Goal: Task Accomplishment & Management: Use online tool/utility

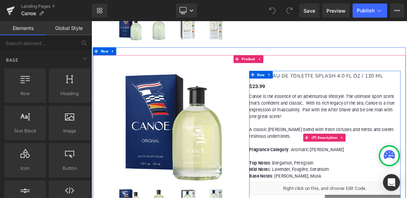
scroll to position [706, 0]
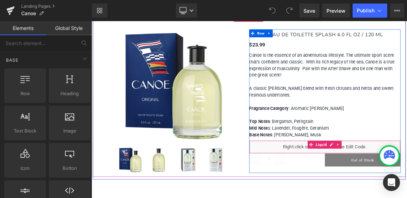
click at [368, 188] on div "Liquid" at bounding box center [407, 192] width 205 height 18
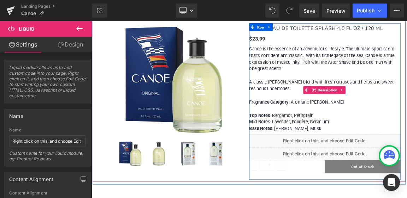
scroll to position [750, 0]
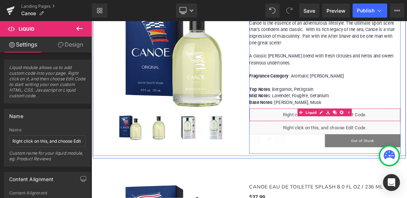
click at [406, 145] on div "Liquid" at bounding box center [407, 148] width 205 height 18
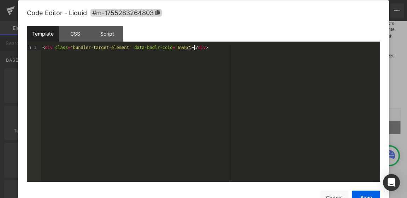
scroll to position [0, 0]
drag, startPoint x: 208, startPoint y: 49, endPoint x: 242, endPoint y: 65, distance: 37.4
click at [239, 64] on div "< div class = "bundler-target-element" data-bndlr-ccid = "69e6" > </ div >" at bounding box center [210, 119] width 339 height 148
click at [101, 83] on div "< div class = "bundler-target-element" data-bndlr-ccid = "69e6" > </ div >" at bounding box center [210, 119] width 339 height 148
click at [100, 84] on div "< div class = "bundler-target-element" data-bndlr-ccid = "69e6" > </ div >" at bounding box center [210, 119] width 339 height 148
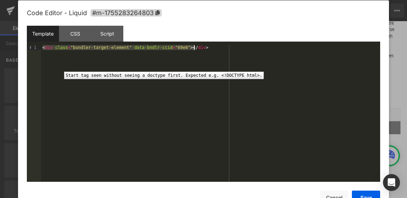
click at [41, 66] on div "1" at bounding box center [34, 119] width 14 height 148
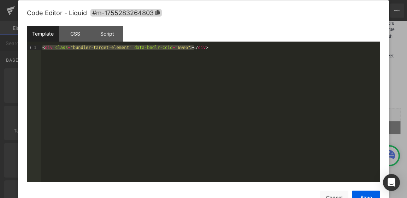
drag, startPoint x: 194, startPoint y: 48, endPoint x: 1, endPoint y: 40, distance: 193.5
click at [1, 40] on body "You are previewing how the will restyle your page. You can not edit Elements in…" at bounding box center [203, 99] width 407 height 198
click at [57, 76] on div "< div class = "bundler-target-element" data-bndlr-ccid = "69e6" > </ div >" at bounding box center [210, 113] width 339 height 137
drag, startPoint x: 43, startPoint y: 48, endPoint x: 207, endPoint y: 50, distance: 164.8
click at [207, 50] on div "< div class = "bundler-target-element" data-bndlr-ccid = "69e6" > </ div >" at bounding box center [210, 119] width 339 height 148
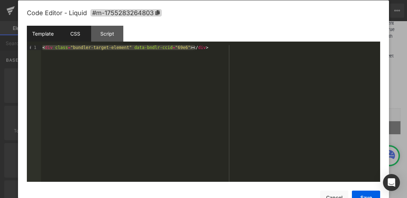
click at [80, 34] on div "CSS" at bounding box center [75, 34] width 32 height 16
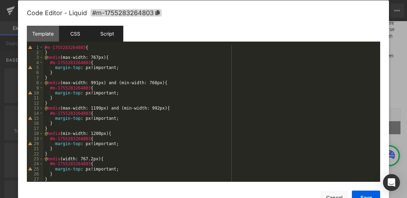
click at [109, 32] on div "Script" at bounding box center [107, 34] width 32 height 16
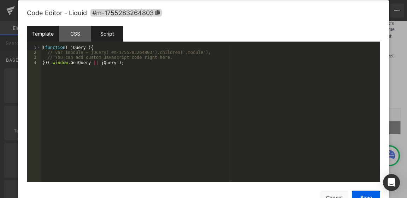
click at [44, 33] on div "Template" at bounding box center [43, 34] width 32 height 16
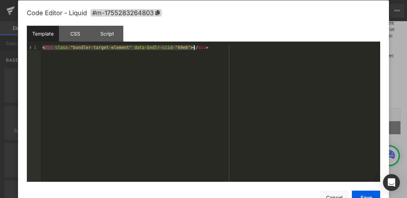
click at [74, 90] on div "< div class = "bundler-target-element" data-bndlr-ccid = "69e6" > </ div >" at bounding box center [210, 113] width 339 height 137
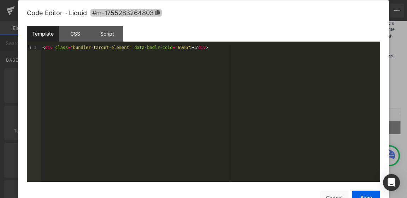
click at [103, 12] on span "#m-1755283264803" at bounding box center [125, 12] width 71 height 7
click at [156, 12] on icon at bounding box center [157, 12] width 4 height 5
click at [331, 196] on button "Cancel" at bounding box center [334, 198] width 28 height 14
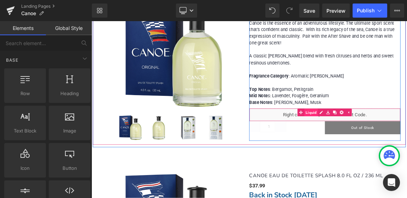
click at [384, 143] on link "Liquid" at bounding box center [384, 145] width 28 height 11
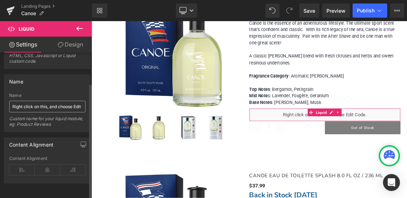
scroll to position [40, 0]
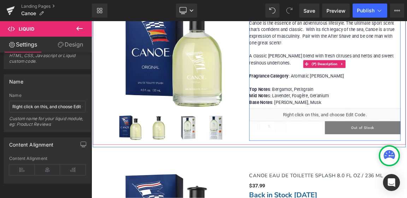
click at [406, 127] on p "Canoe is the essence of an adventurous lifestyle. The ultimate sport scent that…" at bounding box center [407, 77] width 205 height 117
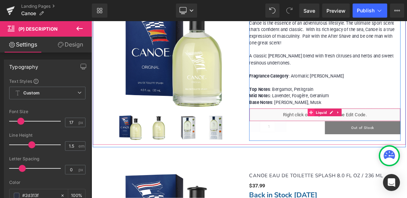
click at [386, 144] on icon at bounding box center [388, 145] width 5 height 5
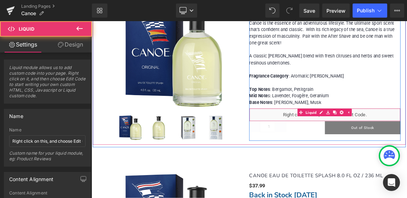
click at [406, 144] on div "Liquid" at bounding box center [407, 148] width 205 height 18
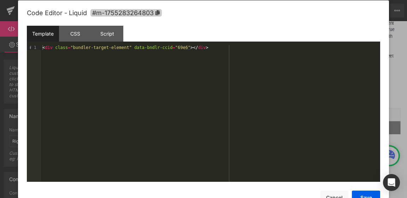
click at [157, 12] on icon at bounding box center [157, 12] width 4 height 5
click at [341, 194] on button "Cancel" at bounding box center [334, 198] width 28 height 14
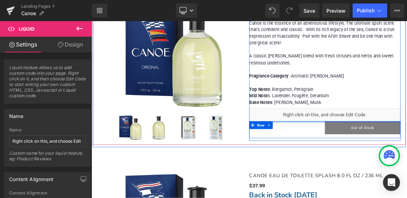
drag, startPoint x: 338, startPoint y: 142, endPoint x: 344, endPoint y: 155, distance: 14.0
click at [344, 155] on div "CANOE EAU DE TOILETTE SPLASH 4.0 FL OZ / 120 ML (P) Title $0 $23.99 (P) Price C…" at bounding box center [407, 85] width 205 height 190
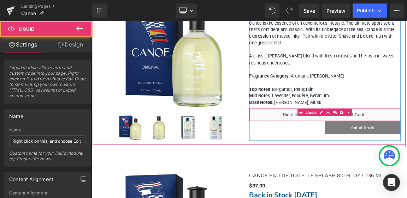
click at [348, 147] on div "Liquid" at bounding box center [407, 148] width 205 height 18
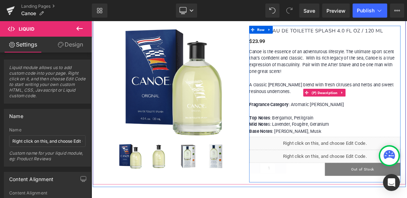
scroll to position [741, 0]
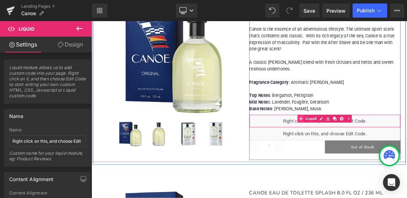
click at [371, 151] on div "Liquid" at bounding box center [407, 157] width 205 height 18
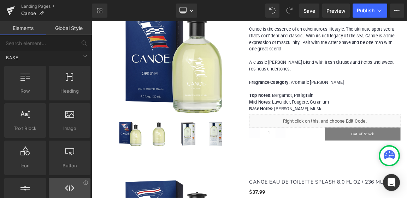
scroll to position [0, 0]
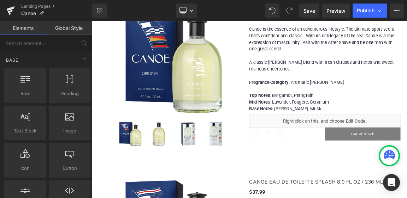
click at [61, 29] on link "Global Style" at bounding box center [69, 28] width 46 height 14
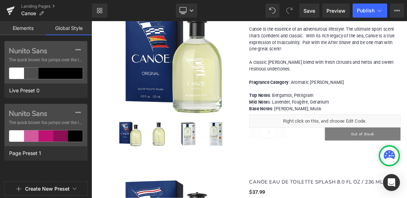
click at [24, 30] on link "Elements" at bounding box center [23, 28] width 46 height 14
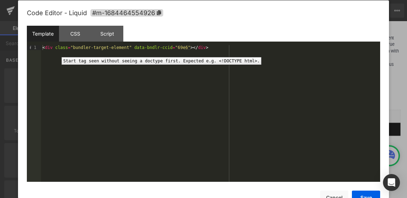
click at [38, 52] on div "1" at bounding box center [34, 119] width 14 height 148
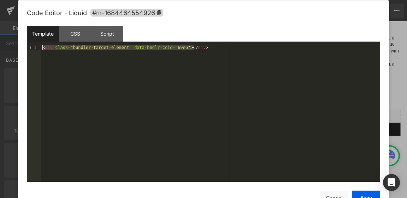
drag, startPoint x: 196, startPoint y: 48, endPoint x: 42, endPoint y: 47, distance: 153.5
click at [42, 47] on div "< div class = "bundler-target-element" data-bndlr-ccid = "69e6" > </ div >" at bounding box center [210, 119] width 339 height 148
click at [76, 31] on div "CSS" at bounding box center [75, 34] width 32 height 16
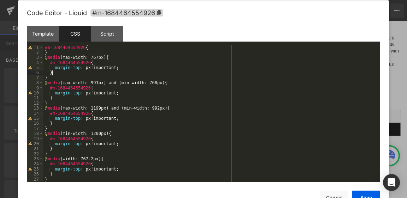
click at [201, 73] on div "#m-1684464554926 { } @ media (max-width: 767px) { #m-1684464554926 { margin-top…" at bounding box center [209, 119] width 333 height 148
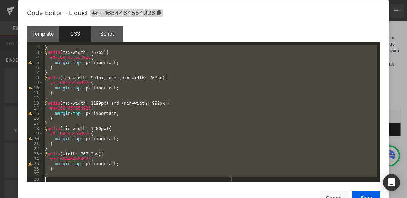
scroll to position [5, 0]
drag, startPoint x: 44, startPoint y: 47, endPoint x: 130, endPoint y: 183, distance: 160.7
click at [130, 183] on div "Code Editor - Liquid #m-1684464554926 Template CSS Script Data 1 < div class = …" at bounding box center [203, 112] width 353 height 224
click at [171, 105] on div "} @ media (max-width: 767px) { #m-1684464554926 { margin-top : px!important; } …" at bounding box center [209, 113] width 333 height 137
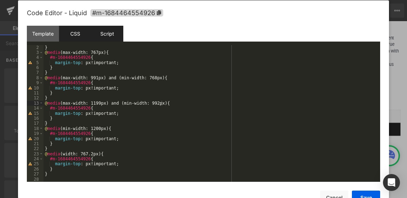
click at [107, 32] on div "Script" at bounding box center [107, 34] width 32 height 16
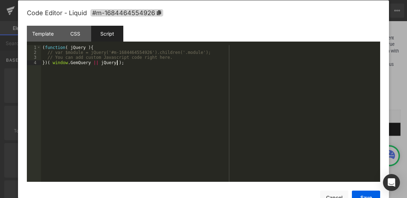
scroll to position [0, 0]
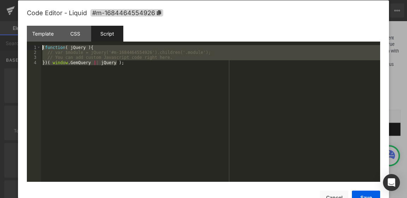
drag, startPoint x: 134, startPoint y: 65, endPoint x: 35, endPoint y: 49, distance: 100.8
click at [35, 49] on pre "1 2 3 4 ( function ( jQuery ) { // var $module = jQuery('#m-1684464554926').chi…" at bounding box center [203, 113] width 353 height 137
click at [333, 196] on button "Cancel" at bounding box center [334, 198] width 28 height 14
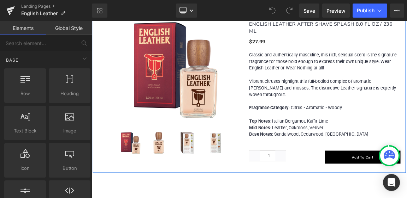
scroll to position [1200, 0]
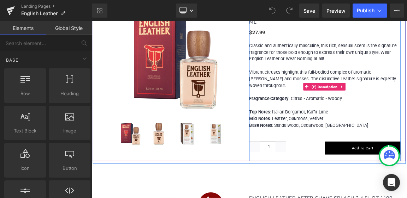
click at [406, 153] on p "Vibrant citruses highlight this full-bodied complex of aromatic [PERSON_NAME] a…" at bounding box center [407, 122] width 205 height 90
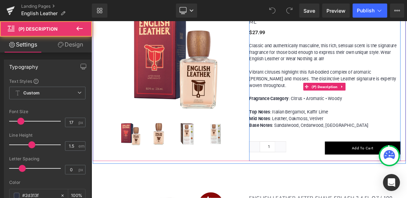
click at [406, 156] on div "Classic and authentically masculine, this rich, sensual scent is the signature …" at bounding box center [407, 110] width 205 height 120
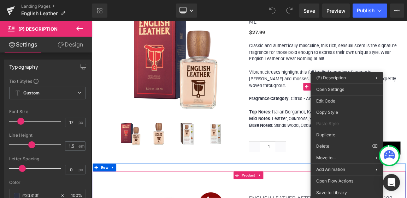
click at [91, 21] on div at bounding box center [91, 21] width 0 height 0
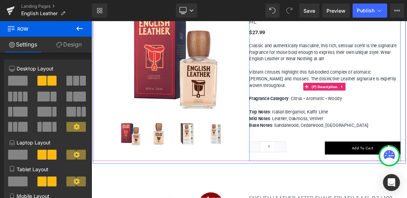
click at [406, 154] on p "Vibrant citruses highlight this full-bodied complex of aromatic [PERSON_NAME] a…" at bounding box center [407, 122] width 205 height 90
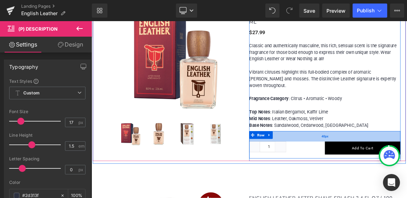
click at [341, 170] on div "40px" at bounding box center [407, 177] width 205 height 14
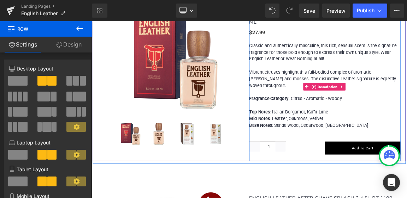
click at [406, 149] on p "Vibrant citruses highlight this full-bodied complex of aromatic [PERSON_NAME] a…" at bounding box center [407, 122] width 205 height 90
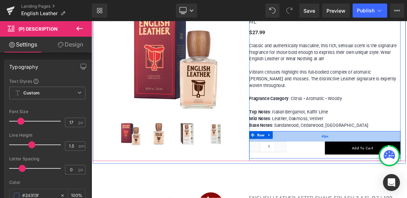
click at [357, 170] on div "40px" at bounding box center [407, 177] width 205 height 14
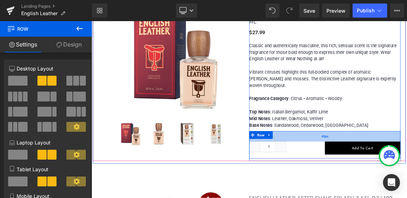
click at [356, 170] on div "40px" at bounding box center [407, 177] width 205 height 14
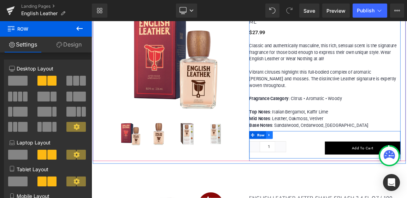
click at [331, 174] on icon at bounding box center [331, 175] width 1 height 3
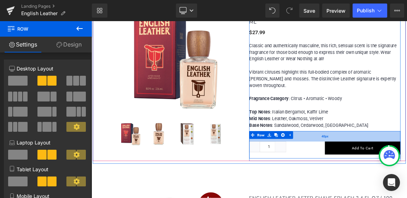
click at [371, 170] on div "40px" at bounding box center [407, 177] width 205 height 14
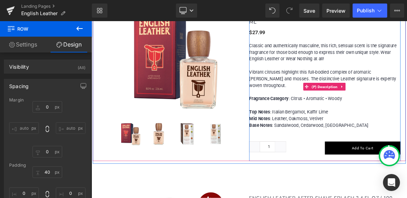
click at [406, 142] on p "Vibrant citruses highlight this full-bodied complex of aromatic [PERSON_NAME] a…" at bounding box center [407, 122] width 205 height 90
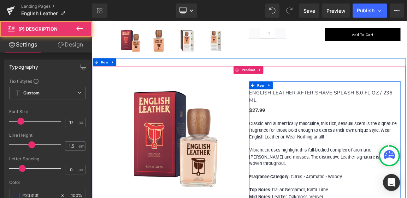
scroll to position [1094, 0]
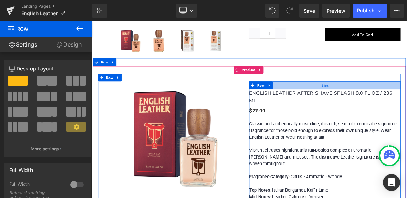
drag, startPoint x: 385, startPoint y: 101, endPoint x: 389, endPoint y: 101, distance: 4.2
click at [389, 103] on div "31px" at bounding box center [407, 108] width 205 height 11
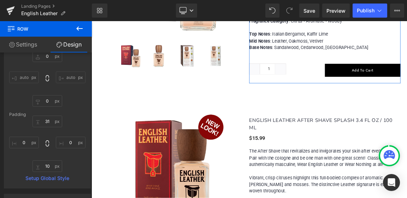
scroll to position [39, 0]
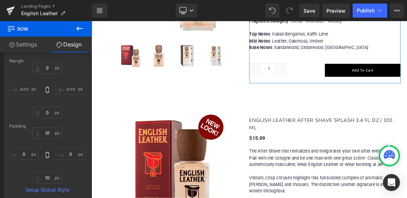
click at [27, 44] on link "Settings" at bounding box center [23, 45] width 46 height 16
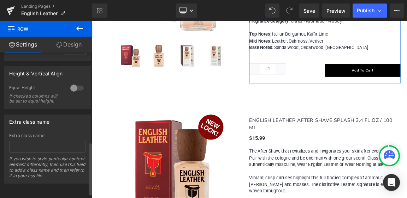
scroll to position [260, 0]
click at [66, 44] on link "Design" at bounding box center [69, 45] width 46 height 16
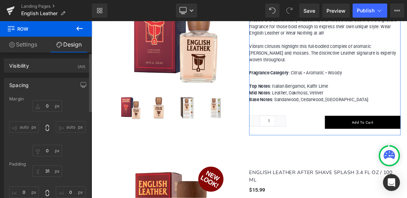
scroll to position [0, 0]
click at [29, 46] on link "Settings" at bounding box center [23, 45] width 46 height 16
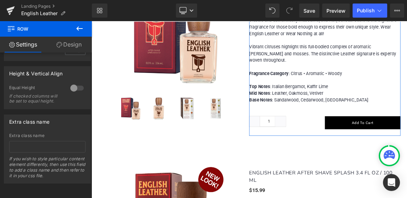
scroll to position [260, 0]
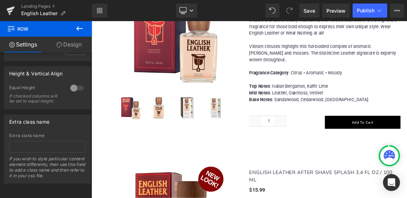
click at [78, 28] on icon at bounding box center [79, 28] width 6 height 4
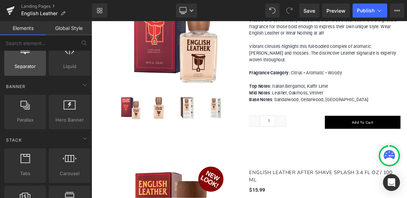
scroll to position [141, 0]
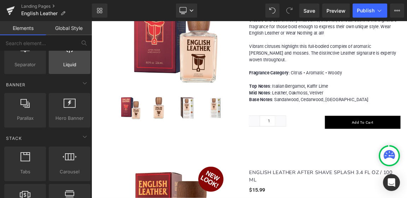
click at [64, 63] on span "Liquid" at bounding box center [69, 64] width 37 height 7
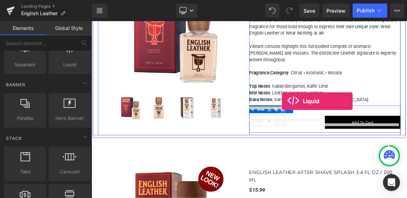
drag, startPoint x: 159, startPoint y: 84, endPoint x: 349, endPoint y: 130, distance: 195.7
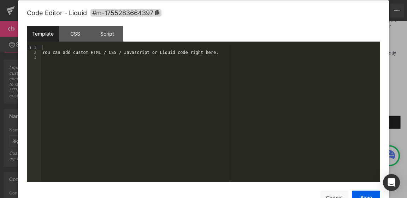
drag, startPoint x: 271, startPoint y: 120, endPoint x: 308, endPoint y: 97, distance: 43.5
click at [334, 196] on button "Cancel" at bounding box center [334, 198] width 28 height 14
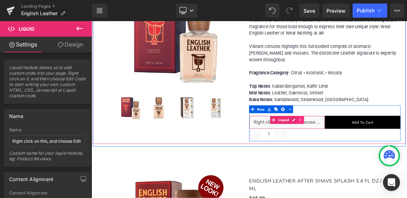
click at [373, 154] on icon at bounding box center [373, 155] width 1 height 3
click at [377, 153] on icon at bounding box center [379, 155] width 5 height 5
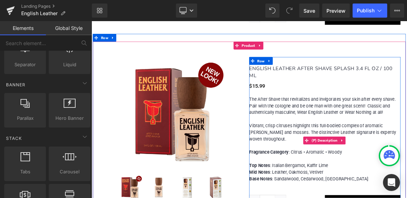
scroll to position [1412, 0]
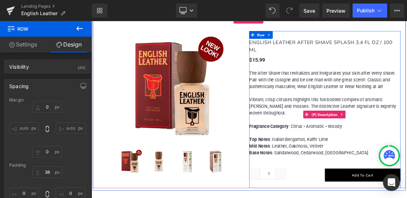
click at [406, 181] on p "The After Shave that revitalizes and invigorates your skin after every shave. P…" at bounding box center [407, 146] width 205 height 117
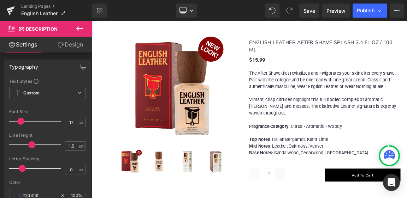
click at [19, 43] on link "Settings" at bounding box center [23, 45] width 46 height 16
click at [80, 28] on icon at bounding box center [79, 28] width 8 height 8
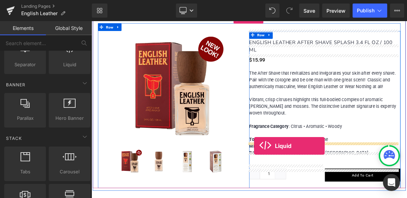
drag, startPoint x: 158, startPoint y: 78, endPoint x: 311, endPoint y: 190, distance: 189.9
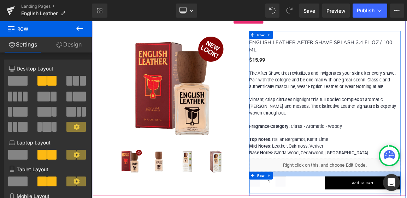
drag, startPoint x: 391, startPoint y: 205, endPoint x: 394, endPoint y: 198, distance: 7.6
click at [394, 198] on div "ENGLISH LEATHER AFTER SHAVE SPLASH 3.4 FL OZ / 100 ML (P) Title $0 $15.99 (P) P…" at bounding box center [407, 150] width 205 height 210
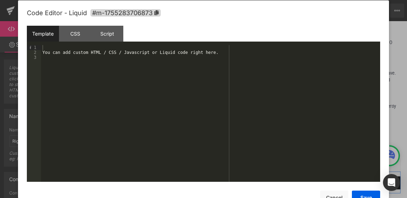
click at [46, 33] on div "Template" at bounding box center [43, 34] width 32 height 16
click at [77, 32] on div "CSS" at bounding box center [75, 34] width 32 height 16
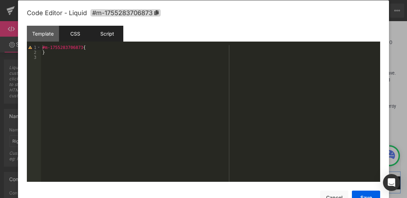
click at [106, 32] on div "Script" at bounding box center [107, 34] width 32 height 16
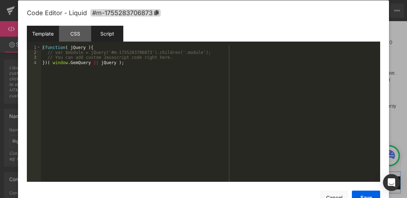
click at [47, 34] on div "Template" at bounding box center [43, 34] width 32 height 16
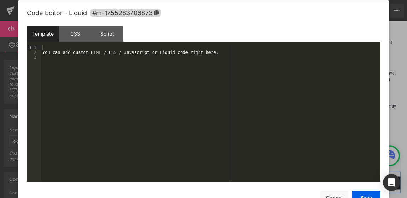
scroll to position [0, 0]
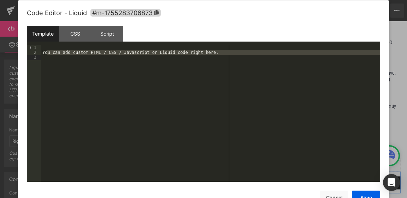
drag, startPoint x: 46, startPoint y: 54, endPoint x: 232, endPoint y: 57, distance: 186.0
click at [233, 57] on div "You can add custom HTML / CSS / Javascript or Liquid code right here." at bounding box center [210, 119] width 339 height 148
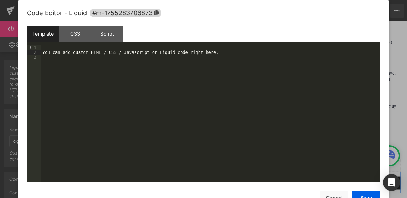
click at [216, 53] on div "You can add custom HTML / CSS / Javascript or Liquid code right here." at bounding box center [210, 119] width 339 height 148
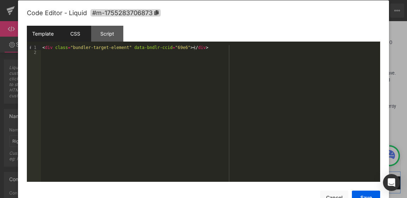
click at [77, 34] on div "CSS" at bounding box center [75, 34] width 32 height 16
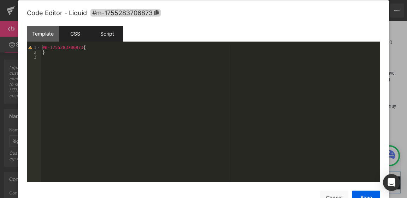
click at [105, 34] on div "Script" at bounding box center [107, 34] width 32 height 16
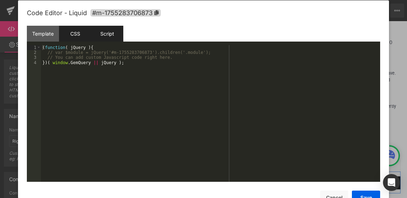
click at [78, 34] on div "CSS" at bounding box center [75, 34] width 32 height 16
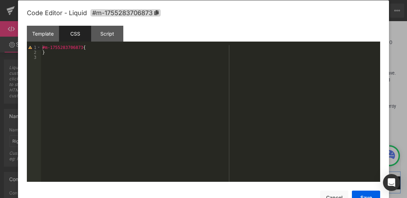
click at [92, 104] on div "#m-1755283706873 { }" at bounding box center [210, 119] width 339 height 148
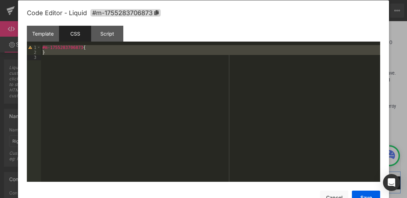
drag, startPoint x: 41, startPoint y: 46, endPoint x: 67, endPoint y: 70, distance: 35.5
click at [67, 70] on div "#m-1755283706873 { }" at bounding box center [210, 119] width 339 height 148
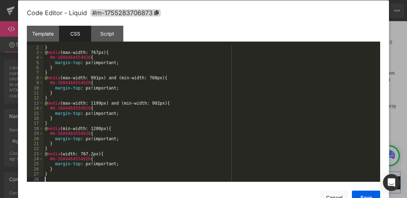
scroll to position [5, 0]
click at [106, 34] on div "Script" at bounding box center [107, 34] width 32 height 16
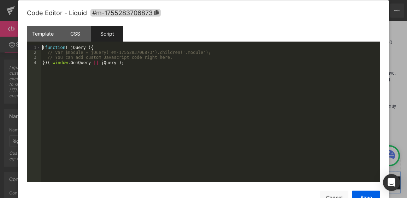
scroll to position [0, 0]
drag, startPoint x: 105, startPoint y: 141, endPoint x: 114, endPoint y: 135, distance: 11.2
click at [112, 137] on div "( function ( jQuery ) { // var $module = jQuery('#m-1755283706873').children('.…" at bounding box center [210, 119] width 339 height 148
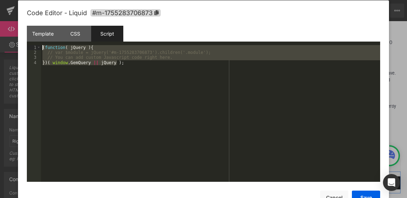
drag, startPoint x: 127, startPoint y: 64, endPoint x: 42, endPoint y: 47, distance: 87.1
click at [41, 46] on div "( function ( jQuery ) { // var $module = jQuery('#m-1755283706873').children('.…" at bounding box center [210, 119] width 339 height 148
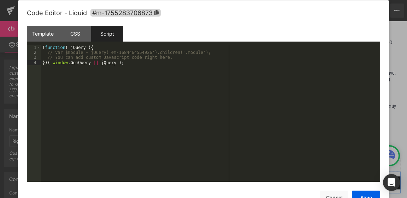
click at [72, 114] on div "( function ( jQuery ) { // var $module = jQuery('#m-1684464554926').children('.…" at bounding box center [210, 119] width 339 height 148
click at [368, 196] on button "Save" at bounding box center [365, 198] width 28 height 14
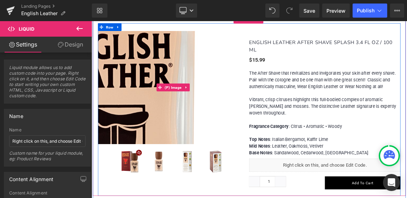
scroll to position [1447, 0]
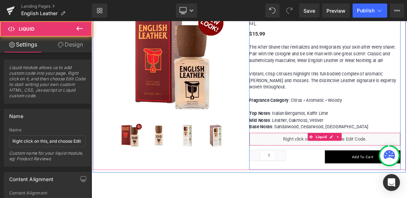
click at [366, 173] on div "Liquid" at bounding box center [407, 182] width 205 height 18
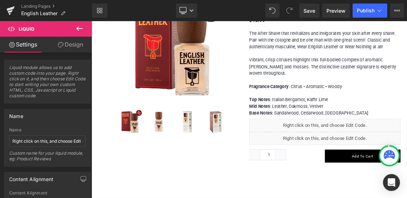
scroll to position [1460, 0]
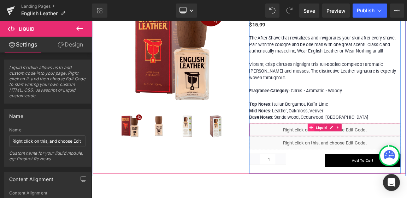
click at [373, 160] on div "Liquid" at bounding box center [407, 169] width 205 height 18
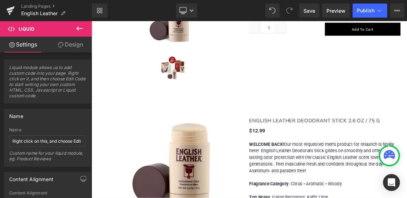
scroll to position [7, 0]
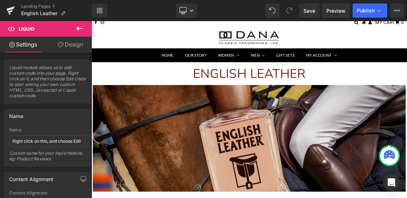
drag, startPoint x: 384, startPoint y: 144, endPoint x: 410, endPoint y: 239, distance: 98.6
drag, startPoint x: 385, startPoint y: 191, endPoint x: 366, endPoint y: 164, distance: 32.8
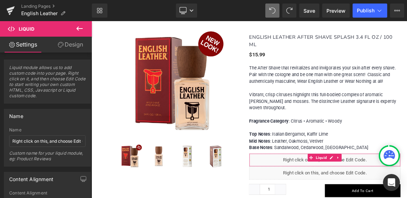
scroll to position [1454, 0]
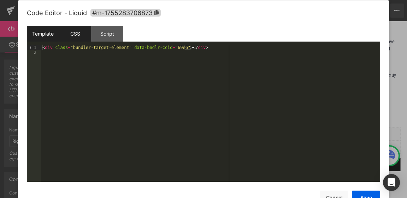
click at [75, 35] on div "CSS" at bounding box center [75, 34] width 32 height 16
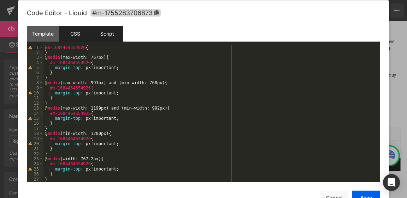
click at [107, 31] on div "Script" at bounding box center [107, 34] width 32 height 16
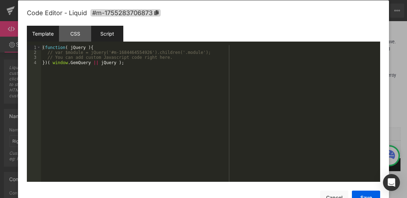
click at [44, 34] on div "Template" at bounding box center [43, 34] width 32 height 16
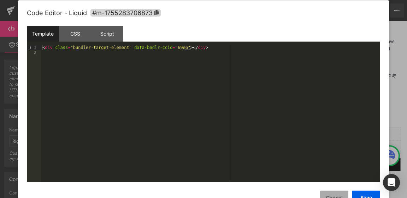
click at [334, 194] on button "Cancel" at bounding box center [334, 198] width 28 height 14
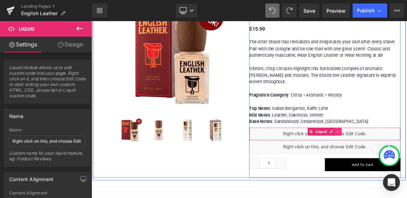
click at [373, 166] on div "Liquid" at bounding box center [407, 175] width 205 height 18
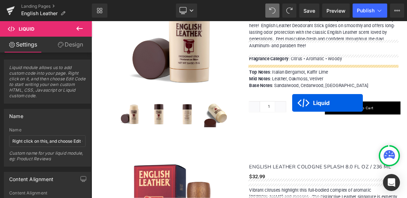
scroll to position [748, 0]
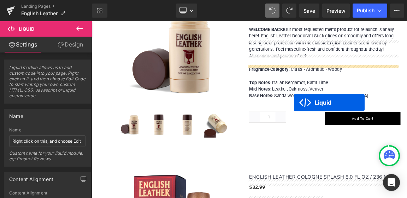
drag, startPoint x: 385, startPoint y: 148, endPoint x: 365, endPoint y: 132, distance: 25.8
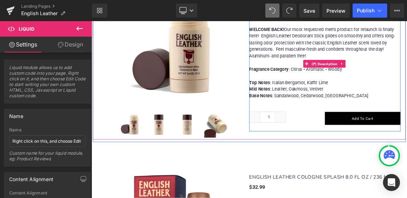
click at [406, 121] on p "WELCOME BACK! Our most requested men’s product for relaunch is finally here! En…" at bounding box center [407, 77] width 205 height 99
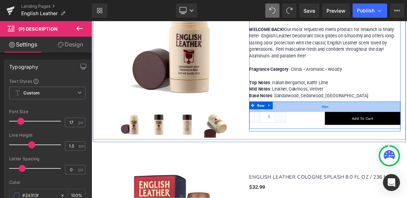
click at [406, 136] on div "40px" at bounding box center [407, 137] width 205 height 14
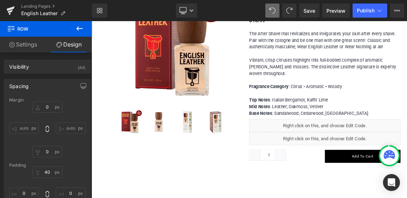
scroll to position [1454, 0]
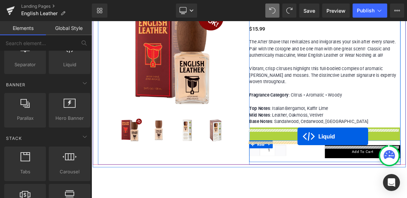
drag, startPoint x: 385, startPoint y: 149, endPoint x: 370, endPoint y: 178, distance: 32.4
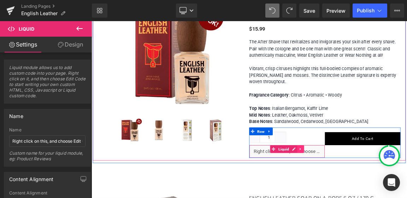
click at [372, 192] on icon at bounding box center [374, 194] width 5 height 5
click at [367, 192] on icon at bounding box center [369, 194] width 5 height 5
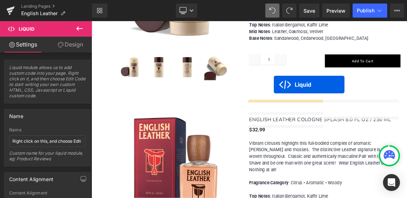
scroll to position [812, 0]
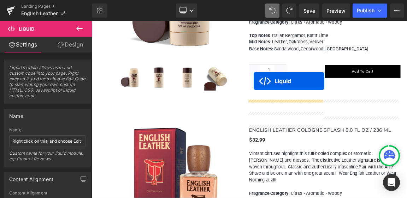
drag, startPoint x: 335, startPoint y: 170, endPoint x: 311, endPoint y: 102, distance: 71.7
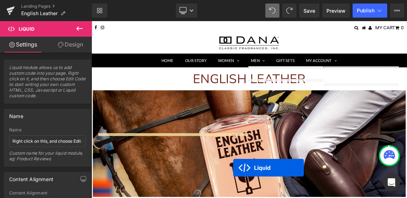
scroll to position [7, 0]
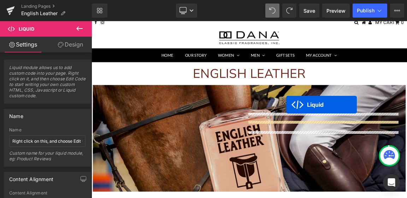
drag, startPoint x: 335, startPoint y: 163, endPoint x: 360, endPoint y: 211, distance: 54.8
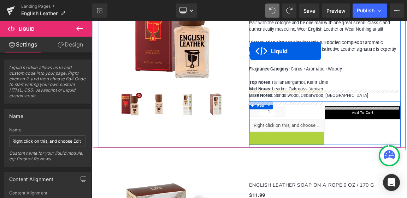
scroll to position [0, 0]
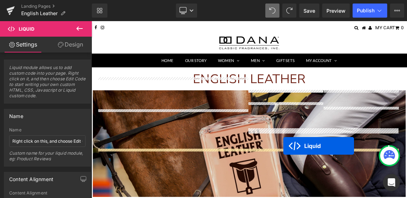
drag, startPoint x: 335, startPoint y: 155, endPoint x: 356, endPoint y: 191, distance: 41.7
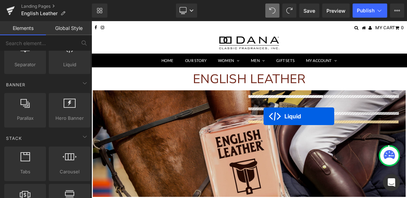
drag, startPoint x: 321, startPoint y: 145, endPoint x: 324, endPoint y: 150, distance: 6.3
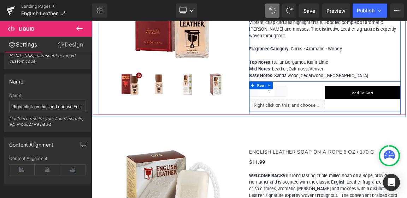
scroll to position [1517, 0]
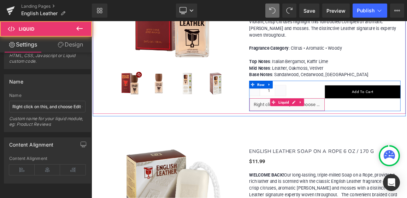
click at [324, 126] on div "Liquid" at bounding box center [356, 135] width 102 height 18
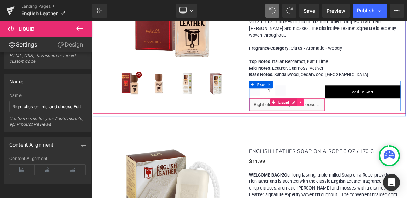
click at [373, 128] on icon at bounding box center [374, 130] width 5 height 5
click at [377, 129] on icon at bounding box center [379, 131] width 5 height 5
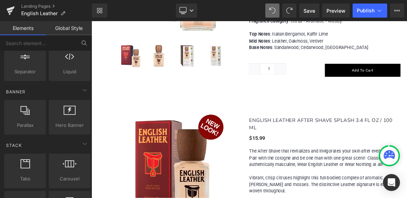
scroll to position [106, 0]
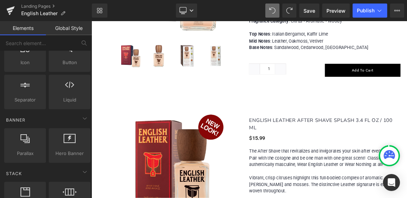
click at [29, 30] on link "Elements" at bounding box center [23, 28] width 46 height 14
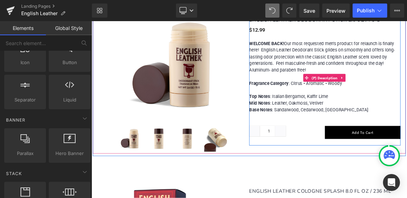
scroll to position [741, 0]
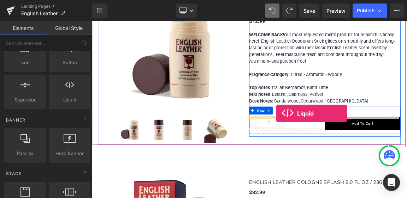
drag, startPoint x: 161, startPoint y: 107, endPoint x: 341, endPoint y: 146, distance: 184.7
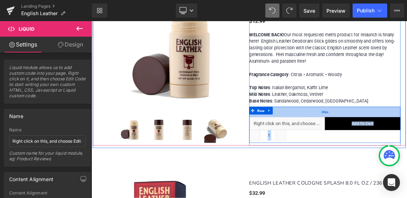
drag, startPoint x: 320, startPoint y: 159, endPoint x: 355, endPoint y: 142, distance: 39.1
click at [355, 142] on div "Liquid Quantity 1 (P) Quantity Add To Cart (P) Cart Button Row 40px" at bounding box center [407, 161] width 205 height 49
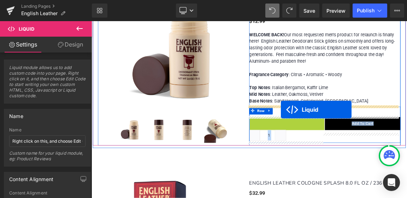
drag, startPoint x: 335, startPoint y: 156, endPoint x: 348, endPoint y: 141, distance: 19.3
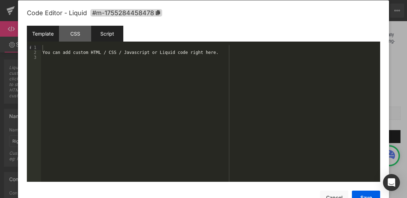
click at [110, 34] on div "Script" at bounding box center [107, 34] width 32 height 16
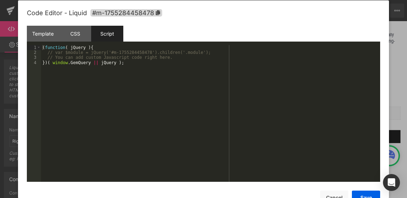
scroll to position [0, 0]
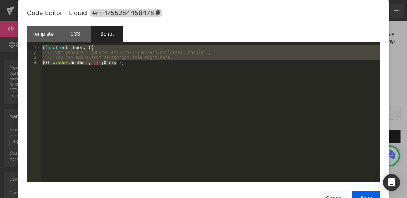
drag, startPoint x: 130, startPoint y: 64, endPoint x: 32, endPoint y: 48, distance: 98.9
click at [32, 48] on pre "1 2 3 4 ( function ( jQuery ) { // var $module = jQuery('#m-1755284458478').chi…" at bounding box center [203, 113] width 353 height 137
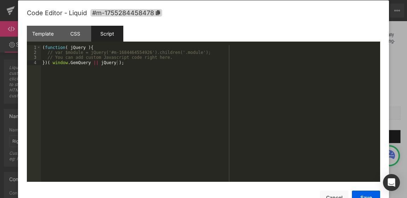
click at [134, 67] on div "( function ( jQuery ) { // var $module = jQuery('#m-1684464554926').children('.…" at bounding box center [210, 119] width 339 height 148
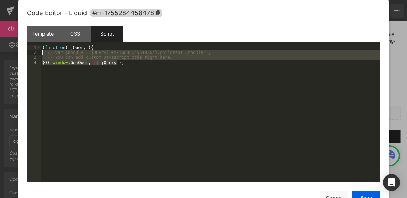
drag, startPoint x: 122, startPoint y: 62, endPoint x: 37, endPoint y: 51, distance: 85.8
click at [37, 51] on pre "1 2 3 4 ( function ( jQuery ) { // var $module = jQuery('#m-1684464554926').chi…" at bounding box center [203, 113] width 353 height 137
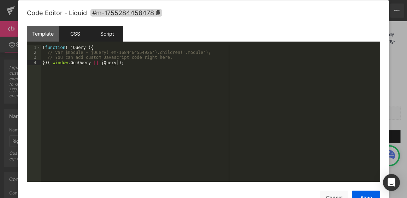
click at [82, 32] on div "CSS" at bounding box center [75, 34] width 32 height 16
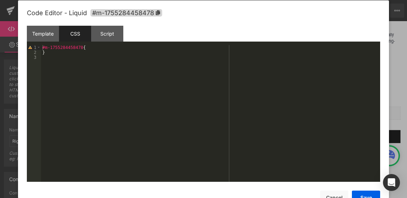
click at [69, 57] on div "#m-1755284458478 { }" at bounding box center [210, 119] width 339 height 148
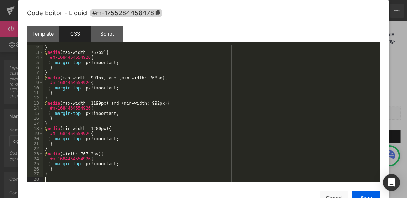
scroll to position [5, 0]
click at [42, 33] on div "Template" at bounding box center [43, 34] width 32 height 16
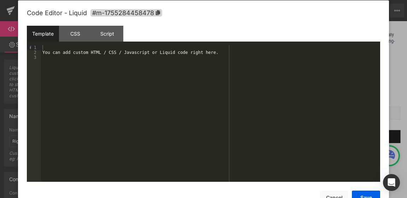
scroll to position [0, 0]
click at [98, 62] on div "You can add custom HTML / CSS / Javascript or Liquid code right here." at bounding box center [210, 119] width 339 height 148
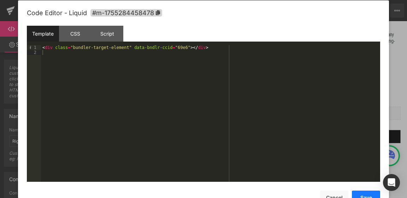
click at [360, 196] on button "Save" at bounding box center [365, 198] width 28 height 14
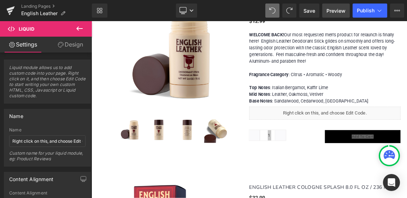
click at [338, 9] on span "Preview" at bounding box center [335, 10] width 19 height 7
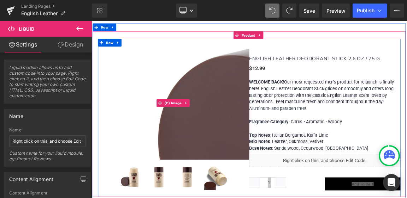
scroll to position [670, 0]
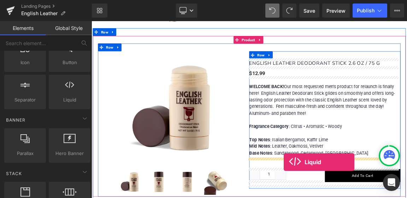
drag, startPoint x: 162, startPoint y: 110, endPoint x: 351, endPoint y: 212, distance: 215.5
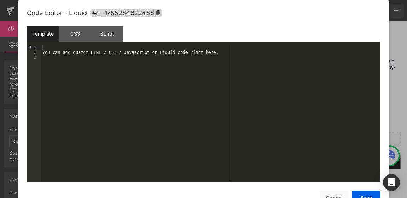
scroll to position [0, 0]
drag, startPoint x: 48, startPoint y: 53, endPoint x: 216, endPoint y: 52, distance: 168.3
click at [216, 52] on div "You can add custom HTML / CSS / Javascript or Liquid code right here." at bounding box center [210, 119] width 339 height 148
click at [364, 194] on button "Save" at bounding box center [365, 198] width 28 height 14
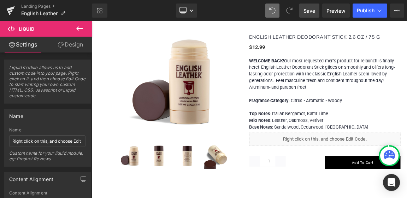
click at [311, 9] on span "Save" at bounding box center [309, 10] width 12 height 7
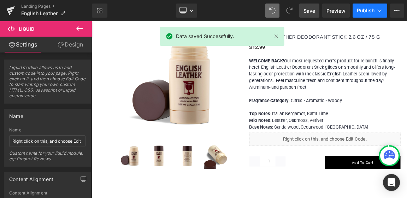
click at [363, 11] on span "Publish" at bounding box center [365, 11] width 18 height 6
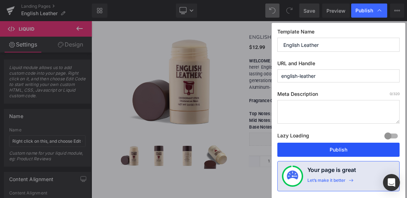
click at [336, 148] on button "Publish" at bounding box center [338, 150] width 122 height 14
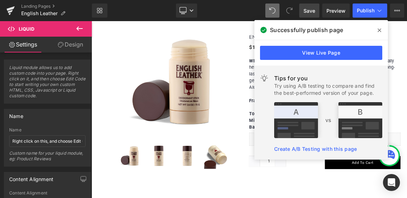
click at [379, 29] on icon at bounding box center [379, 31] width 4 height 6
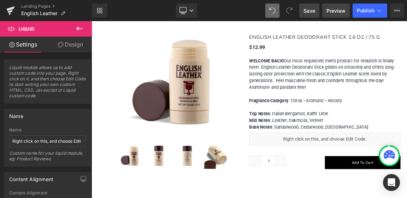
click at [342, 12] on span "Preview" at bounding box center [335, 10] width 19 height 7
click at [364, 11] on span "Publish" at bounding box center [365, 11] width 18 height 6
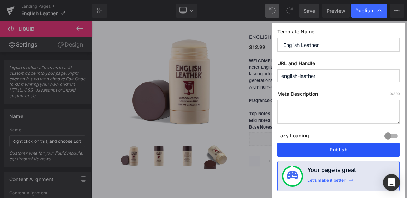
click at [350, 151] on button "Publish" at bounding box center [338, 150] width 122 height 14
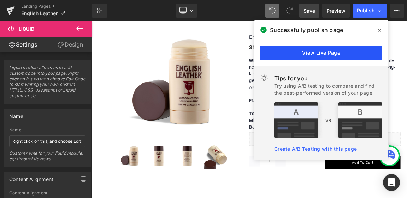
click at [315, 53] on link "View Live Page" at bounding box center [321, 53] width 122 height 14
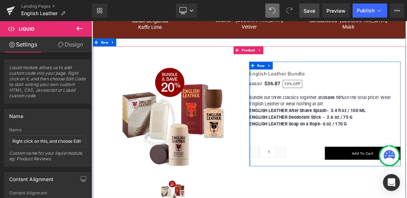
scroll to position [423, 0]
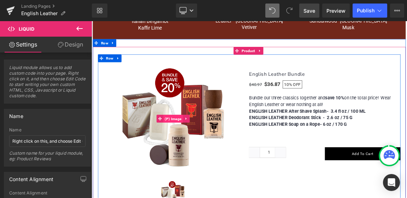
click at [202, 152] on span "(P) Image" at bounding box center [202, 154] width 26 height 11
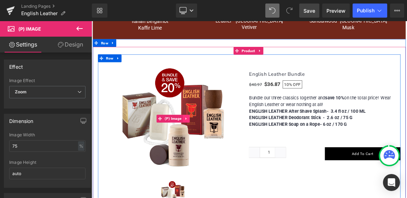
click at [219, 153] on icon at bounding box center [219, 153] width 5 height 5
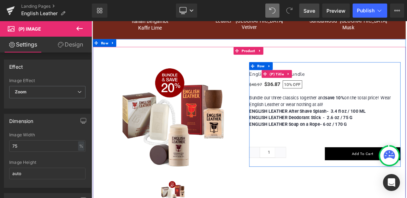
click at [406, 90] on h2 "English Leather Bundle" at bounding box center [407, 93] width 205 height 11
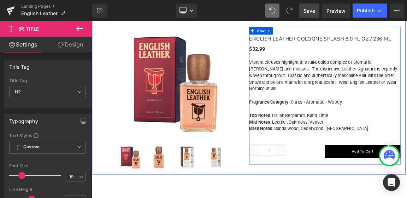
scroll to position [988, 0]
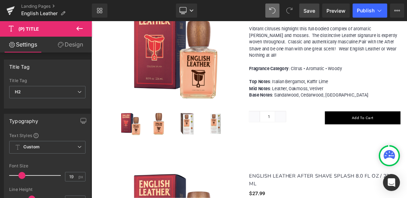
click at [25, 43] on link "Settings" at bounding box center [23, 45] width 46 height 16
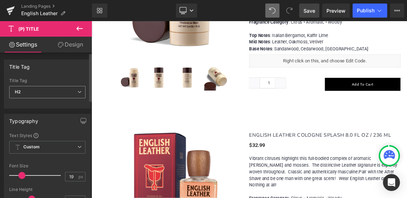
scroll to position [812, 0]
click at [80, 28] on icon at bounding box center [79, 28] width 6 height 4
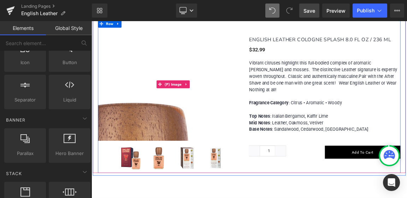
scroll to position [953, 0]
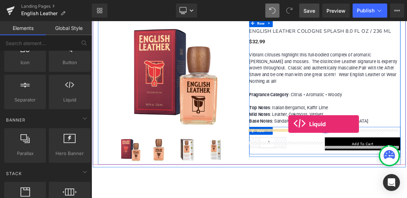
drag, startPoint x: 161, startPoint y: 111, endPoint x: 358, endPoint y: 161, distance: 203.4
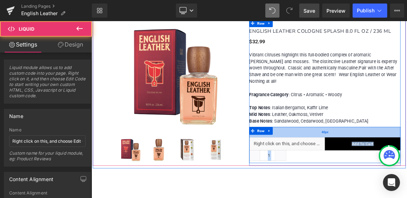
drag, startPoint x: 338, startPoint y: 181, endPoint x: 366, endPoint y: 161, distance: 34.2
click at [366, 165] on div "Liquid Quantity 1 (P) Quantity Add To Cart (P) Cart Button Row 40px" at bounding box center [407, 189] width 205 height 49
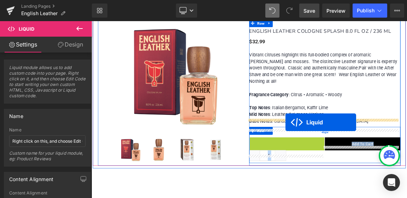
drag, startPoint x: 336, startPoint y: 174, endPoint x: 354, endPoint y: 158, distance: 23.5
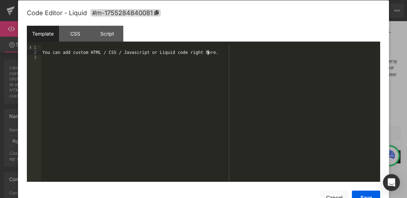
scroll to position [0, 0]
drag, startPoint x: 212, startPoint y: 53, endPoint x: 47, endPoint y: 56, distance: 164.8
click at [47, 56] on div "You can add custom HTML / CSS / Javascript or Liquid code right here." at bounding box center [210, 119] width 339 height 148
click at [55, 67] on div "You can add custom HTML / CSS / Javascript or Liquid code right here." at bounding box center [210, 113] width 339 height 137
drag, startPoint x: 48, startPoint y: 52, endPoint x: 220, endPoint y: 52, distance: 171.9
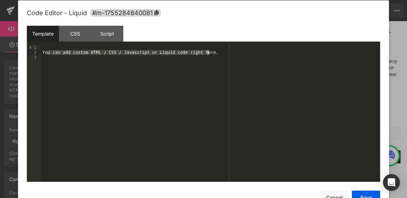
click at [220, 52] on div "You can add custom HTML / CSS / Javascript or Liquid code right here." at bounding box center [210, 119] width 339 height 148
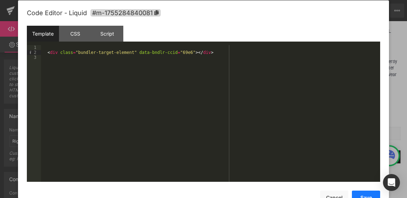
click at [364, 196] on button "Save" at bounding box center [365, 198] width 28 height 14
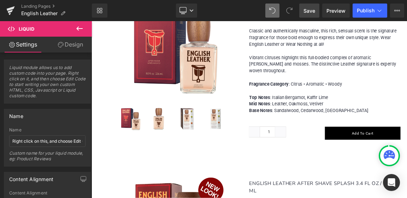
scroll to position [1235, 0]
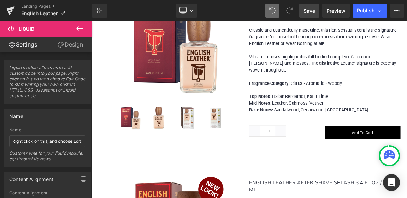
click at [80, 28] on icon at bounding box center [79, 28] width 8 height 8
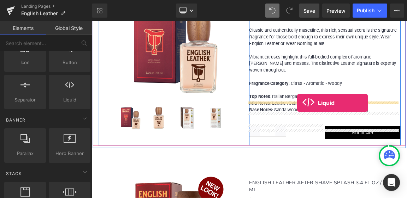
drag, startPoint x: 158, startPoint y: 109, endPoint x: 369, endPoint y: 132, distance: 212.6
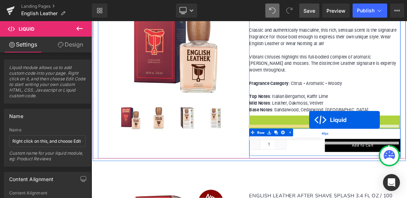
drag, startPoint x: 387, startPoint y: 135, endPoint x: 386, endPoint y: 155, distance: 19.8
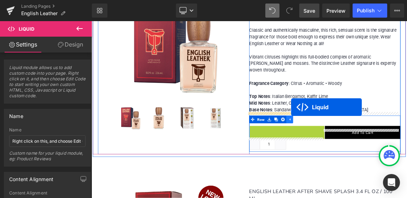
drag, startPoint x: 334, startPoint y: 150, endPoint x: 361, endPoint y: 138, distance: 29.7
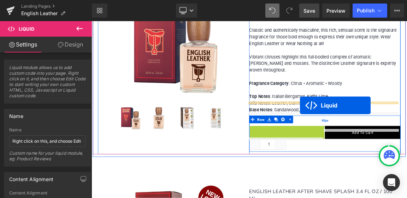
drag, startPoint x: 335, startPoint y: 152, endPoint x: 373, endPoint y: 136, distance: 41.9
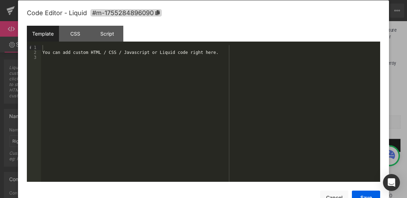
scroll to position [0, 0]
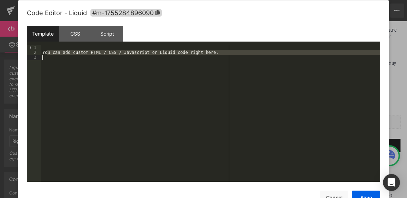
drag, startPoint x: 46, startPoint y: 53, endPoint x: 46, endPoint y: 61, distance: 8.1
click at [46, 61] on div "You can add custom HTML / CSS / Javascript or Liquid code right here." at bounding box center [210, 119] width 339 height 148
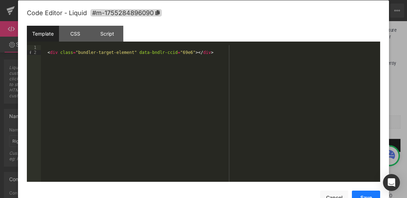
click at [362, 195] on button "Save" at bounding box center [365, 198] width 28 height 14
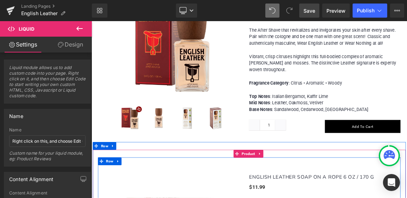
scroll to position [1482, 0]
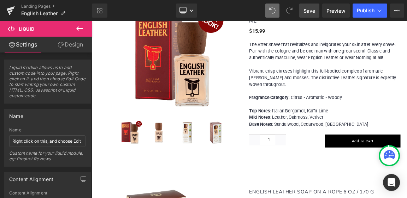
click at [80, 28] on icon at bounding box center [79, 28] width 8 height 8
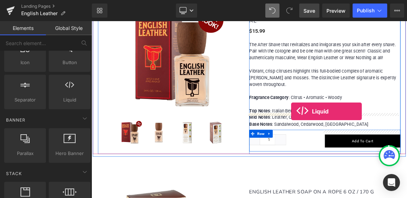
drag, startPoint x: 159, startPoint y: 107, endPoint x: 361, endPoint y: 144, distance: 205.6
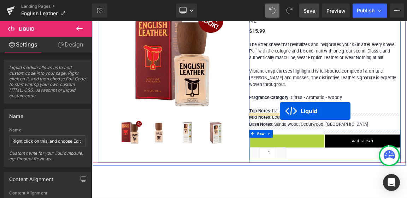
drag, startPoint x: 333, startPoint y: 152, endPoint x: 346, endPoint y: 143, distance: 16.1
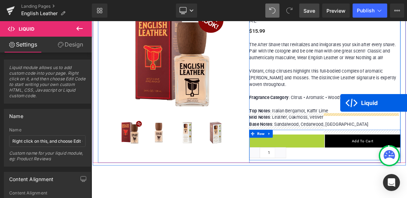
drag, startPoint x: 335, startPoint y: 155, endPoint x: 428, endPoint y: 132, distance: 95.9
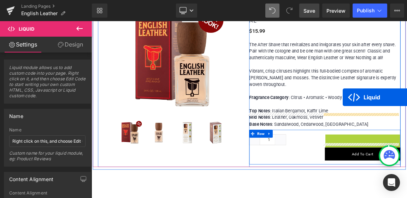
drag, startPoint x: 438, startPoint y: 151, endPoint x: 431, endPoint y: 124, distance: 27.7
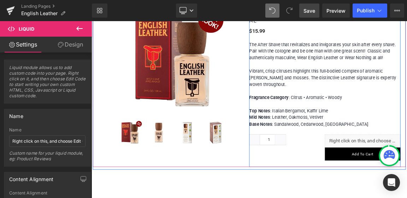
scroll to position [1517, 0]
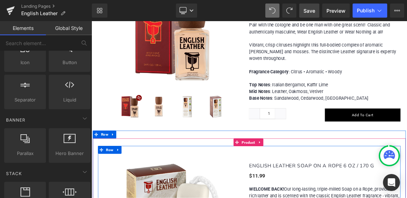
click at [358, 191] on div at bounding box center [304, 192] width 409 height 2
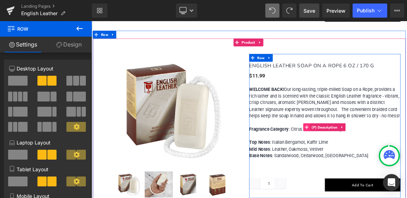
scroll to position [1659, 0]
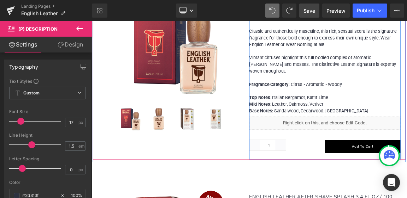
scroll to position [1235, 0]
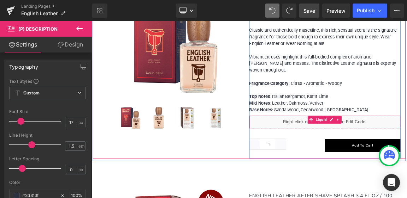
click at [334, 149] on div "Liquid" at bounding box center [407, 158] width 205 height 18
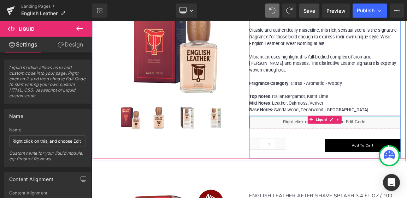
click at [311, 150] on div at bounding box center [407, 151] width 204 height 2
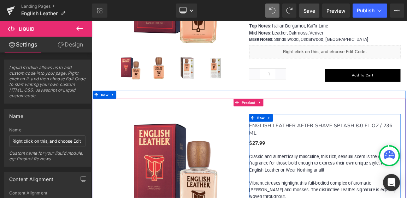
scroll to position [1023, 0]
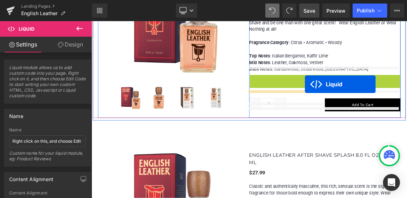
drag, startPoint x: 385, startPoint y: 90, endPoint x: 380, endPoint y: 107, distance: 18.0
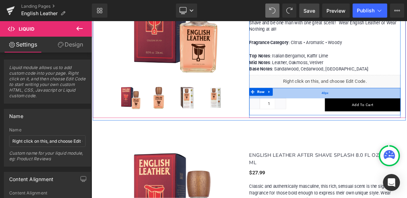
click at [357, 112] on div "40px" at bounding box center [407, 119] width 205 height 14
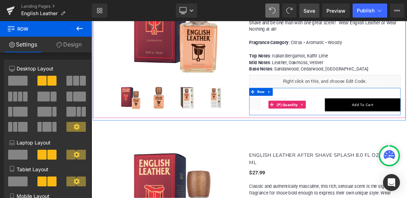
click at [363, 130] on div "Quantity 1" at bounding box center [356, 134] width 102 height 17
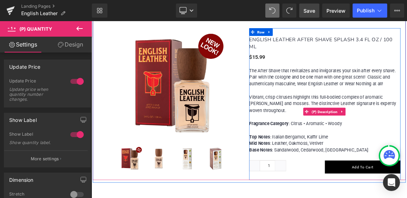
scroll to position [1482, 0]
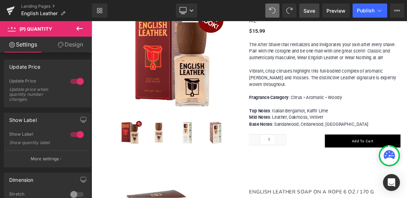
click at [82, 29] on icon at bounding box center [79, 28] width 6 height 4
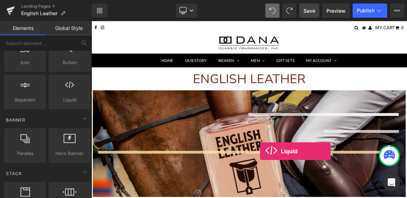
scroll to position [7, 0]
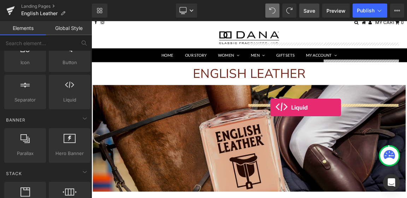
drag, startPoint x: 162, startPoint y: 108, endPoint x: 333, endPoint y: 234, distance: 212.5
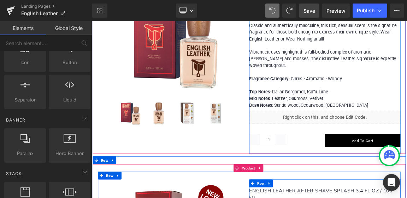
scroll to position [1242, 0]
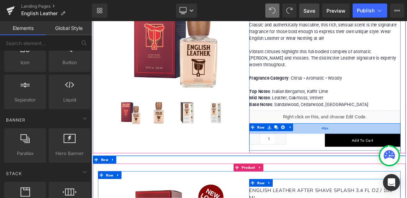
click at [398, 160] on div "40px" at bounding box center [407, 167] width 205 height 14
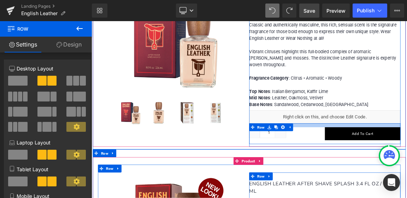
drag, startPoint x: 412, startPoint y: 143, endPoint x: 420, endPoint y: 134, distance: 12.2
click at [406, 134] on div "ENGLISH LEATHER AFTER SHAVE SPLASH 8.0 FL OZ / 236 ML (P) Title $0 $27.99 (P) P…" at bounding box center [407, 84] width 205 height 209
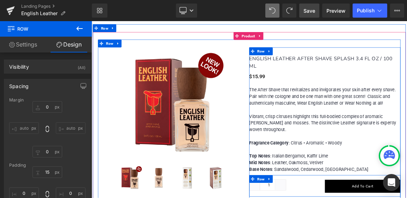
scroll to position [1419, 0]
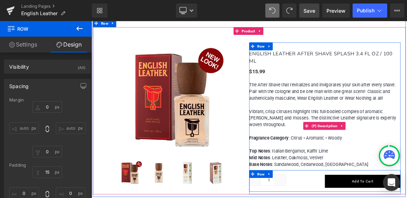
click at [406, 188] on p "The After Shave that revitalizes and invigorates your skin after every shave. P…" at bounding box center [407, 161] width 205 height 117
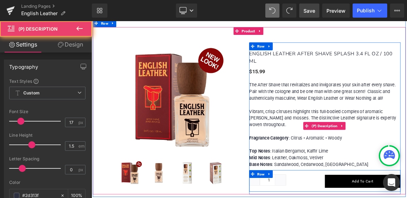
click at [406, 186] on p "The After Shave that revitalizes and invigorates your skin after every shave. P…" at bounding box center [407, 161] width 205 height 117
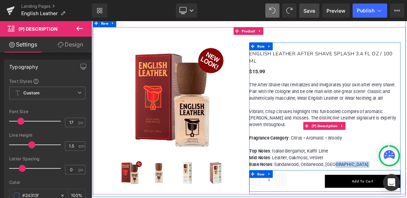
click at [406, 186] on p "The After Shave that revitalizes and invigorates your skin after every shave. P…" at bounding box center [407, 161] width 205 height 117
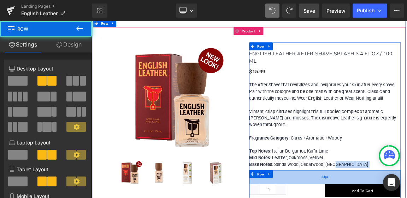
drag, startPoint x: 382, startPoint y: 198, endPoint x: 382, endPoint y: 210, distance: 12.7
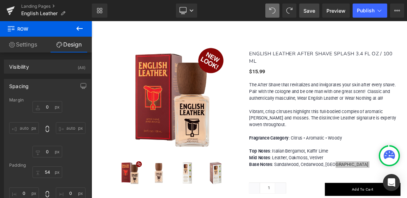
click at [80, 28] on icon at bounding box center [79, 28] width 8 height 8
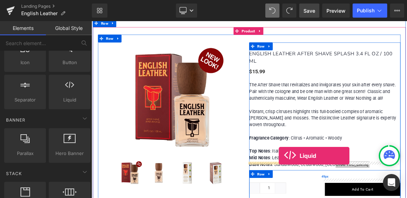
drag, startPoint x: 162, startPoint y: 108, endPoint x: 345, endPoint y: 204, distance: 206.5
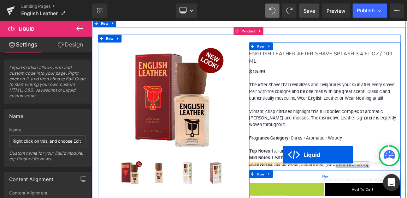
drag, startPoint x: 333, startPoint y: 218, endPoint x: 350, endPoint y: 203, distance: 22.7
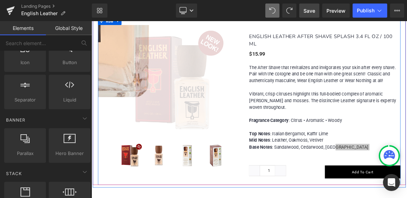
scroll to position [1454, 0]
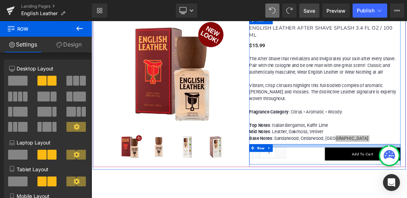
drag, startPoint x: 406, startPoint y: 163, endPoint x: 413, endPoint y: 150, distance: 14.7
click at [406, 150] on div "ENGLISH LEATHER AFTER SHAVE SPLASH 3.4 FL OZ / 100 ML (P) Title $0 $15.99 (P) P…" at bounding box center [407, 120] width 205 height 190
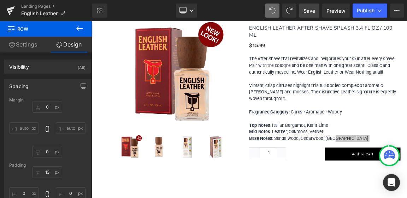
click at [23, 28] on span "Row" at bounding box center [42, 29] width 71 height 16
click at [79, 29] on icon at bounding box center [79, 28] width 8 height 8
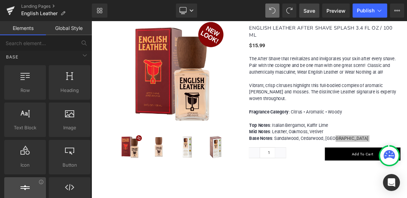
scroll to position [0, 0]
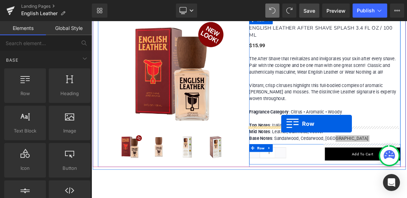
drag, startPoint x: 114, startPoint y: 100, endPoint x: 348, endPoint y: 160, distance: 242.1
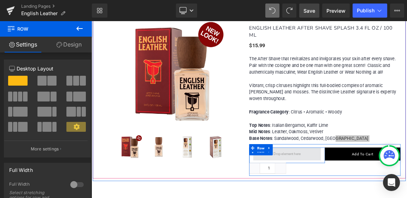
drag, startPoint x: 353, startPoint y: 165, endPoint x: 369, endPoint y: 178, distance: 20.1
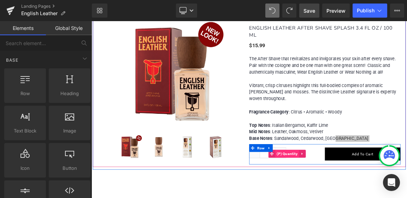
scroll to position [1419, 0]
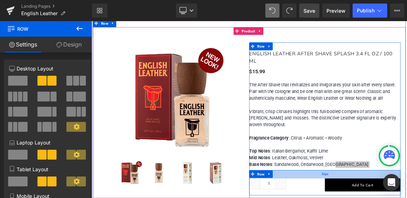
drag, startPoint x: 424, startPoint y: 195, endPoint x: 425, endPoint y: 201, distance: 6.7
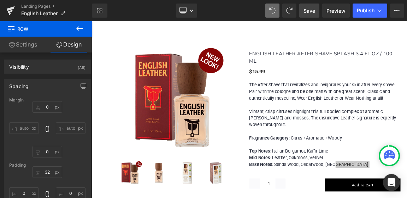
click at [34, 28] on span "Row" at bounding box center [42, 29] width 71 height 16
click at [77, 29] on icon at bounding box center [79, 28] width 6 height 4
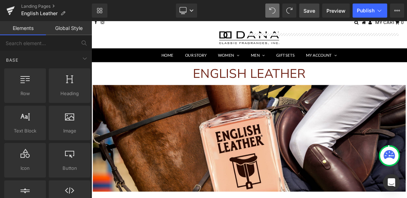
scroll to position [0, 0]
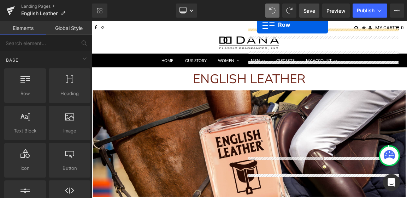
drag, startPoint x: 24, startPoint y: 77, endPoint x: 218, endPoint y: 7, distance: 206.6
click at [218, 7] on div "Row You are previewing how the will restyle your page. You can not edit Element…" at bounding box center [203, 105] width 407 height 210
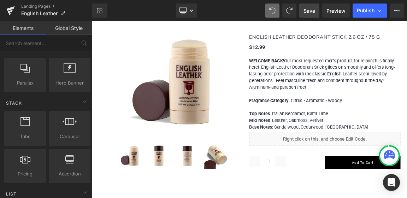
scroll to position [741, 0]
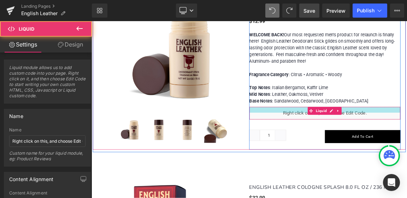
drag, startPoint x: 354, startPoint y: 137, endPoint x: 350, endPoint y: 144, distance: 8.1
click at [350, 144] on div "Liquid" at bounding box center [407, 146] width 205 height 18
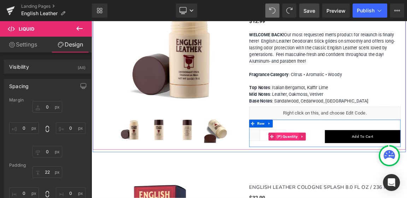
drag, startPoint x: 362, startPoint y: 138, endPoint x: 342, endPoint y: 179, distance: 46.2
click at [342, 179] on div "ENGLISH LEATHER DEODORANT STICK 2.6 OZ / 75 G (P) Title $0 $12.99 (P) Price WEL…" at bounding box center [407, 97] width 205 height 190
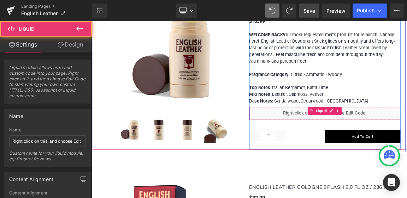
click at [368, 145] on div "Liquid" at bounding box center [407, 146] width 205 height 18
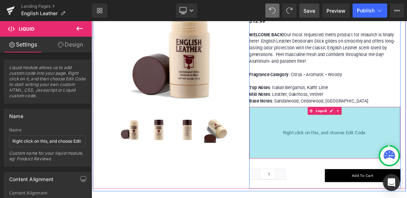
drag, startPoint x: 366, startPoint y: 136, endPoint x: 349, endPoint y: 206, distance: 71.8
click at [349, 198] on div "ENGLISH LEATHER DEODORANT STICK 2.6 OZ / 75 G (P) Title $0 $12.99 (P) Price WEL…" at bounding box center [407, 123] width 205 height 243
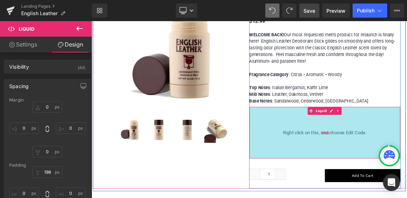
drag, startPoint x: 356, startPoint y: 204, endPoint x: 371, endPoint y: 154, distance: 52.2
click at [369, 157] on div "Liquid 198px" at bounding box center [407, 172] width 205 height 71
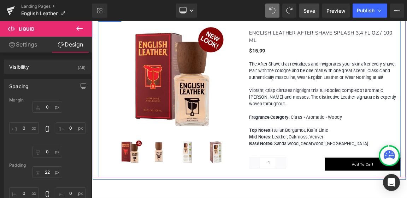
scroll to position [1482, 0]
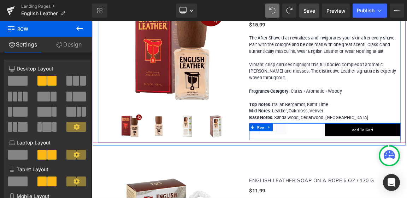
drag, startPoint x: 365, startPoint y: 134, endPoint x: 383, endPoint y: 156, distance: 28.1
click at [383, 156] on div "ENGLISH LEATHER AFTER SHAVE SPLASH 3.4 FL OZ / 100 ML (P) Title $0 $15.99 (P) P…" at bounding box center [407, 87] width 205 height 200
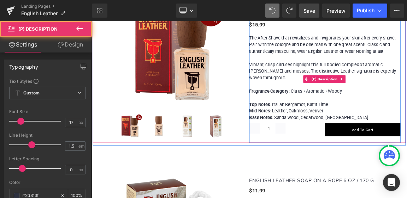
click at [382, 130] on div "The After Shave that revitalizes and invigorates your skin after every shave. P…" at bounding box center [407, 100] width 205 height 120
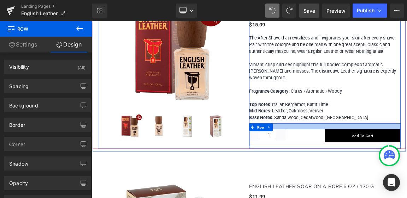
drag, startPoint x: 358, startPoint y: 131, endPoint x: 361, endPoint y: 139, distance: 8.3
click at [361, 160] on div at bounding box center [407, 164] width 205 height 8
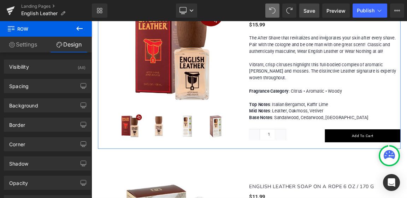
click at [22, 28] on span "Row" at bounding box center [42, 29] width 71 height 16
click at [79, 27] on icon at bounding box center [79, 28] width 8 height 8
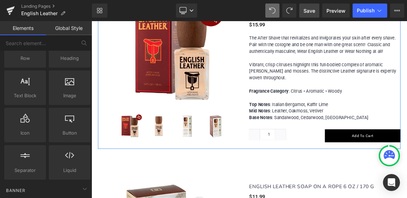
scroll to position [71, 0]
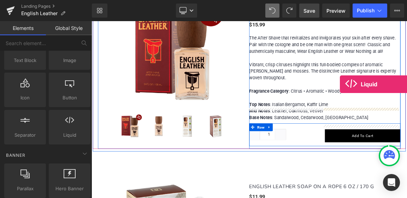
drag, startPoint x: 161, startPoint y: 145, endPoint x: 427, endPoint y: 107, distance: 268.9
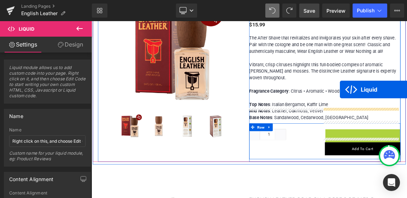
drag, startPoint x: 438, startPoint y: 147, endPoint x: 428, endPoint y: 114, distance: 34.4
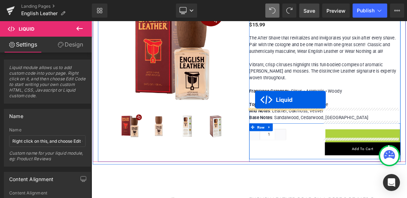
drag, startPoint x: 438, startPoint y: 145, endPoint x: 313, endPoint y: 128, distance: 125.8
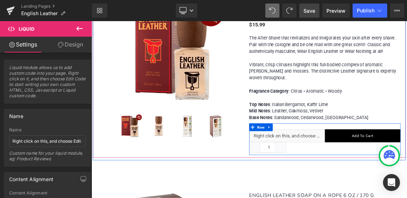
scroll to position [1447, 0]
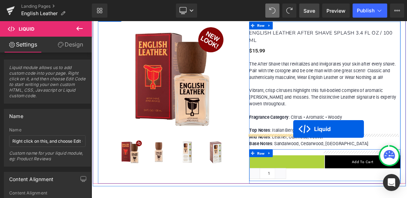
drag, startPoint x: 335, startPoint y: 181, endPoint x: 365, endPoint y: 168, distance: 32.5
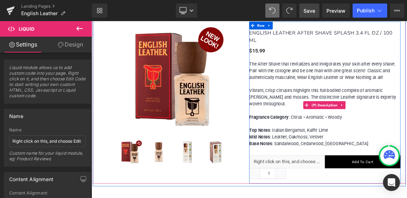
click at [406, 156] on p "The After Shave that revitalizes and invigorates your skin after every shave. P…" at bounding box center [407, 133] width 205 height 117
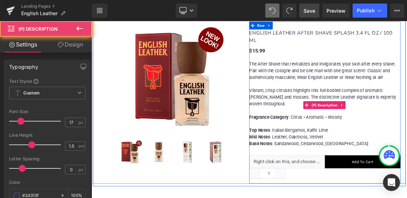
click at [406, 157] on p "The After Shave that revitalizes and invigorates your skin after every shave. P…" at bounding box center [407, 133] width 205 height 117
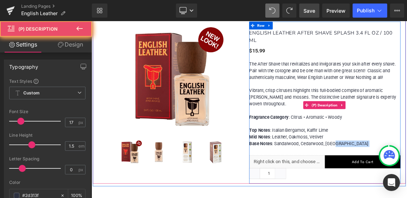
click at [406, 157] on p "The After Shave that revitalizes and invigorates your skin after every shave. P…" at bounding box center [407, 133] width 205 height 117
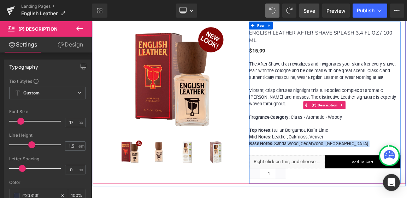
click at [406, 158] on p "The After Shave that revitalizes and invigorates your skin after every shave. P…" at bounding box center [407, 133] width 205 height 117
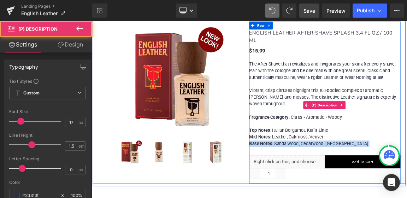
click at [406, 158] on p "The After Shave that revitalizes and invigorates your skin after every shave. P…" at bounding box center [407, 133] width 205 height 117
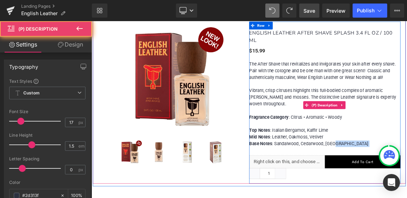
click at [406, 158] on p "The After Shave that revitalizes and invigorates your skin after every shave. P…" at bounding box center [407, 133] width 205 height 117
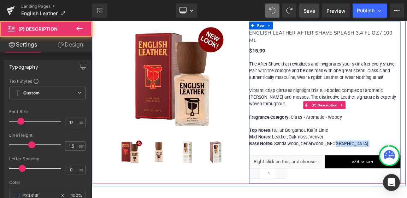
click at [406, 184] on span "Base Notes : Sandalwood, Cedarwood, Musk" at bounding box center [385, 187] width 161 height 7
click at [406, 142] on p "The After Shave that revitalizes and invigorates your skin after every shave. P…" at bounding box center [407, 133] width 205 height 117
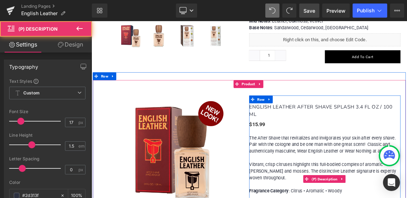
scroll to position [1341, 0]
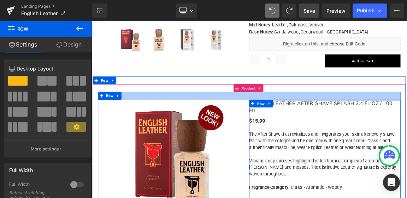
drag, startPoint x: 401, startPoint y: 109, endPoint x: 404, endPoint y: 100, distance: 10.2
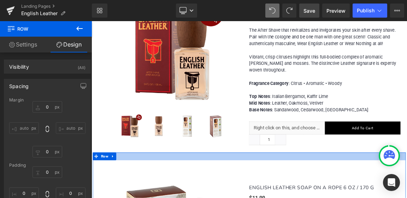
scroll to position [1482, 0]
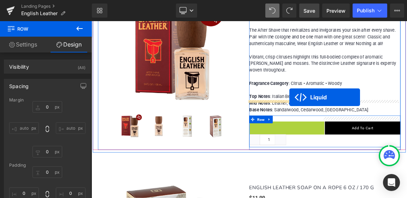
drag, startPoint x: 333, startPoint y: 135, endPoint x: 359, endPoint y: 124, distance: 28.0
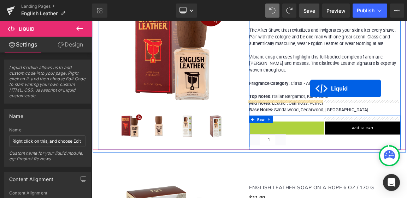
drag, startPoint x: 333, startPoint y: 134, endPoint x: 387, endPoint y: 113, distance: 57.9
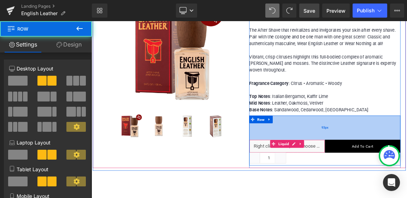
drag, startPoint x: 369, startPoint y: 122, endPoint x: 365, endPoint y: 147, distance: 25.1
click at [365, 149] on div "93px" at bounding box center [407, 165] width 205 height 33
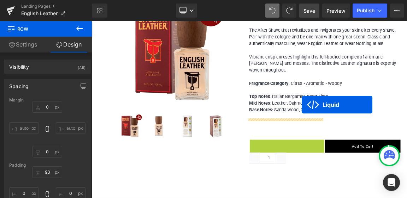
drag, startPoint x: 334, startPoint y: 158, endPoint x: 376, endPoint y: 134, distance: 48.0
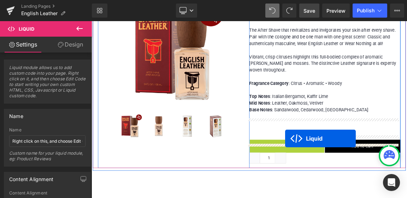
drag, startPoint x: 335, startPoint y: 160, endPoint x: 354, endPoint y: 180, distance: 27.8
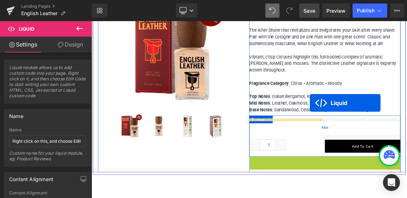
drag, startPoint x: 384, startPoint y: 182, endPoint x: 387, endPoint y: 132, distance: 49.9
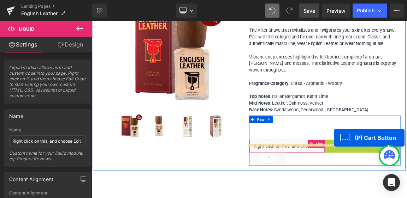
drag, startPoint x: 431, startPoint y: 166, endPoint x: 419, endPoint y: 180, distance: 18.5
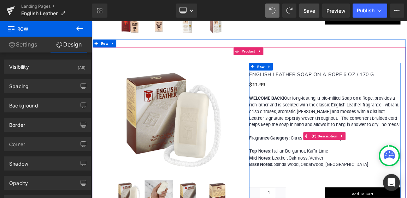
scroll to position [1659, 0]
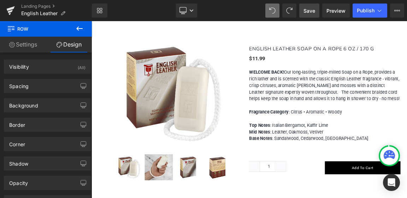
click at [78, 28] on icon at bounding box center [79, 28] width 8 height 8
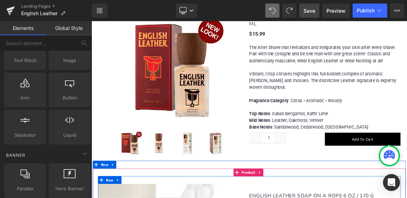
scroll to position [1447, 0]
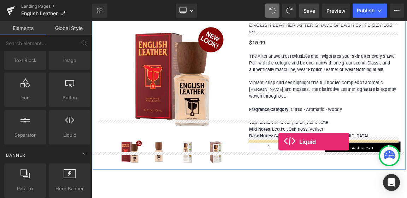
drag, startPoint x: 160, startPoint y: 144, endPoint x: 345, endPoint y: 185, distance: 189.6
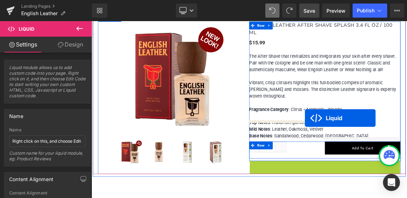
drag, startPoint x: 383, startPoint y: 190, endPoint x: 380, endPoint y: 153, distance: 36.8
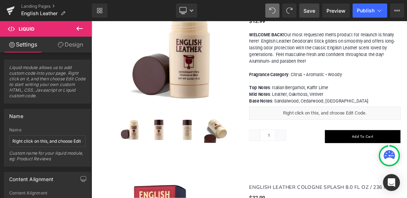
scroll to position [776, 0]
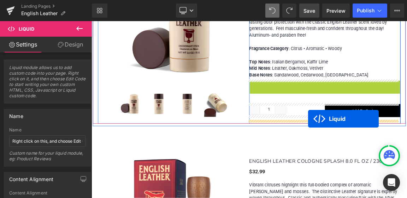
drag, startPoint x: 384, startPoint y: 107, endPoint x: 384, endPoint y: 154, distance: 46.2
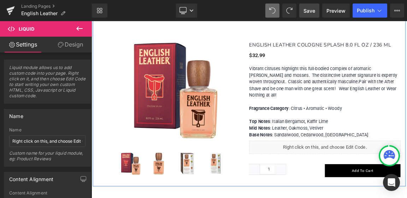
scroll to position [953, 0]
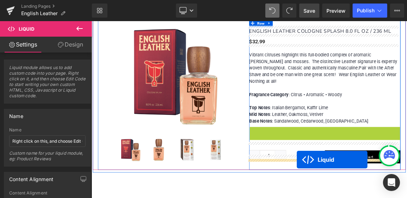
drag, startPoint x: 387, startPoint y: 158, endPoint x: 369, endPoint y: 209, distance: 53.8
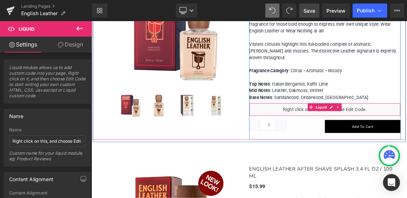
scroll to position [1270, 0]
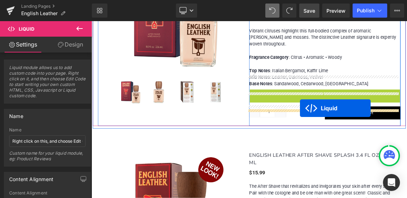
drag, startPoint x: 386, startPoint y: 100, endPoint x: 373, endPoint y: 139, distance: 41.6
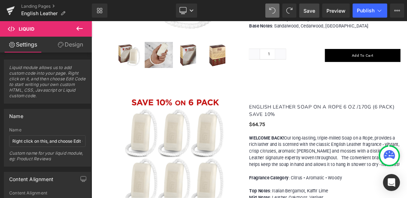
scroll to position [1835, 0]
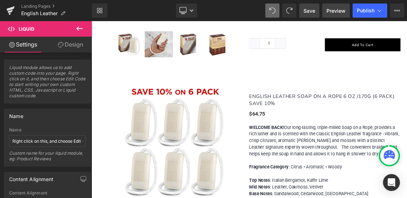
click at [336, 11] on span "Preview" at bounding box center [335, 10] width 19 height 7
click at [332, 8] on span "Preview" at bounding box center [335, 10] width 19 height 7
click at [308, 11] on span "Save" at bounding box center [309, 10] width 12 height 7
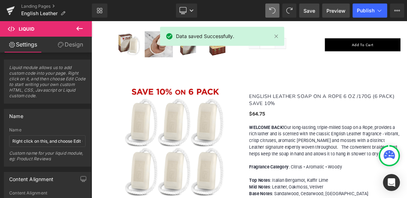
click at [339, 11] on span "Preview" at bounding box center [335, 10] width 19 height 7
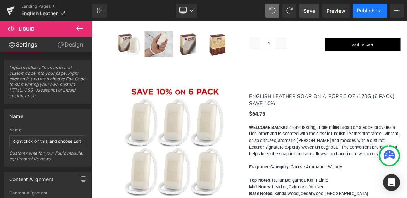
click at [368, 10] on span "Publish" at bounding box center [365, 11] width 18 height 6
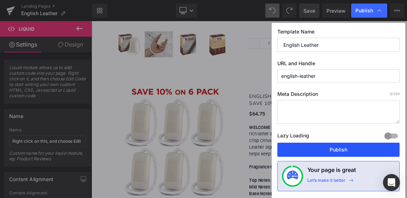
click at [330, 149] on button "Publish" at bounding box center [338, 150] width 122 height 14
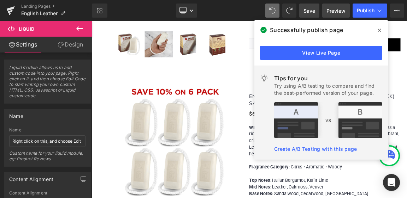
click at [333, 7] on span "Preview" at bounding box center [335, 10] width 19 height 7
click at [380, 29] on icon at bounding box center [379, 31] width 4 height 6
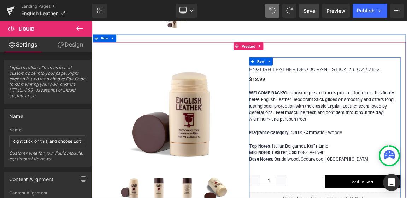
scroll to position [706, 0]
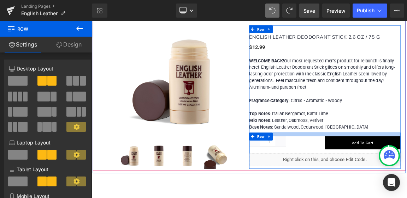
drag, startPoint x: 392, startPoint y: 171, endPoint x: 397, endPoint y: 162, distance: 10.6
click at [397, 162] on div "ENGLISH LEATHER DEODORANT STICK 2.6 OZ / 75 G (P) Title $0 $12.99 (P) Price WEL…" at bounding box center [407, 127] width 205 height 181
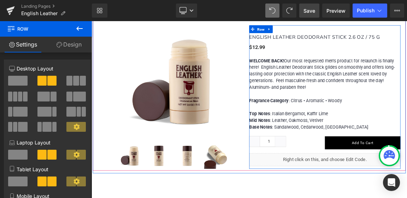
click at [389, 195] on div "Quantity 1 (P) Quantity Add To Cart (P) Cart Button Row" at bounding box center [407, 187] width 205 height 28
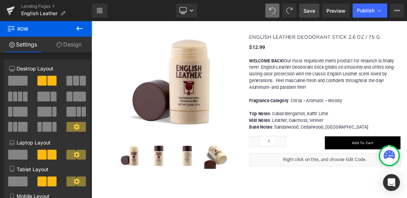
click at [307, 12] on span "Save" at bounding box center [309, 10] width 12 height 7
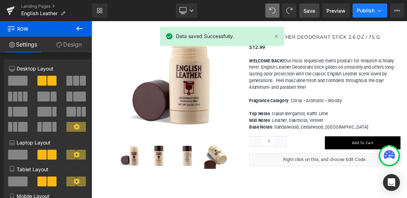
click at [363, 11] on span "Publish" at bounding box center [365, 11] width 18 height 6
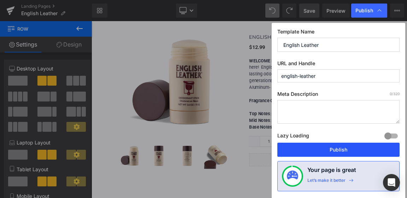
click at [339, 150] on button "Publish" at bounding box center [338, 150] width 122 height 14
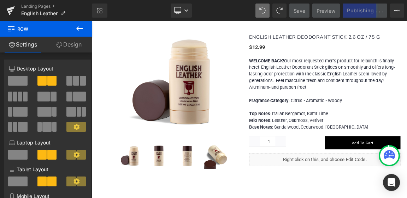
click at [78, 27] on icon at bounding box center [79, 28] width 6 height 4
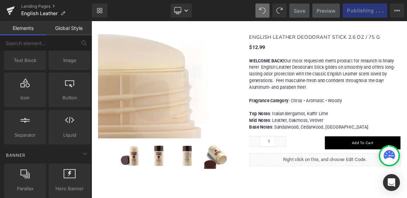
scroll to position [529, 0]
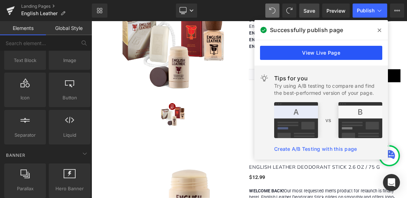
click at [336, 55] on link "View Live Page" at bounding box center [321, 53] width 122 height 14
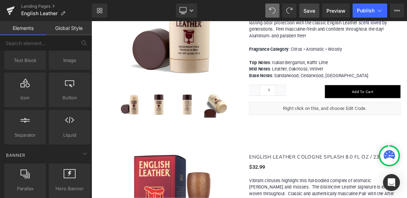
scroll to position [776, 0]
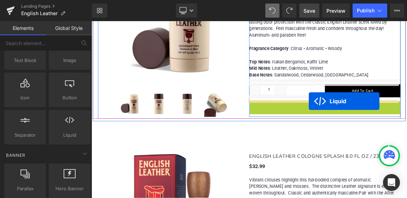
drag, startPoint x: 384, startPoint y: 134, endPoint x: 385, endPoint y: 130, distance: 4.1
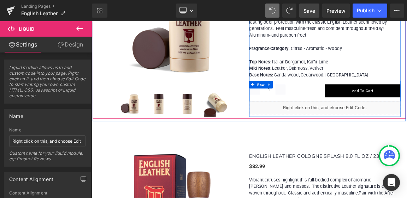
click at [370, 125] on div "Quantity 1 (P) Quantity Add To Cart (P) Cart Button Row" at bounding box center [407, 116] width 205 height 28
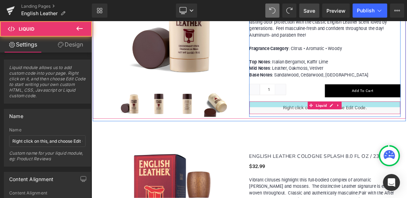
click at [372, 131] on div at bounding box center [407, 134] width 204 height 8
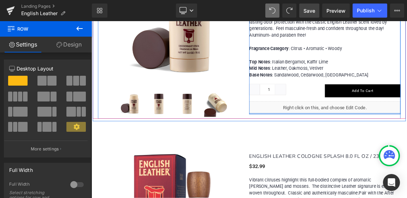
drag, startPoint x: 329, startPoint y: 146, endPoint x: 330, endPoint y: 129, distance: 17.0
click at [330, 129] on div "ENGLISH LEATHER DEODORANT STICK 2.6 OZ / 75 G (P) Title $0 $12.99 (P) Price WEL…" at bounding box center [407, 52] width 205 height 192
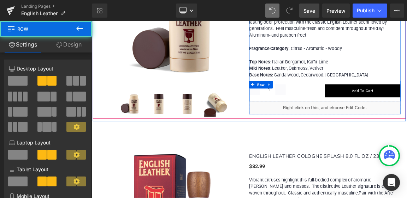
click at [335, 122] on div "Quantity 1 (P) Quantity Add To Cart (P) Cart Button Row" at bounding box center [407, 116] width 205 height 28
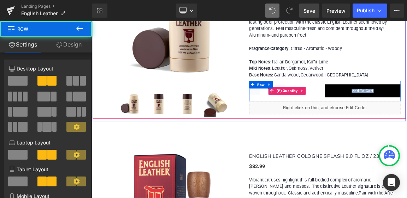
drag, startPoint x: 339, startPoint y: 125, endPoint x: 341, endPoint y: 121, distance: 4.3
click at [341, 121] on div "Quantity 1 (P) Quantity Add To Cart (P) Cart Button Row" at bounding box center [407, 116] width 205 height 28
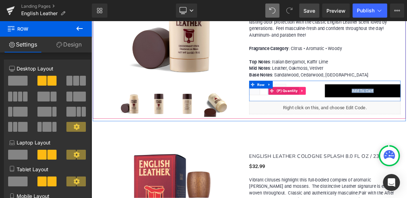
click at [375, 114] on icon at bounding box center [376, 115] width 5 height 5
click at [381, 122] on div "Quantity 1" at bounding box center [356, 115] width 102 height 17
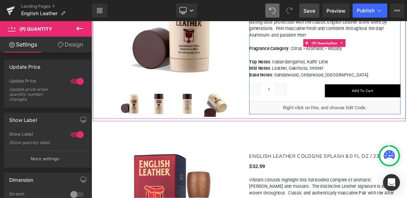
click at [406, 78] on p "WELCOME BACK! Our most requested men’s product for relaunch is finally here! En…" at bounding box center [407, 49] width 205 height 99
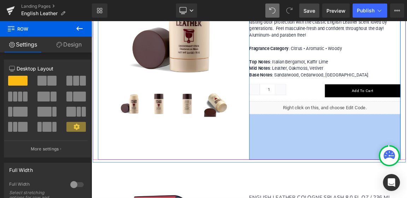
drag, startPoint x: 353, startPoint y: 145, endPoint x: 340, endPoint y: 207, distance: 63.0
click at [340, 198] on div "(P) Image (P) Image List ENGLISH LEATHER DEODORANT STICK 2.6 OZ / 75 G (P) Titl…" at bounding box center [304, 72] width 423 height 274
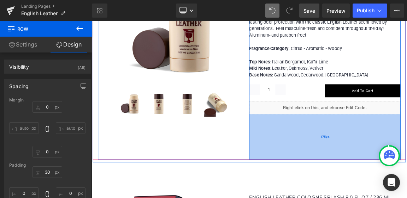
click at [376, 167] on div "175px" at bounding box center [407, 179] width 205 height 62
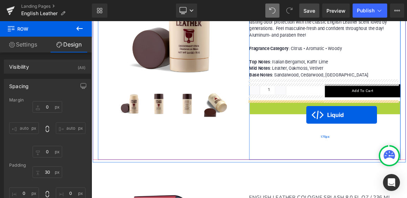
drag, startPoint x: 384, startPoint y: 134, endPoint x: 382, endPoint y: 154, distance: 20.2
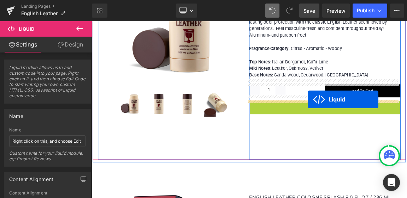
drag, startPoint x: 384, startPoint y: 133, endPoint x: 384, endPoint y: 127, distance: 6.0
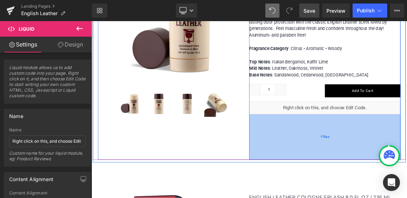
click at [390, 162] on div "175px" at bounding box center [407, 179] width 205 height 62
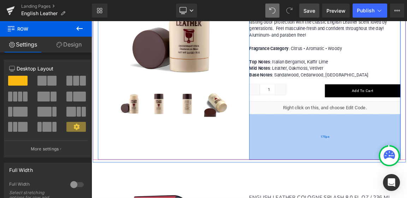
click at [405, 152] on div "175px" at bounding box center [407, 179] width 205 height 62
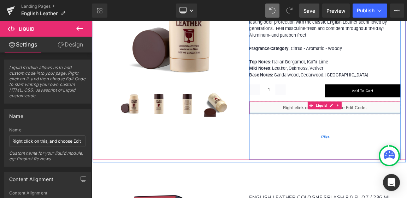
drag, startPoint x: 406, startPoint y: 145, endPoint x: 419, endPoint y: 152, distance: 14.4
click at [406, 139] on div "Liquid" at bounding box center [407, 139] width 205 height 18
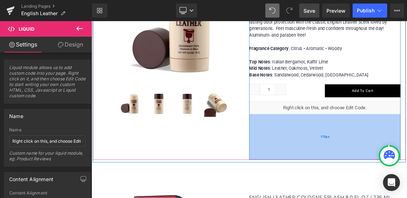
click at [401, 180] on span "175px" at bounding box center [407, 178] width 12 height 10
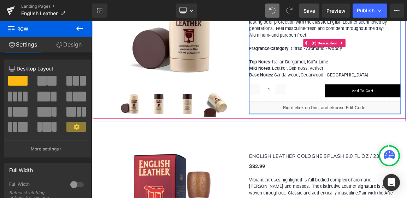
drag, startPoint x: 405, startPoint y: 160, endPoint x: 411, endPoint y: 88, distance: 72.6
click at [406, 88] on div "ENGLISH LEATHER DEODORANT STICK 2.6 OZ / 75 G (P) Title $0 $12.99 (P) Price WEL…" at bounding box center [407, 52] width 205 height 192
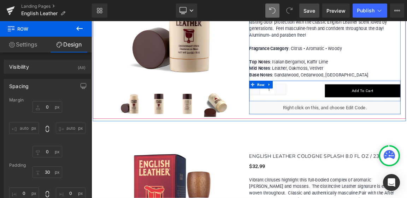
click at [382, 125] on div "Quantity 1 (P) Quantity Add To Cart (P) Cart Button Row" at bounding box center [407, 116] width 205 height 28
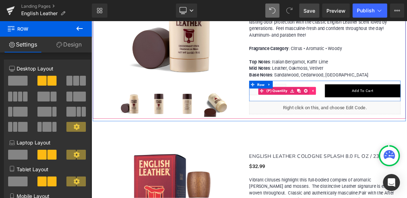
click at [389, 115] on icon at bounding box center [390, 115] width 5 height 5
click at [390, 115] on div "Quantity 1" at bounding box center [356, 115] width 102 height 17
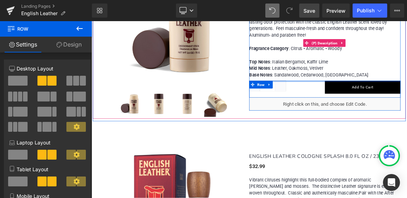
drag, startPoint x: 398, startPoint y: 101, endPoint x: 405, endPoint y: 53, distance: 49.2
click at [405, 53] on div "ENGLISH LEATHER DEODORANT STICK 2.6 OZ / 75 G (P) Title $0 $12.99 (P) Price WEL…" at bounding box center [407, 55] width 205 height 176
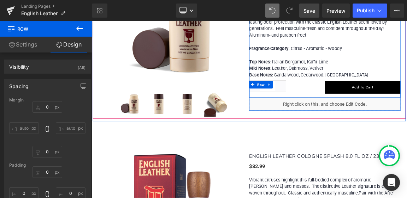
click at [381, 120] on div "Quantity 1 (P) Quantity Add To Cart (P) Cart Button Row" at bounding box center [407, 113] width 205 height 23
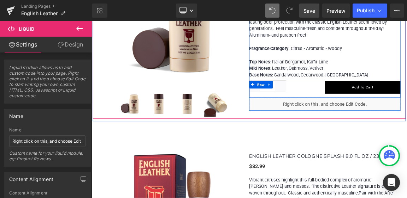
drag, startPoint x: 361, startPoint y: 126, endPoint x: 373, endPoint y: 121, distance: 13.3
click at [373, 121] on div "ENGLISH LEATHER DEODORANT STICK 2.6 OZ / 75 G (P) Title $0 $12.99 (P) Price WEL…" at bounding box center [407, 55] width 205 height 176
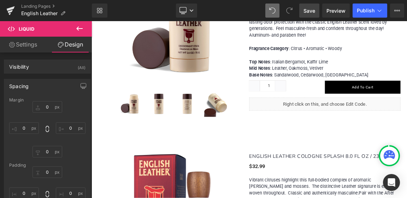
click at [306, 7] on span "Save" at bounding box center [309, 10] width 12 height 7
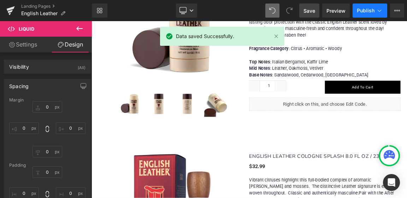
click at [370, 11] on span "Publish" at bounding box center [365, 11] width 18 height 6
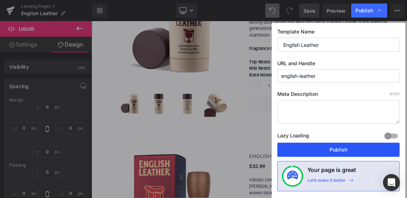
click at [336, 151] on button "Publish" at bounding box center [338, 150] width 122 height 14
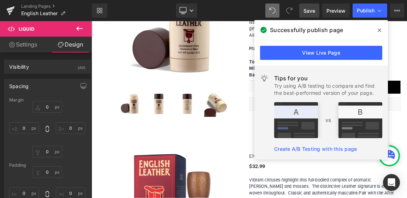
click at [303, 114] on img at bounding box center [328, 120] width 108 height 36
click at [372, 110] on img at bounding box center [328, 120] width 108 height 36
click at [380, 32] on icon at bounding box center [379, 31] width 4 height 6
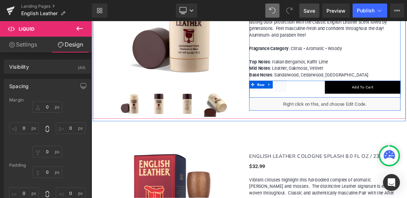
click at [380, 118] on div "Quantity 1 (P) Quantity Add To Cart (P) Cart Button Row" at bounding box center [407, 113] width 205 height 23
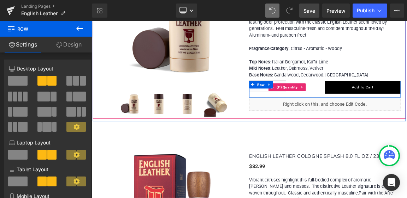
click at [384, 114] on div "Quantity 1" at bounding box center [356, 110] width 102 height 17
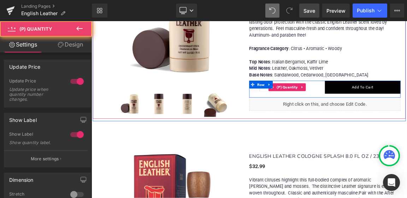
click at [384, 114] on div "Quantity 1" at bounding box center [356, 110] width 102 height 17
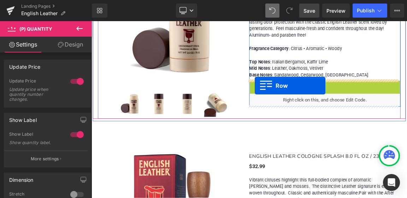
drag, startPoint x: 307, startPoint y: 107, endPoint x: 312, endPoint y: 109, distance: 5.5
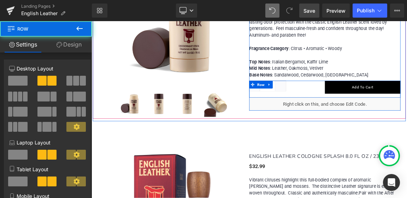
click at [381, 120] on div "Quantity 1 (P) Quantity Add To Cart (P) Cart Button Row" at bounding box center [407, 113] width 205 height 23
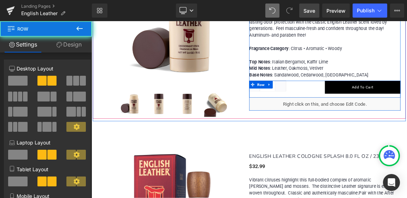
click at [382, 118] on div "Quantity 1 (P) Quantity Add To Cart (P) Cart Button Row" at bounding box center [407, 113] width 205 height 23
click at [383, 113] on div "Quantity 1" at bounding box center [356, 110] width 102 height 17
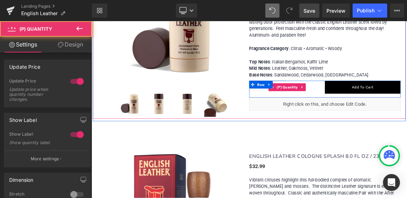
click at [383, 109] on div "Quantity 1" at bounding box center [356, 110] width 102 height 17
click at [384, 103] on div "Quantity 1" at bounding box center [356, 110] width 102 height 17
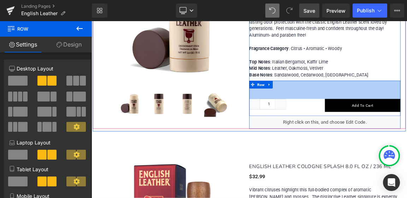
drag, startPoint x: 384, startPoint y: 102, endPoint x: 379, endPoint y: 127, distance: 25.1
click at [379, 127] on div "Quantity 1 (P) Quantity Add To Cart (P) Cart Button Row 70px" at bounding box center [407, 126] width 205 height 48
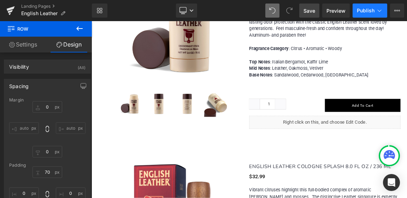
click at [365, 9] on span "Publish" at bounding box center [365, 11] width 18 height 6
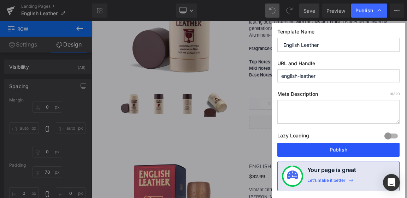
click at [336, 150] on button "Publish" at bounding box center [338, 150] width 122 height 14
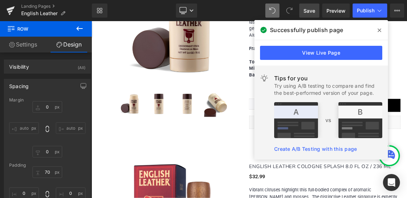
click at [378, 29] on icon at bounding box center [379, 31] width 4 height 6
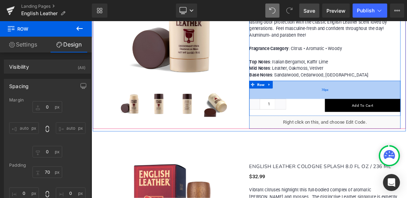
click at [362, 113] on div "70px" at bounding box center [407, 114] width 205 height 25
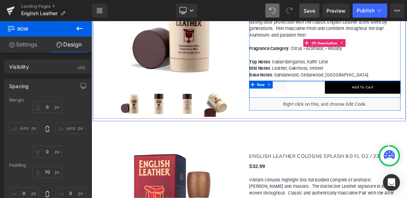
drag, startPoint x: 367, startPoint y: 102, endPoint x: 363, endPoint y: 46, distance: 56.2
click at [363, 46] on div "ENGLISH LEATHER DEODORANT STICK 2.6 OZ / 75 G (P) Title $0 $12.99 (P) Price WEL…" at bounding box center [407, 55] width 205 height 176
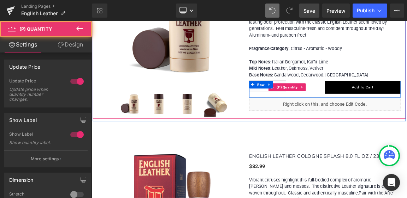
click at [379, 113] on div "Quantity 1" at bounding box center [356, 110] width 102 height 17
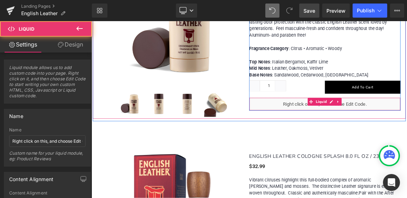
click at [372, 136] on div "Liquid" at bounding box center [407, 134] width 205 height 18
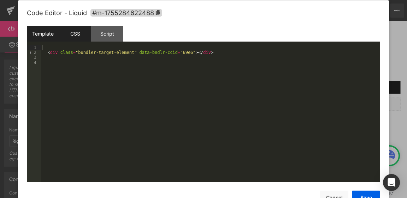
click at [79, 33] on div "CSS" at bounding box center [75, 34] width 32 height 16
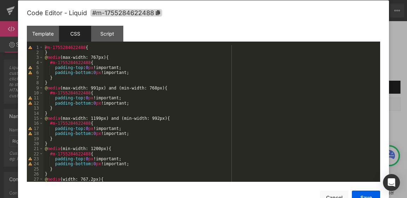
scroll to position [0, 0]
click at [94, 89] on div "#m-1755284622488 { } @ media (max-width: 767px) { #m-1755284622488 { padding-to…" at bounding box center [209, 119] width 333 height 148
click at [360, 195] on button "Save" at bounding box center [365, 198] width 28 height 14
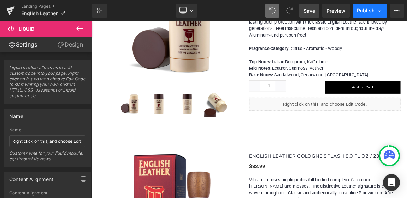
click at [360, 9] on span "Publish" at bounding box center [365, 11] width 18 height 6
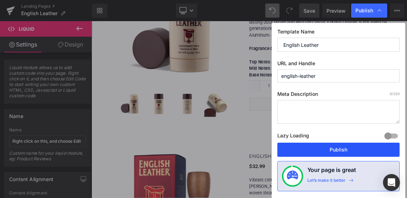
click at [340, 150] on button "Publish" at bounding box center [338, 150] width 122 height 14
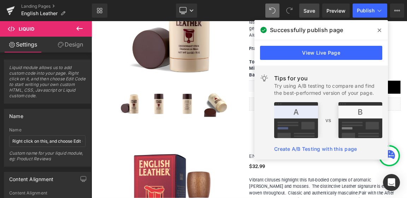
click at [378, 30] on icon at bounding box center [379, 31] width 4 height 6
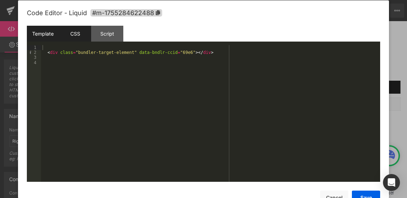
click at [76, 33] on div "CSS" at bounding box center [75, 34] width 32 height 16
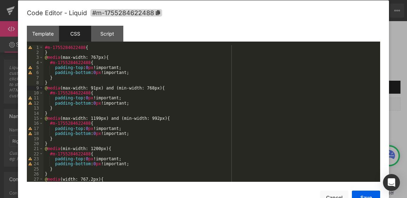
click at [92, 88] on div "#m-1755284622488 { } @ media (max-width: 767px) { #m-1755284622488 { padding-to…" at bounding box center [209, 119] width 333 height 148
drag, startPoint x: 99, startPoint y: 119, endPoint x: 89, endPoint y: 119, distance: 9.9
click at [89, 119] on div "#m-1755284622488 { } @ media (max-width: 767px) { #m-1755284622488 { padding-to…" at bounding box center [209, 119] width 333 height 148
click at [329, 196] on button "Cancel" at bounding box center [334, 198] width 28 height 14
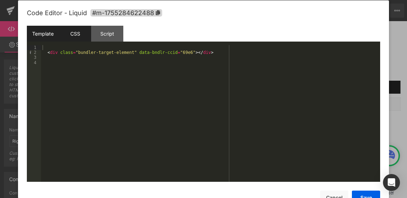
click at [76, 33] on div "CSS" at bounding box center [75, 34] width 32 height 16
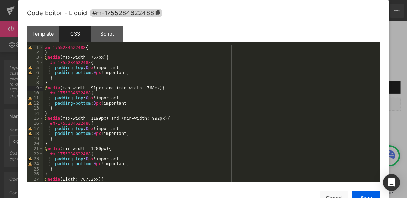
click at [91, 90] on div "#m-1755284622488 { } @ media (max-width: 767px) { #m-1755284622488 { padding-to…" at bounding box center [209, 119] width 333 height 148
drag, startPoint x: 94, startPoint y: 118, endPoint x: 90, endPoint y: 118, distance: 3.9
click at [90, 118] on div "#m-1755284622488 { } @ media (max-width: 767px) { #m-1755284622488 { padding-to…" at bounding box center [209, 119] width 333 height 148
click at [98, 119] on div "#m-1755284622488 { } @ media (max-width: 767px) { #m-1755284622488 { padding-to…" at bounding box center [209, 119] width 333 height 148
click at [365, 194] on button "Save" at bounding box center [365, 198] width 28 height 14
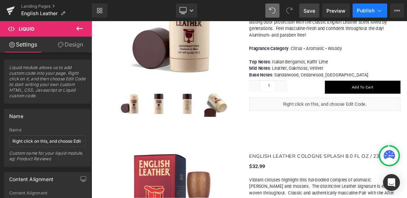
click at [359, 9] on span "Publish" at bounding box center [365, 11] width 18 height 6
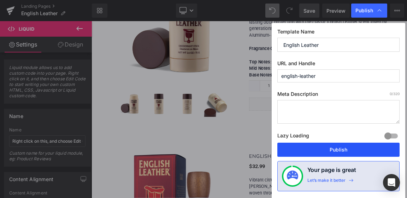
drag, startPoint x: 332, startPoint y: 148, endPoint x: 247, endPoint y: 70, distance: 115.6
click at [332, 148] on button "Publish" at bounding box center [338, 150] width 122 height 14
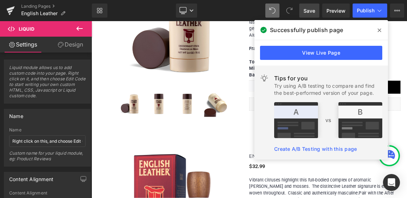
click at [376, 28] on span at bounding box center [378, 30] width 11 height 11
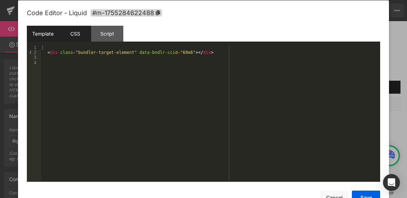
click at [78, 33] on div "CSS" at bounding box center [75, 34] width 32 height 16
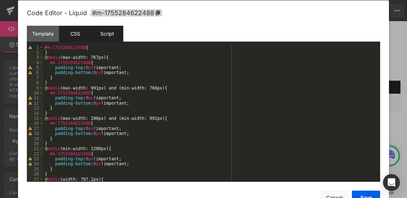
click at [105, 35] on div "Script" at bounding box center [107, 34] width 32 height 16
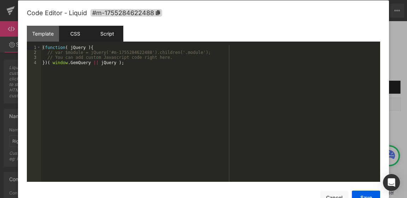
click at [77, 34] on div "CSS" at bounding box center [75, 34] width 32 height 16
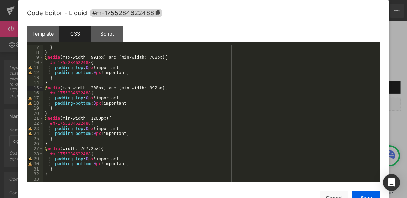
click at [90, 89] on div "} } @ media (max-width: 991px) and (min-width: 768px) { #m-1755284622488 { padd…" at bounding box center [209, 119] width 333 height 148
click at [89, 88] on div "} } @ media (max-width: 991px) and (min-width: 768px) { #m-1755284622488 { padd…" at bounding box center [209, 119] width 333 height 148
click at [362, 195] on button "Save" at bounding box center [365, 198] width 28 height 14
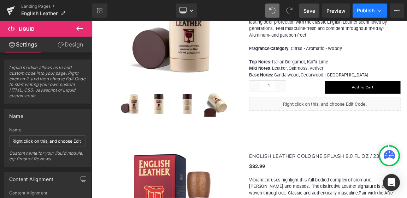
click at [370, 12] on span "Publish" at bounding box center [365, 11] width 18 height 6
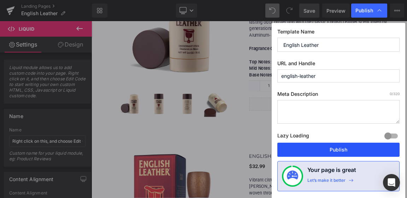
click at [336, 154] on button "Publish" at bounding box center [338, 150] width 122 height 14
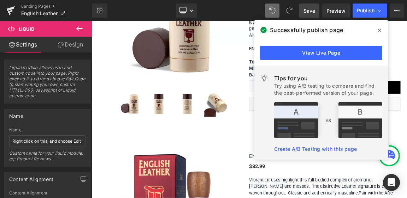
click at [303, 124] on img at bounding box center [328, 120] width 108 height 36
click at [379, 29] on icon at bounding box center [379, 31] width 4 height 6
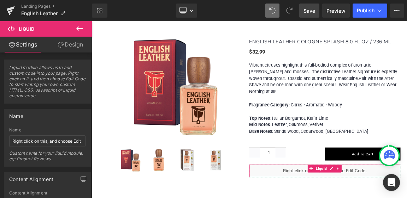
scroll to position [953, 0]
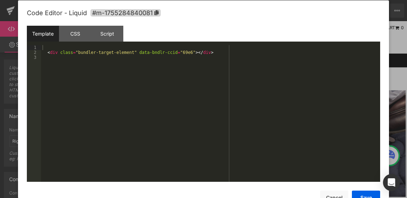
scroll to position [953, 0]
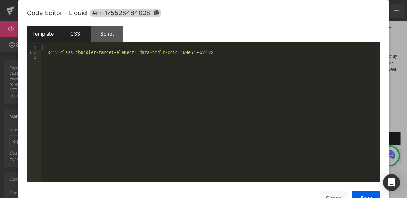
click at [76, 33] on div "CSS" at bounding box center [75, 34] width 32 height 16
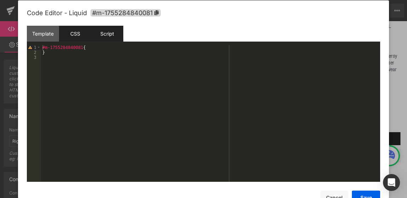
click at [108, 31] on div "Script" at bounding box center [107, 34] width 32 height 16
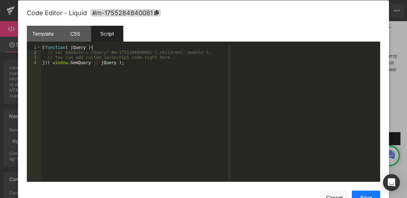
click at [365, 195] on button "Save" at bounding box center [365, 198] width 28 height 14
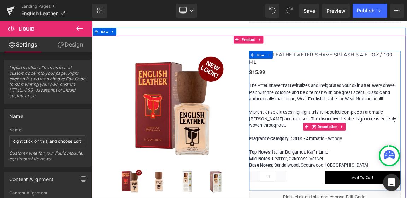
scroll to position [1482, 0]
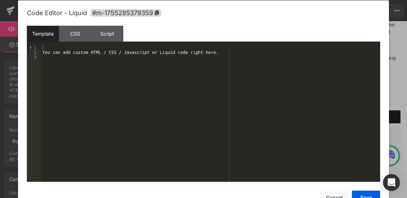
click at [41, 32] on div "Template" at bounding box center [43, 34] width 32 height 16
drag, startPoint x: 44, startPoint y: 52, endPoint x: 217, endPoint y: 54, distance: 172.9
click at [215, 54] on div "You can add custom HTML / CSS / Javascript or Liquid code right here." at bounding box center [210, 119] width 339 height 148
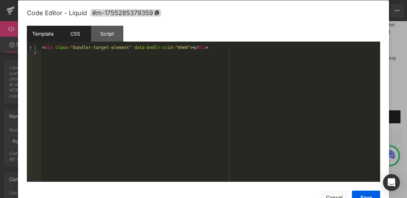
click at [76, 34] on div "CSS" at bounding box center [75, 34] width 32 height 16
click at [46, 34] on div "Template" at bounding box center [43, 34] width 32 height 16
click at [369, 196] on button "Save" at bounding box center [365, 198] width 28 height 14
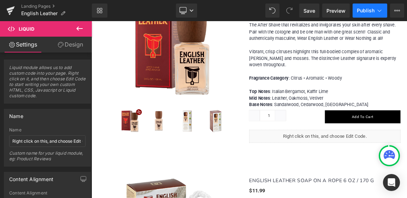
click at [364, 10] on span "Publish" at bounding box center [365, 11] width 18 height 6
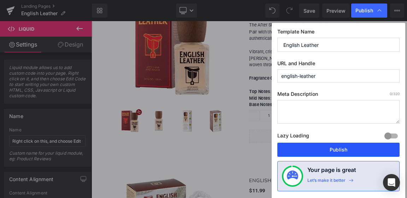
click at [333, 149] on button "Publish" at bounding box center [338, 150] width 122 height 14
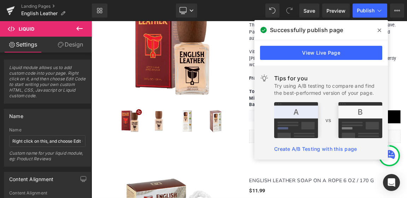
click at [380, 29] on icon at bounding box center [379, 31] width 4 height 6
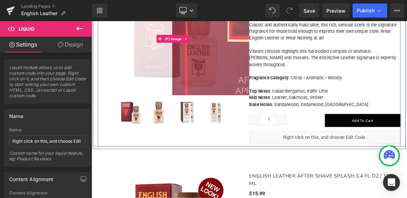
scroll to position [1235, 0]
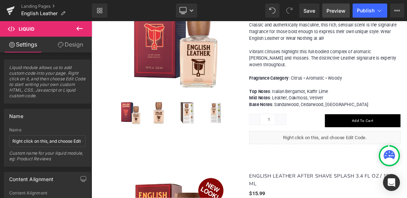
click at [336, 10] on span "Preview" at bounding box center [335, 10] width 19 height 7
click at [335, 10] on span "Preview" at bounding box center [335, 10] width 19 height 7
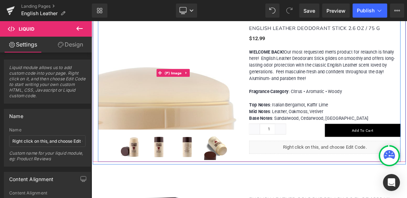
scroll to position [741, 0]
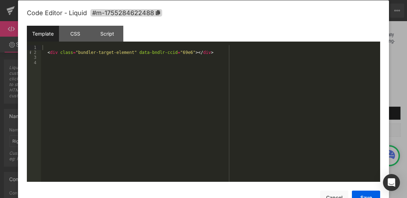
click at [41, 30] on div "Template" at bounding box center [43, 34] width 32 height 16
drag, startPoint x: 74, startPoint y: 34, endPoint x: 91, endPoint y: 34, distance: 17.3
click at [75, 34] on div "CSS" at bounding box center [75, 34] width 32 height 16
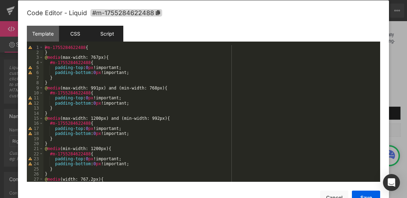
click at [104, 32] on div "Script" at bounding box center [107, 34] width 32 height 16
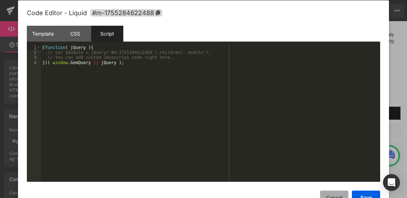
click at [333, 194] on button "Cancel" at bounding box center [334, 198] width 28 height 14
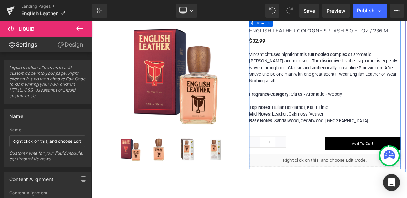
scroll to position [953, 0]
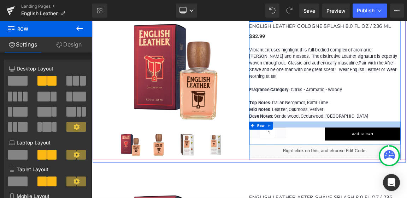
drag, startPoint x: 417, startPoint y: 146, endPoint x: 424, endPoint y: 140, distance: 9.2
click at [406, 140] on div "ENGLISH LEATHER COLOGNE SPLASH 8.0 FL OZ / 236 ML (P) Title $0 $32.99 (P) Price…" at bounding box center [407, 115] width 205 height 184
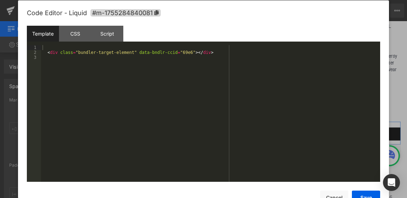
drag, startPoint x: 320, startPoint y: 160, endPoint x: 327, endPoint y: 140, distance: 21.6
click at [331, 197] on button "Cancel" at bounding box center [334, 198] width 28 height 14
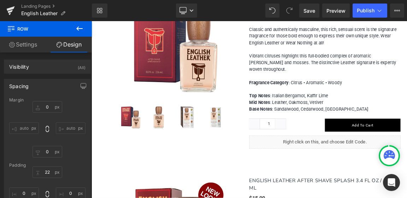
scroll to position [1235, 0]
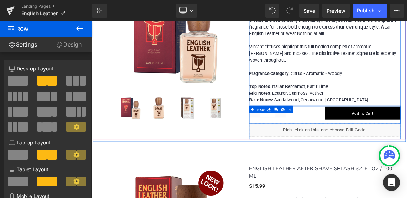
drag, startPoint x: 387, startPoint y: 125, endPoint x: 386, endPoint y: 121, distance: 4.3
click at [386, 121] on div "ENGLISH LEATHER AFTER SHAVE SPLASH 8.0 FL OZ / 236 ML (P) Title $0 $27.99 (P) P…" at bounding box center [407, 75] width 205 height 205
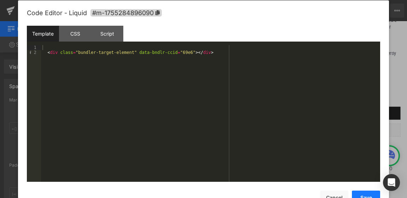
click at [362, 194] on button "Save" at bounding box center [365, 198] width 28 height 14
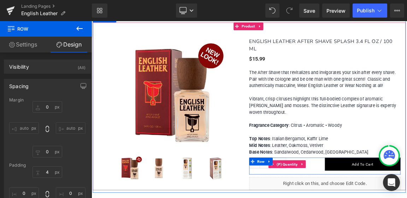
scroll to position [1447, 0]
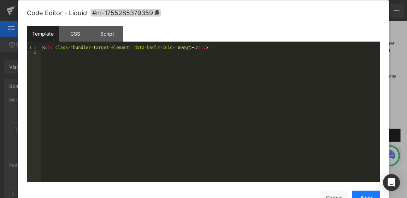
click at [366, 194] on button "Save" at bounding box center [365, 198] width 28 height 14
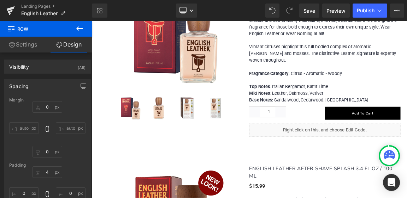
scroll to position [1059, 0]
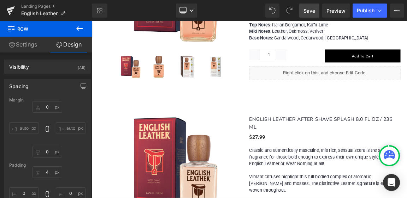
click at [308, 9] on span "Save" at bounding box center [309, 10] width 12 height 7
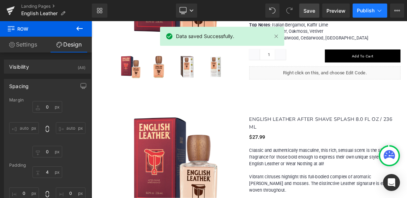
click at [364, 10] on span "Publish" at bounding box center [365, 11] width 18 height 6
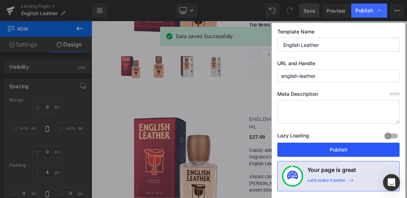
click at [347, 150] on button "Publish" at bounding box center [338, 150] width 122 height 14
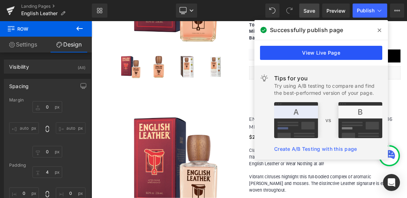
click at [311, 54] on link "View Live Page" at bounding box center [321, 53] width 122 height 14
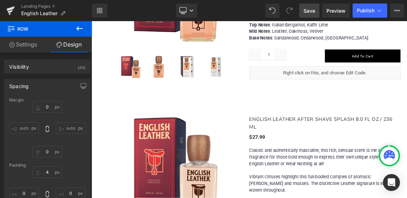
click at [79, 28] on icon at bounding box center [79, 28] width 8 height 8
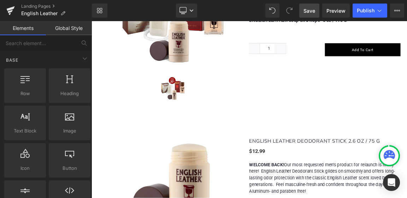
scroll to position [388, 0]
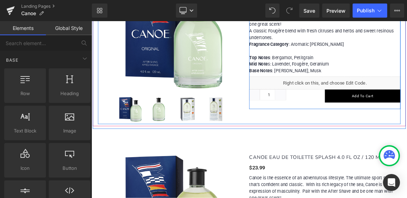
scroll to position [529, 0]
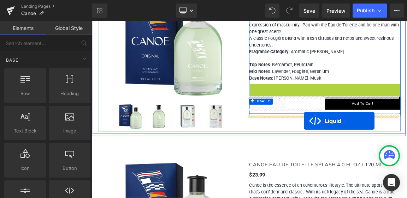
drag, startPoint x: 386, startPoint y: 111, endPoint x: 379, endPoint y: 156, distance: 46.1
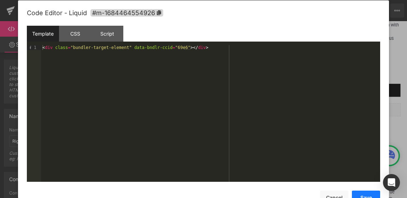
click at [367, 194] on button "Save" at bounding box center [365, 198] width 28 height 14
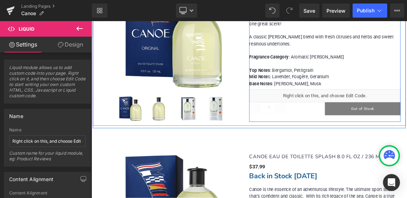
scroll to position [776, 0]
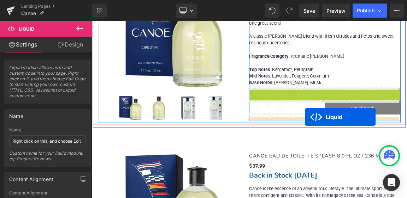
drag, startPoint x: 387, startPoint y: 118, endPoint x: 380, endPoint y: 151, distance: 33.6
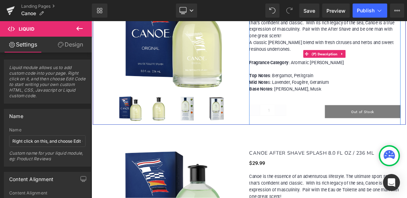
scroll to position [1023, 0]
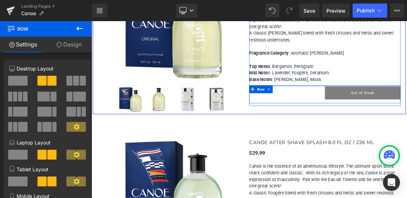
drag, startPoint x: 405, startPoint y: 107, endPoint x: 406, endPoint y: 95, distance: 12.8
click at [406, 95] on div "CANOE EAU DE TOILETTE SPLASH 8.0 FL OZ / 236 ML (P) Title $0 $37.99 (P) Price B…" at bounding box center [407, 41] width 205 height 181
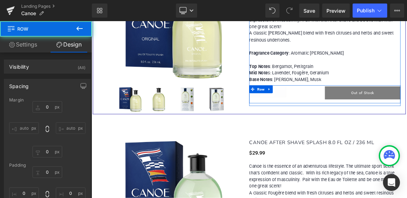
click at [79, 28] on icon at bounding box center [79, 28] width 8 height 8
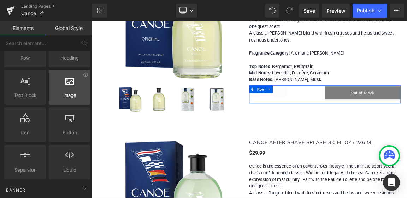
scroll to position [71, 0]
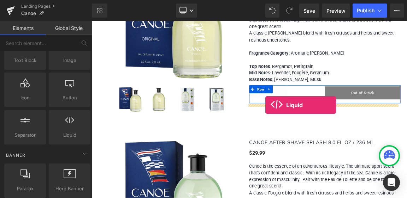
drag, startPoint x: 158, startPoint y: 144, endPoint x: 326, endPoint y: 135, distance: 168.9
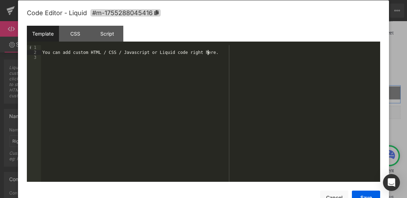
scroll to position [0, 0]
drag, startPoint x: 217, startPoint y: 52, endPoint x: 42, endPoint y: 53, distance: 174.7
click at [42, 53] on div "You can add custom HTML / CSS / Javascript or Liquid code right here." at bounding box center [210, 119] width 339 height 148
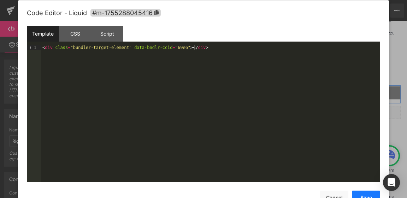
click at [363, 196] on button "Save" at bounding box center [365, 198] width 28 height 14
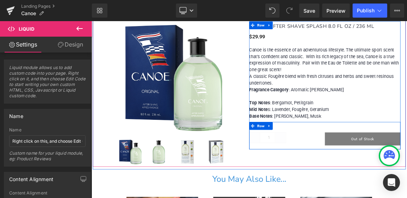
scroll to position [1200, 0]
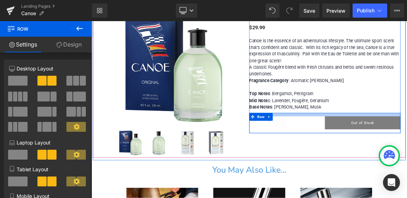
drag, startPoint x: 375, startPoint y: 143, endPoint x: 385, endPoint y: 134, distance: 13.5
click at [385, 134] on div "CANOE AFTER SHAVE SPLASH 8.0 FL OZ / 236 ML (P) Title $0 $29.99 (P) Price Canoe…" at bounding box center [407, 91] width 205 height 163
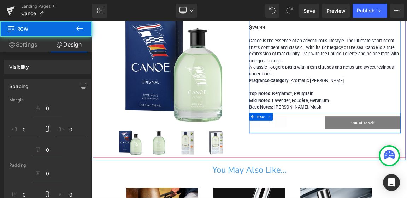
click at [79, 28] on icon at bounding box center [79, 28] width 8 height 8
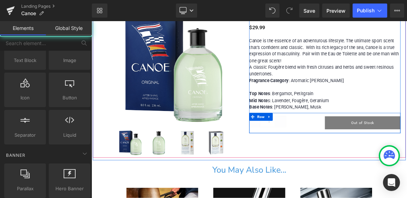
drag, startPoint x: 79, startPoint y: 29, endPoint x: 193, endPoint y: 116, distance: 143.8
click at [79, 29] on link "Global Style" at bounding box center [69, 28] width 46 height 14
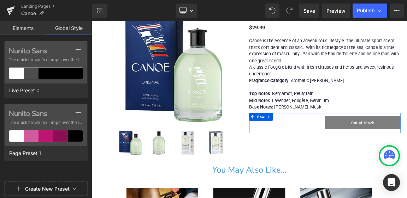
click at [21, 29] on link "Elements" at bounding box center [23, 28] width 46 height 14
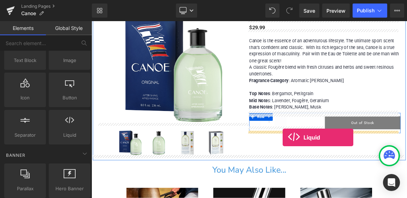
drag, startPoint x: 160, startPoint y: 143, endPoint x: 350, endPoint y: 179, distance: 193.6
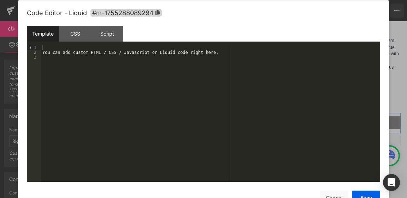
scroll to position [0, 0]
click at [222, 55] on div "You can add custom HTML / CSS / Javascript or Liquid code right here." at bounding box center [210, 119] width 339 height 148
click at [368, 197] on button "Save" at bounding box center [365, 198] width 28 height 14
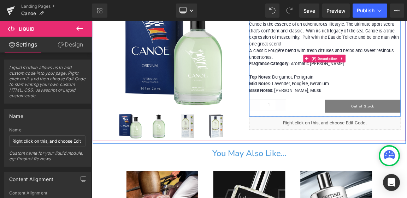
scroll to position [1235, 0]
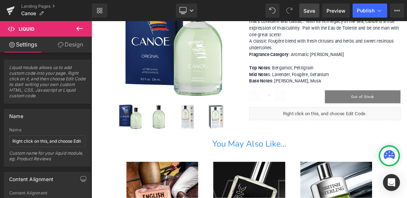
click at [312, 9] on span "Save" at bounding box center [309, 10] width 12 height 7
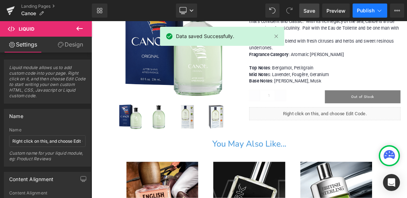
click at [367, 10] on span "Publish" at bounding box center [365, 11] width 18 height 6
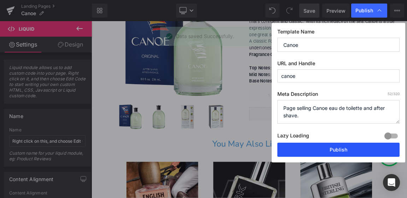
click at [349, 150] on button "Publish" at bounding box center [338, 150] width 122 height 14
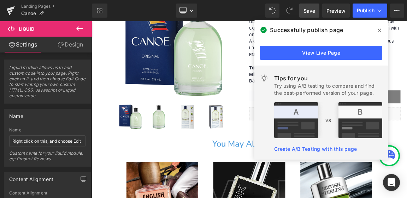
click at [378, 29] on icon at bounding box center [379, 31] width 4 height 6
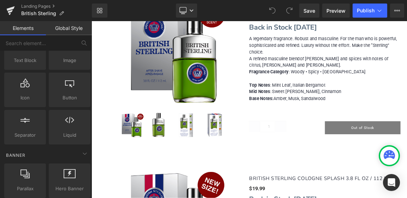
scroll to position [529, 0]
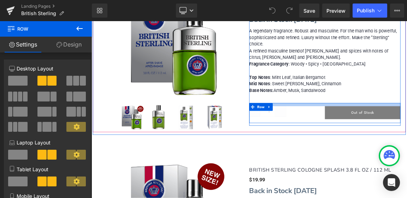
drag, startPoint x: 388, startPoint y: 144, endPoint x: 390, endPoint y: 134, distance: 10.0
click at [390, 134] on div "BRITISH STERLING AFTER SHAVE SPLASH 3.8 FL OZ / 112 ML (P) Title $0 $15.99 (P) …" at bounding box center [407, 72] width 205 height 174
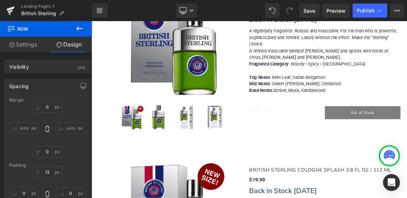
click at [78, 28] on icon at bounding box center [79, 28] width 8 height 8
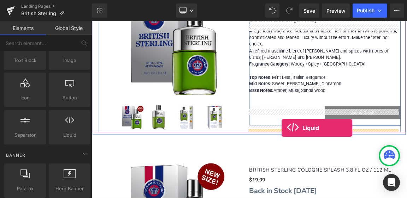
drag, startPoint x: 159, startPoint y: 145, endPoint x: 349, endPoint y: 166, distance: 191.0
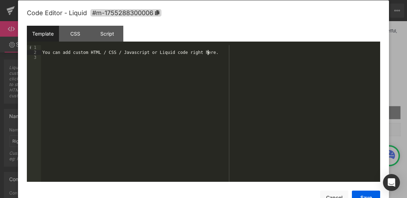
scroll to position [0, 0]
drag, startPoint x: 220, startPoint y: 53, endPoint x: 49, endPoint y: 54, distance: 171.2
click at [48, 54] on div "You can add custom HTML / CSS / Javascript or Liquid code right here." at bounding box center [210, 119] width 339 height 148
click at [368, 194] on button "Save" at bounding box center [365, 198] width 28 height 14
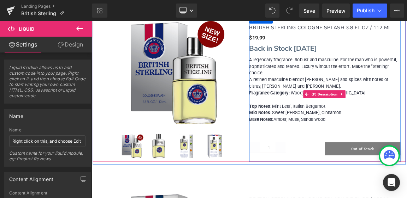
scroll to position [741, 0]
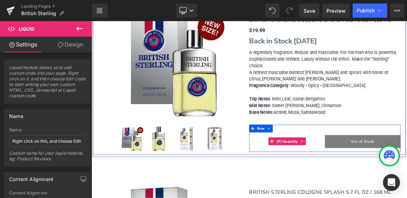
click at [389, 188] on div "Quantity 1" at bounding box center [356, 184] width 102 height 17
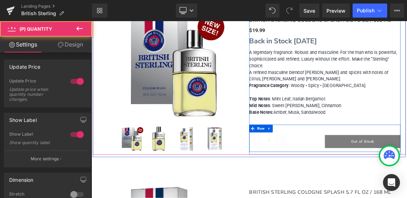
click at [397, 175] on div "Quantity 1 (P) Quantity Out of Stock (P) Cart Button Row" at bounding box center [407, 180] width 205 height 37
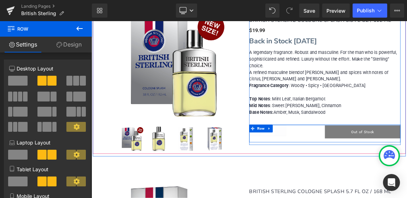
drag, startPoint x: 400, startPoint y: 172, endPoint x: 404, endPoint y: 159, distance: 13.6
click at [404, 159] on div "BRITISH STERLING COLOGNE SPLASH 3.8 FL OZ / 112 ML (P) Title $0 $19.99 (P) Pric…" at bounding box center [407, 99] width 205 height 171
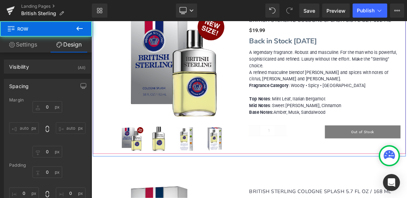
type input "0"
type input "3"
type input "0"
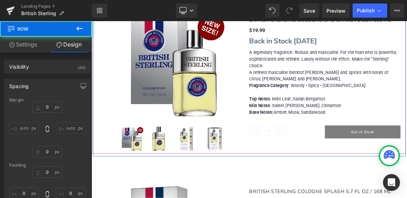
type input "0"
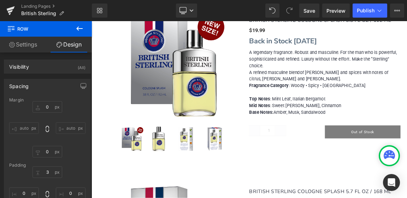
click at [78, 28] on icon at bounding box center [79, 28] width 6 height 4
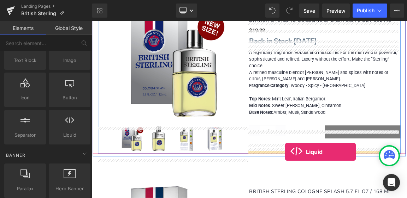
drag, startPoint x: 159, startPoint y: 141, endPoint x: 353, endPoint y: 199, distance: 202.4
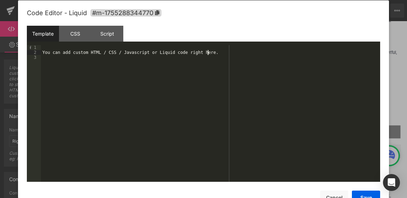
scroll to position [0, 0]
drag, startPoint x: 213, startPoint y: 53, endPoint x: 45, endPoint y: 53, distance: 168.3
click at [45, 53] on div "You can add custom HTML / CSS / Javascript or Liquid code right here." at bounding box center [210, 119] width 339 height 148
click at [364, 194] on button "Save" at bounding box center [365, 198] width 28 height 14
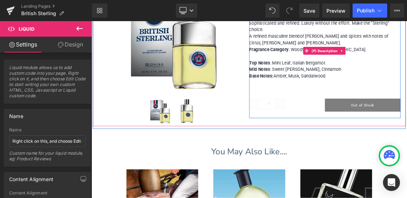
scroll to position [1023, 0]
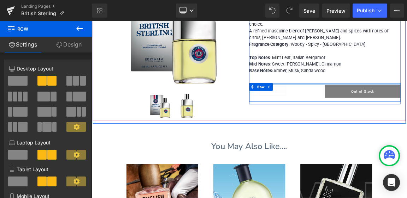
drag, startPoint x: 389, startPoint y: 116, endPoint x: 390, endPoint y: 104, distance: 11.7
click at [390, 104] on div "BRITISH STERLING COLOGNE SPLASH 5.7 FL OZ / 168 ML (P) Title $0 $26.99 (P) Pric…" at bounding box center [407, 50] width 205 height 161
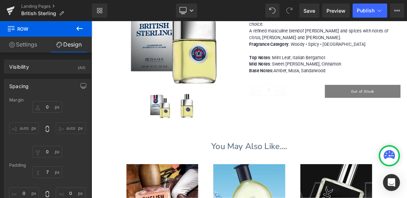
click at [79, 26] on icon at bounding box center [79, 28] width 8 height 8
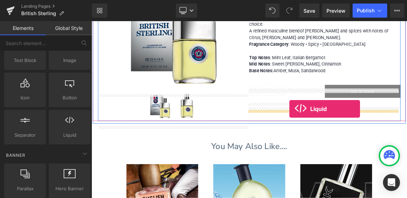
drag, startPoint x: 162, startPoint y: 149, endPoint x: 359, endPoint y: 140, distance: 197.4
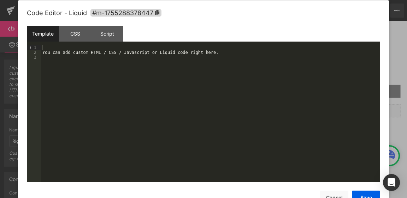
scroll to position [0, 0]
drag, startPoint x: 216, startPoint y: 55, endPoint x: 46, endPoint y: 54, distance: 170.1
click at [46, 54] on div "You can add custom HTML / CSS / Javascript or Liquid code right here." at bounding box center [210, 119] width 339 height 148
click at [367, 194] on button "Save" at bounding box center [365, 198] width 28 height 14
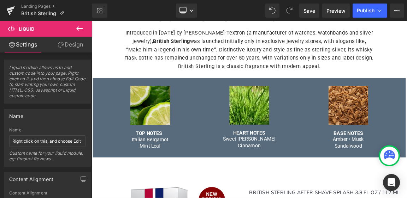
scroll to position [176, 0]
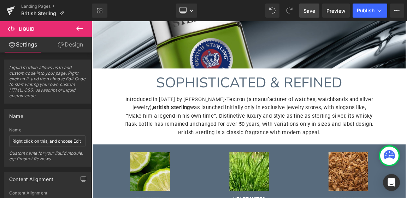
click at [309, 10] on span "Save" at bounding box center [309, 10] width 12 height 7
click at [367, 11] on span "Publish" at bounding box center [365, 11] width 18 height 6
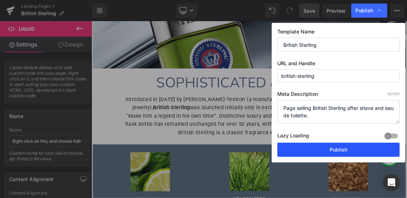
click at [332, 149] on button "Publish" at bounding box center [338, 150] width 122 height 14
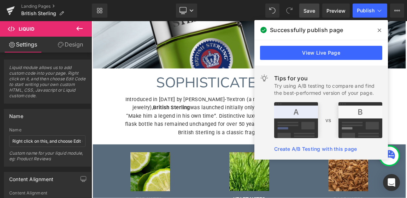
click at [379, 30] on icon at bounding box center [379, 31] width 4 height 4
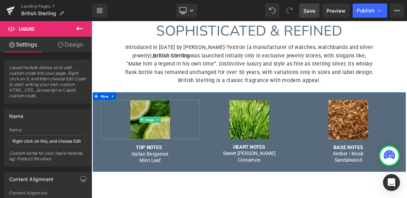
scroll to position [35, 0]
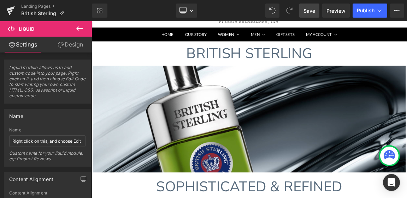
click at [79, 28] on icon at bounding box center [79, 28] width 8 height 8
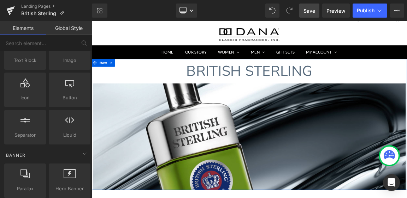
scroll to position [0, 0]
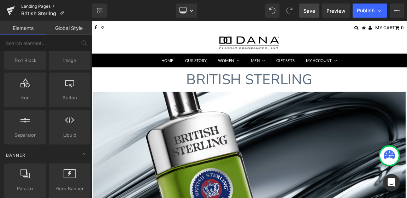
click at [44, 6] on link "Landing Pages" at bounding box center [56, 7] width 71 height 6
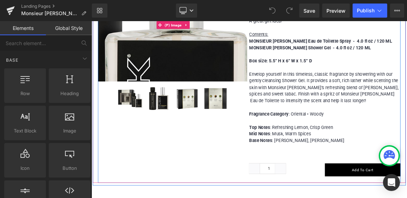
scroll to position [529, 0]
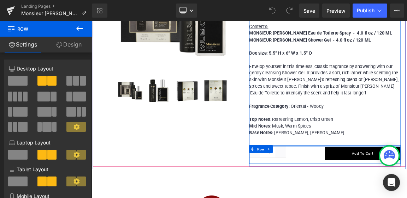
drag, startPoint x: 380, startPoint y: 190, endPoint x: 380, endPoint y: 178, distance: 11.6
click at [380, 178] on div "MONSIEUR [PERSON_NAME] 2-PIECE GIFT SET (P) Title $0 $27.99 (P) Price Our compa…" at bounding box center [407, 80] width 205 height 269
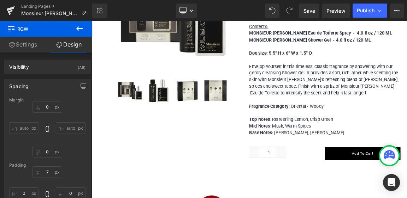
click at [80, 28] on icon at bounding box center [79, 28] width 8 height 8
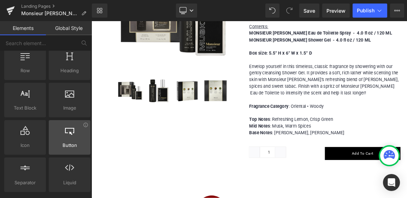
scroll to position [71, 0]
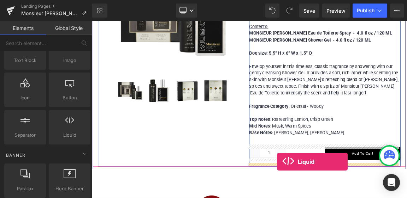
drag, startPoint x: 161, startPoint y: 143, endPoint x: 343, endPoint y: 212, distance: 194.3
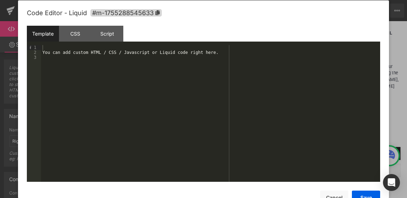
scroll to position [0, 0]
drag, startPoint x: 227, startPoint y: 52, endPoint x: 219, endPoint y: 52, distance: 7.8
click at [219, 52] on div "You can add custom HTML / CSS / Javascript or Liquid code right here." at bounding box center [210, 119] width 339 height 148
click at [360, 194] on button "Save" at bounding box center [365, 198] width 28 height 14
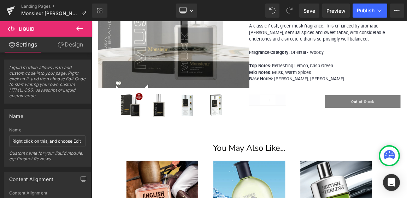
scroll to position [847, 0]
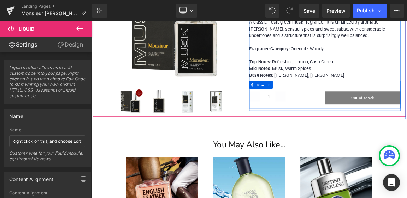
click at [379, 102] on div "Quantity 1 (P) Quantity Out of Stock (P) Cart Button Row" at bounding box center [407, 120] width 205 height 37
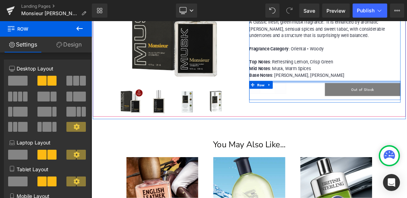
drag, startPoint x: 380, startPoint y: 95, endPoint x: 383, endPoint y: 83, distance: 11.9
click at [383, 83] on div "MONSIEUR [PERSON_NAME] EAU DE TOILETTE SPRAY 4.0 FL OZ / 120 ML (P) Title $0 $2…" at bounding box center [407, 46] width 205 height 164
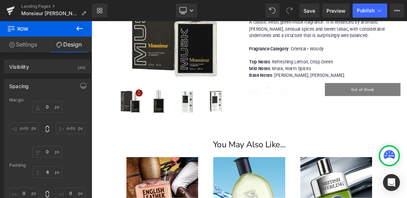
click at [80, 28] on icon at bounding box center [79, 28] width 8 height 8
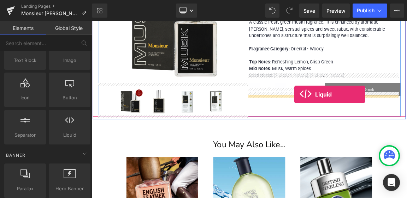
drag, startPoint x: 162, startPoint y: 144, endPoint x: 366, endPoint y: 121, distance: 205.3
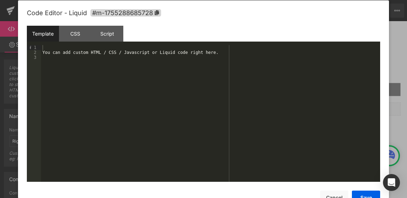
scroll to position [0, 0]
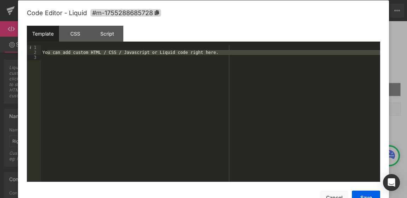
drag, startPoint x: 47, startPoint y: 50, endPoint x: 217, endPoint y: 57, distance: 170.9
click at [217, 57] on div "You can add custom HTML / CSS / Javascript or Liquid code right here." at bounding box center [210, 119] width 339 height 148
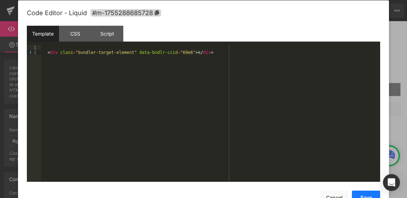
click at [369, 194] on button "Save" at bounding box center [365, 198] width 28 height 14
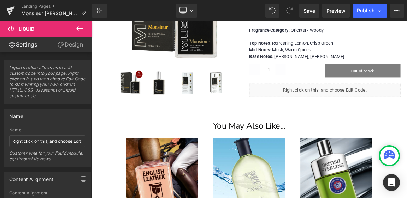
scroll to position [847, 0]
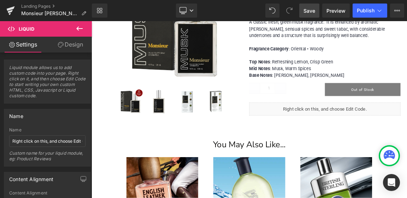
click at [310, 10] on span "Save" at bounding box center [309, 10] width 12 height 7
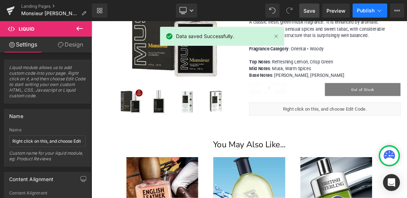
click at [370, 10] on span "Publish" at bounding box center [365, 11] width 18 height 6
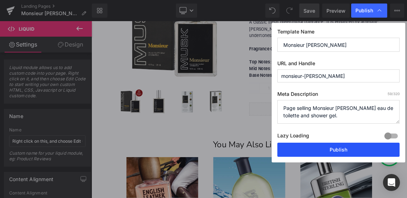
click at [334, 149] on button "Publish" at bounding box center [338, 150] width 122 height 14
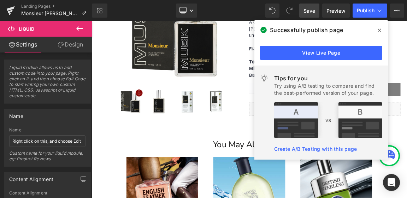
click at [377, 30] on icon at bounding box center [379, 31] width 4 height 6
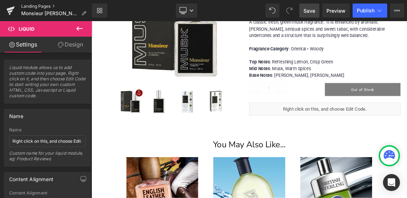
click at [52, 6] on link "Landing Pages" at bounding box center [56, 7] width 71 height 6
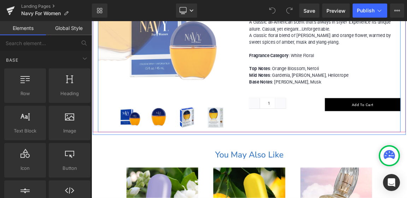
scroll to position [494, 0]
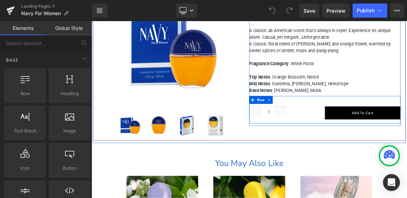
click at [404, 124] on div "Quantity 1 (P) Quantity Add To Cart (P) Cart Button Row" at bounding box center [407, 141] width 205 height 37
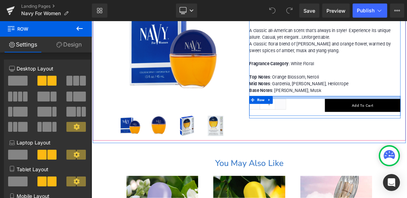
drag, startPoint x: 404, startPoint y: 122, endPoint x: 416, endPoint y: 112, distance: 16.3
click at [406, 112] on div "NAVY FOR WOMEN COLOGNE SPRAY 1.5 FL OZ / 45 ML (P) Title $0 $21.99 (P) Price A …" at bounding box center [407, 72] width 205 height 153
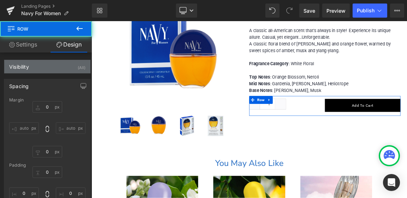
type input "0"
type input "11"
type input "0"
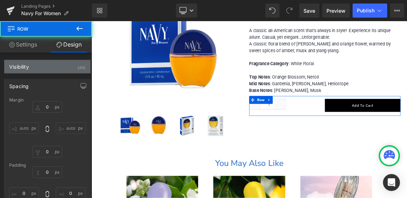
type input "0"
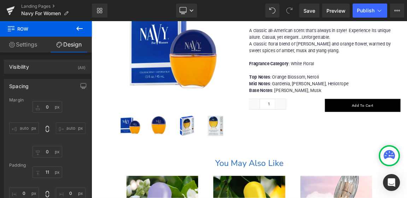
click at [79, 29] on icon at bounding box center [79, 28] width 8 height 8
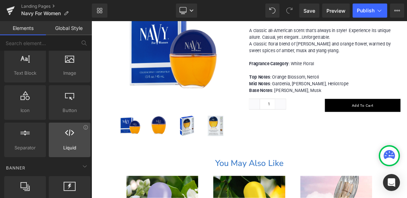
scroll to position [71, 0]
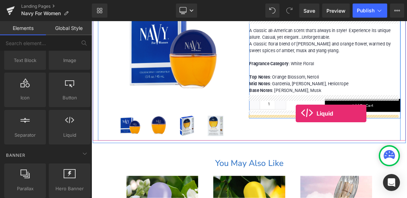
drag, startPoint x: 161, startPoint y: 143, endPoint x: 368, endPoint y: 146, distance: 206.8
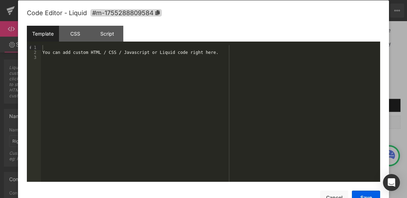
scroll to position [0, 0]
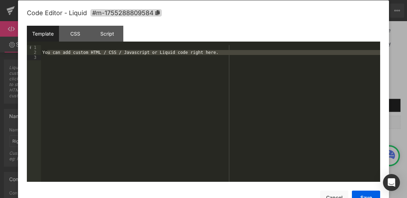
drag, startPoint x: 47, startPoint y: 53, endPoint x: 50, endPoint y: 60, distance: 7.3
click at [50, 60] on div "You can add custom HTML / CSS / Javascript or Liquid code right here." at bounding box center [210, 119] width 339 height 148
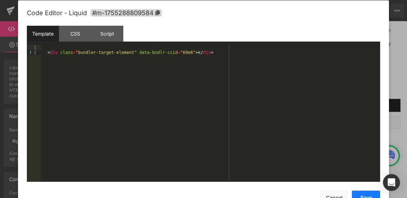
click at [367, 194] on button "Save" at bounding box center [365, 198] width 28 height 14
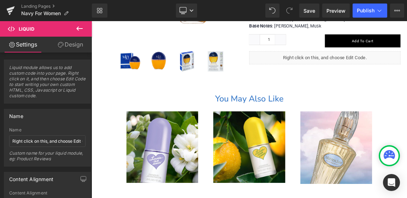
scroll to position [494, 0]
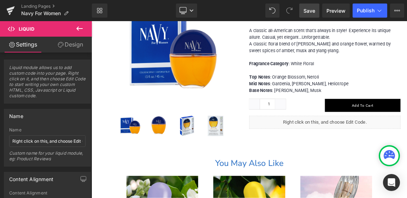
click at [309, 6] on link "Save" at bounding box center [309, 11] width 20 height 14
click at [365, 12] on span "Publish" at bounding box center [365, 11] width 18 height 6
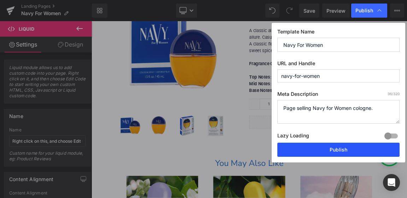
click at [342, 148] on button "Publish" at bounding box center [338, 150] width 122 height 14
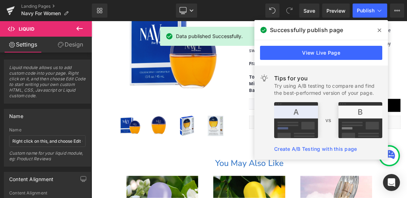
click at [376, 30] on span at bounding box center [378, 30] width 11 height 11
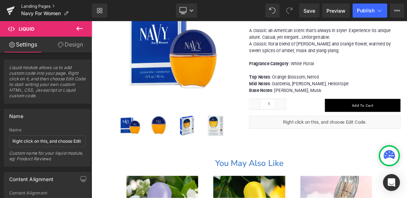
click at [27, 6] on link "Landing Pages" at bounding box center [56, 7] width 71 height 6
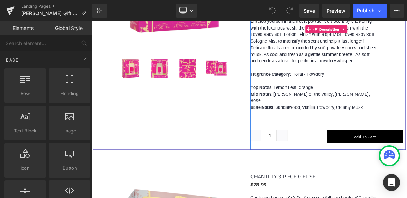
scroll to position [565, 0]
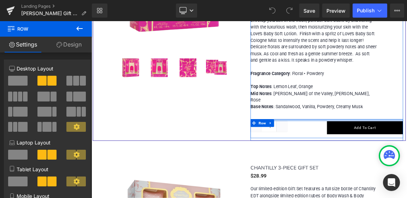
drag, startPoint x: 396, startPoint y: 144, endPoint x: 404, endPoint y: 132, distance: 13.5
click at [404, 132] on div "LOVE'S BABY SOFT 3-PIECE GIFT SET (P) Title $0 $19.99 (P) Price Our limited-edi…" at bounding box center [410, 26] width 206 height 308
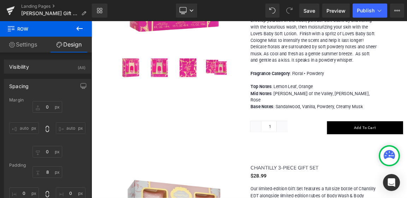
click at [76, 29] on icon at bounding box center [79, 28] width 8 height 8
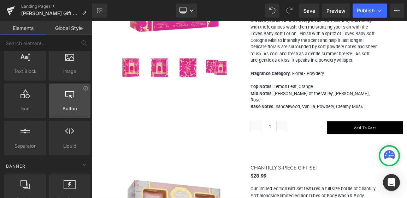
scroll to position [71, 0]
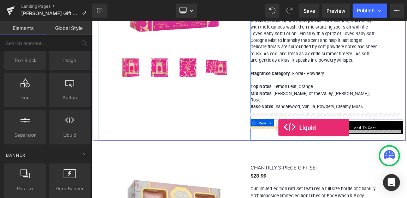
drag, startPoint x: 158, startPoint y: 144, endPoint x: 344, endPoint y: 166, distance: 187.2
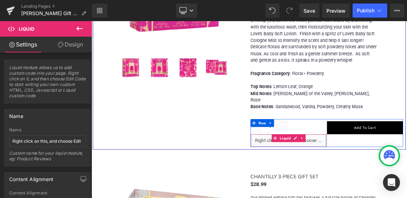
drag, startPoint x: 405, startPoint y: 173, endPoint x: 504, endPoint y: 173, distance: 99.5
click at [406, 173] on div "Quantity 1 (P) Quantity Liquid Add To Cart (P) Cart Button Row" at bounding box center [410, 173] width 206 height 38
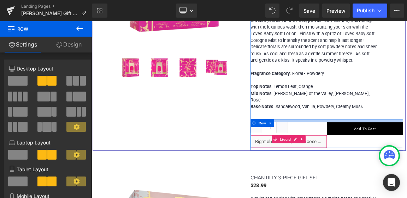
click at [398, 154] on div at bounding box center [410, 156] width 206 height 4
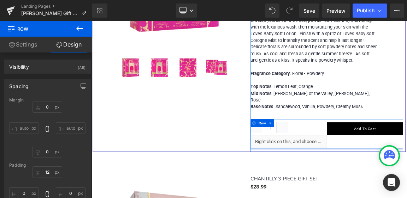
type input "7px"
click at [406, 193] on div at bounding box center [410, 194] width 206 height 2
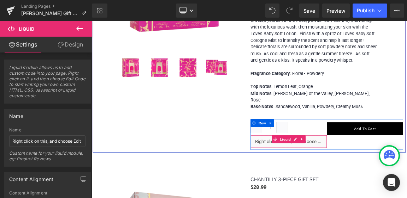
click at [404, 176] on div "Liquid" at bounding box center [358, 185] width 103 height 18
drag, startPoint x: 405, startPoint y: 173, endPoint x: 507, endPoint y: 175, distance: 102.0
click at [406, 175] on div "Quantity 1 (P) Quantity Liquid Add To Cart (P) Cart Button Row" at bounding box center [410, 175] width 206 height 42
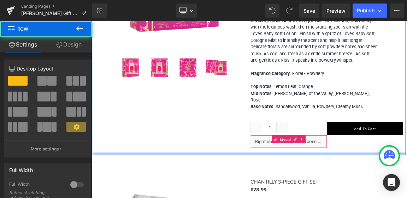
drag, startPoint x: 405, startPoint y: 188, endPoint x: 403, endPoint y: 191, distance: 4.3
click at [403, 198] on div at bounding box center [304, 201] width 423 height 4
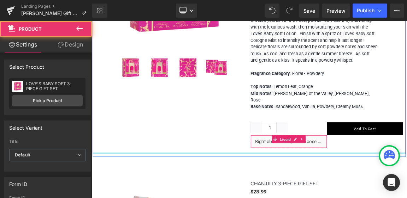
click at [406, 198] on div at bounding box center [304, 200] width 423 height 2
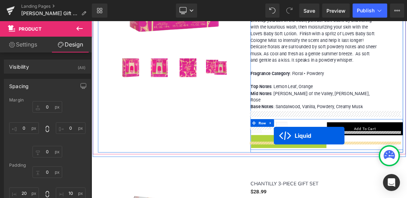
drag, startPoint x: 338, startPoint y: 173, endPoint x: 338, endPoint y: 176, distance: 3.9
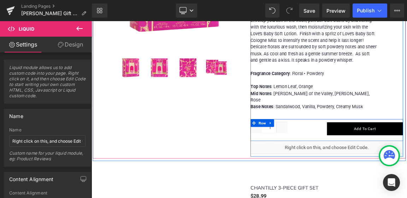
click at [387, 159] on div "Quantity 1" at bounding box center [358, 166] width 103 height 17
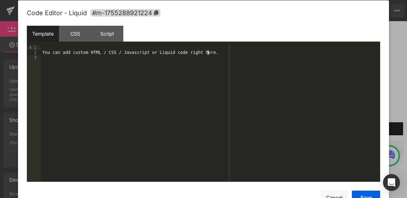
scroll to position [0, 0]
drag, startPoint x: 214, startPoint y: 53, endPoint x: 48, endPoint y: 53, distance: 165.9
click at [48, 53] on div "You can add custom HTML / CSS / Javascript or Liquid code right here." at bounding box center [210, 119] width 339 height 148
click at [360, 195] on button "Save" at bounding box center [365, 198] width 28 height 14
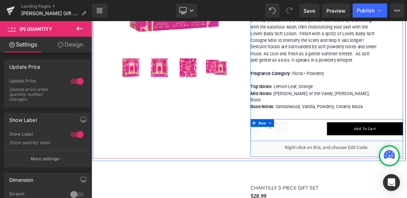
click at [378, 166] on div "Quantity 1 (P) Quantity Add To Cart (P) Cart Button Row" at bounding box center [410, 169] width 206 height 30
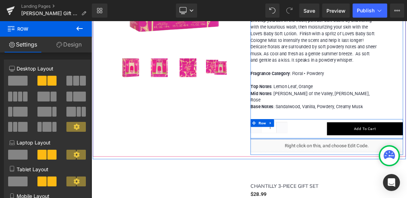
drag, startPoint x: 380, startPoint y: 171, endPoint x: 382, endPoint y: 166, distance: 5.6
click at [382, 166] on div "Quantity 1 (P) Quantity Add To Cart (P) Cart Button Row" at bounding box center [410, 167] width 206 height 27
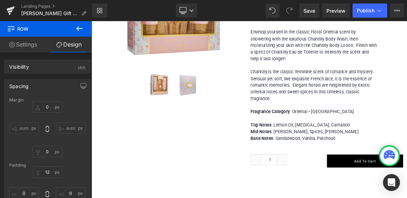
scroll to position [953, 0]
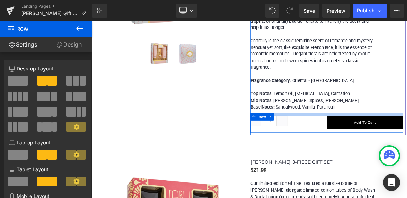
drag, startPoint x: 385, startPoint y: 135, endPoint x: 393, endPoint y: 125, distance: 12.8
click at [393, 125] on div "CHANTILLY 3-PIECE GIFT SET (P) Title $0 $28.99 (P) Price Our limited-edition Gi…" at bounding box center [410, 12] width 206 height 320
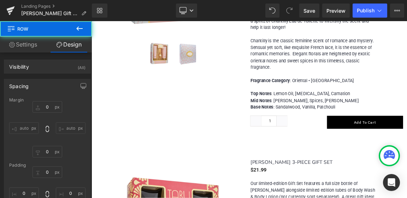
type input "0"
type input "11"
type input "0"
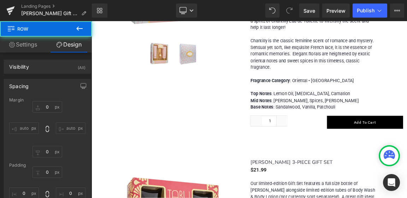
type input "0"
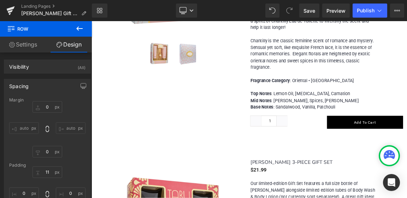
click at [77, 28] on icon at bounding box center [79, 28] width 6 height 4
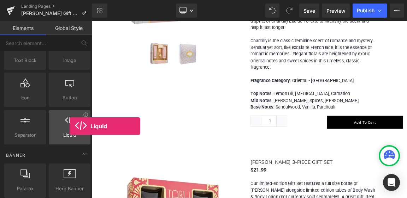
click at [70, 126] on div at bounding box center [69, 124] width 37 height 16
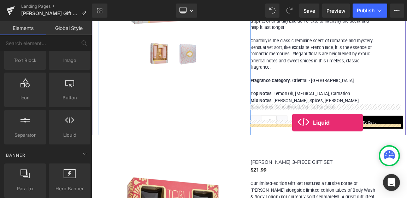
drag, startPoint x: 161, startPoint y: 146, endPoint x: 363, endPoint y: 159, distance: 203.0
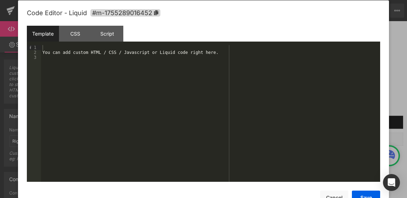
scroll to position [0, 0]
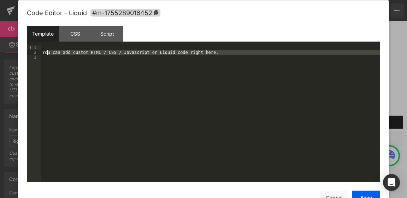
drag, startPoint x: 217, startPoint y: 55, endPoint x: 48, endPoint y: 54, distance: 169.4
click at [48, 54] on div "You can add custom HTML / CSS / Javascript or Liquid code right here." at bounding box center [210, 119] width 339 height 148
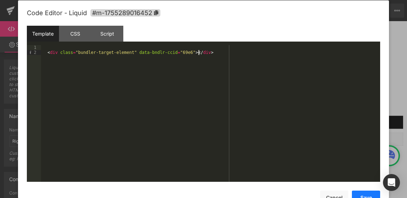
click at [364, 194] on button "Save" at bounding box center [365, 198] width 28 height 14
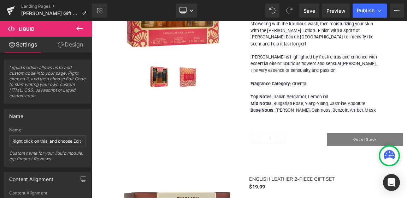
scroll to position [1341, 0]
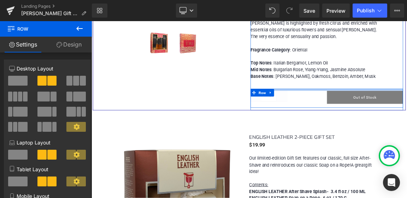
drag, startPoint x: 392, startPoint y: 92, endPoint x: 402, endPoint y: 83, distance: 13.2
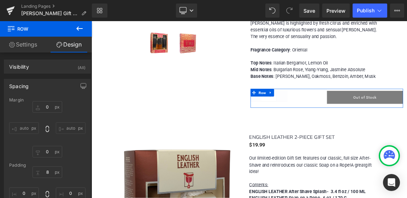
click at [78, 28] on icon at bounding box center [79, 28] width 6 height 4
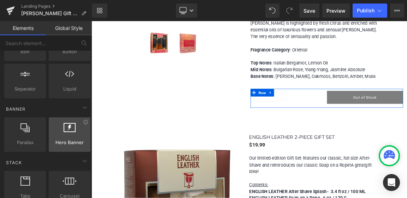
scroll to position [71, 0]
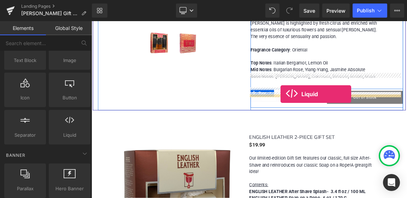
drag, startPoint x: 160, startPoint y: 144, endPoint x: 347, endPoint y: 120, distance: 189.2
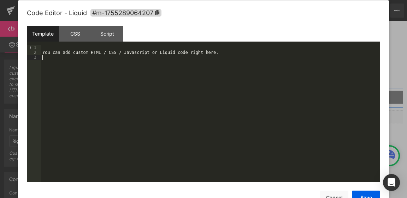
scroll to position [0, 0]
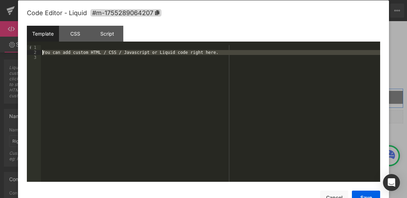
drag, startPoint x: 217, startPoint y: 56, endPoint x: 41, endPoint y: 54, distance: 175.4
click at [41, 54] on div "You can add custom HTML / CSS / Javascript or Liquid code right here." at bounding box center [210, 119] width 339 height 148
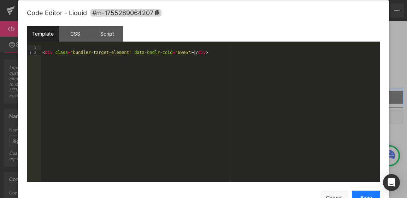
click at [366, 194] on button "Save" at bounding box center [365, 198] width 28 height 14
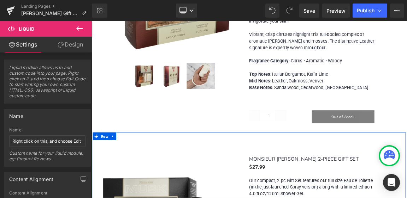
scroll to position [1659, 0]
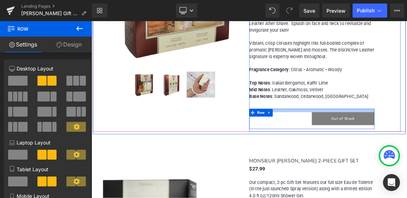
drag, startPoint x: 386, startPoint y: 120, endPoint x: 390, endPoint y: 110, distance: 10.3
click at [390, 110] on div "ENGLISH LEATHER 2-PIECE GIFT SET (P) Title $0 $19.99 (P) Price Our limited-edit…" at bounding box center [389, 21] width 169 height 294
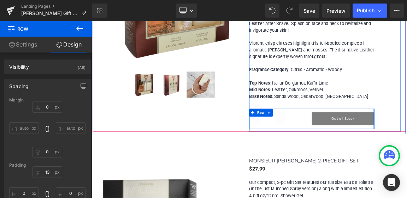
type input "0px"
drag, startPoint x: 470, startPoint y: 131, endPoint x: 499, endPoint y: 129, distance: 29.3
click at [406, 129] on div "ENGLISH LEATHER 2-PIECE GIFT SET (P) Title $0 $19.99 (P) Price Our limited-edit…" at bounding box center [407, 22] width 205 height 297
drag, startPoint x: 468, startPoint y: 121, endPoint x: 497, endPoint y: 121, distance: 28.6
click at [406, 121] on div "ENGLISH LEATHER 2-PIECE GIFT SET (P) Title $0 $19.99 (P) Price Our limited-edit…" at bounding box center [407, 22] width 205 height 297
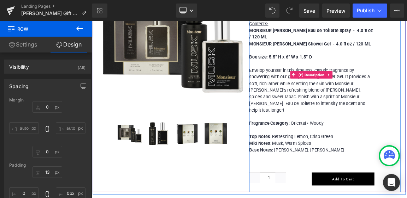
scroll to position [1941, 0]
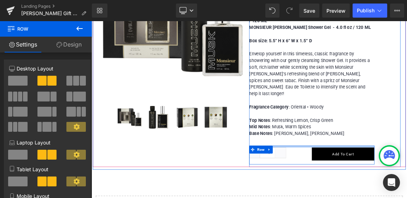
drag, startPoint x: 387, startPoint y: 152, endPoint x: 393, endPoint y: 140, distance: 13.4
click at [393, 140] on div "MONSIEUR MUSK 2-PIECE GIFT SET (P) Title $0 $27.99 (P) Price Our compact, 2-pc …" at bounding box center [389, 70] width 169 height 292
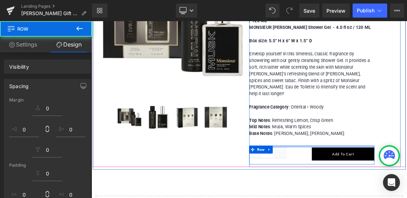
click at [369, 193] on div "Quantity 1" at bounding box center [347, 201] width 85 height 17
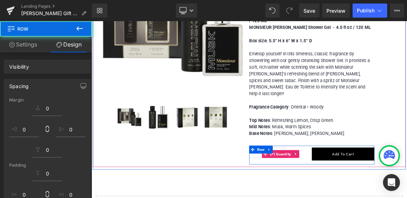
click at [369, 193] on div "Quantity 1" at bounding box center [347, 201] width 85 height 17
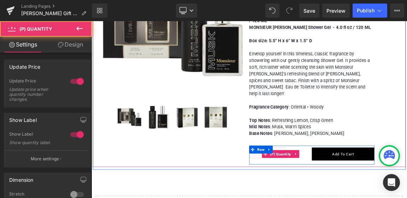
click at [372, 193] on div "Quantity 1" at bounding box center [347, 201] width 85 height 17
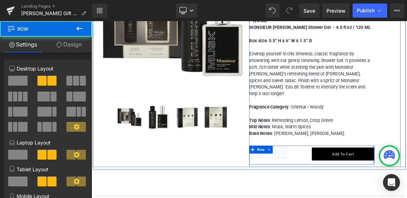
drag, startPoint x: 468, startPoint y: 160, endPoint x: 499, endPoint y: 160, distance: 31.1
click at [406, 160] on div "MONSIEUR MUSK 2-PIECE GIFT SET (P) Title $0 $27.99 (P) Price Our compact, 2-pc …" at bounding box center [407, 71] width 205 height 295
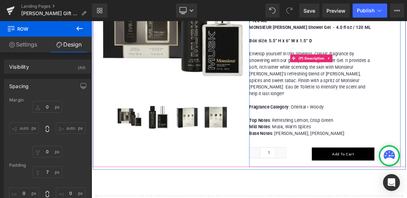
click at [406, 123] on p "Envelop yourself in this timeless, classic fragrance by showering with our gent…" at bounding box center [389, 119] width 169 height 117
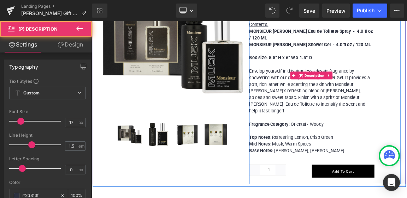
scroll to position [1906, 0]
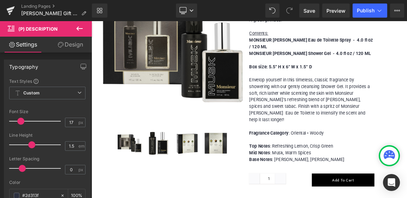
click at [79, 27] on icon at bounding box center [79, 28] width 8 height 8
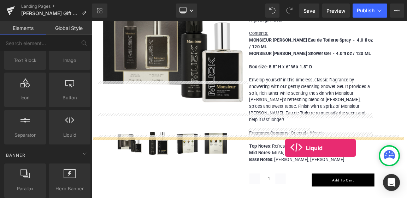
scroll to position [7, 0]
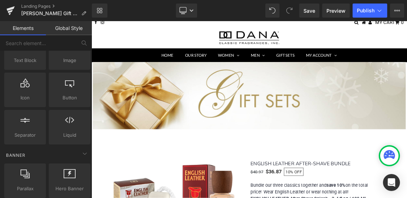
drag, startPoint x: 161, startPoint y: 146, endPoint x: 382, endPoint y: 198, distance: 227.0
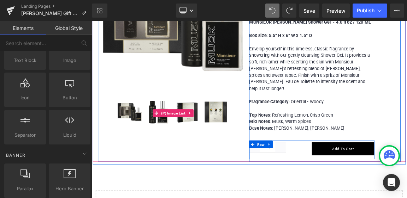
scroll to position [1983, 0]
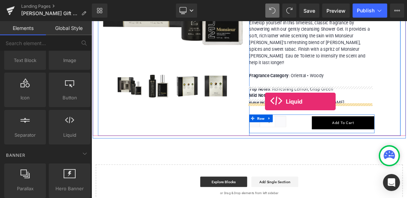
drag, startPoint x: 161, startPoint y: 144, endPoint x: 326, endPoint y: 130, distance: 165.4
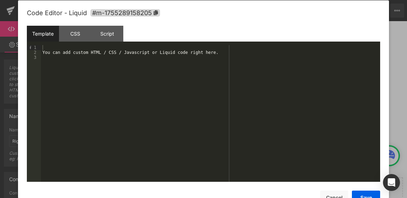
scroll to position [0, 0]
drag, startPoint x: 210, startPoint y: 54, endPoint x: 44, endPoint y: 53, distance: 165.9
click at [44, 53] on div "You can add custom HTML / CSS / Javascript or Liquid code right here." at bounding box center [210, 119] width 339 height 148
click at [363, 194] on button "Save" at bounding box center [365, 198] width 28 height 14
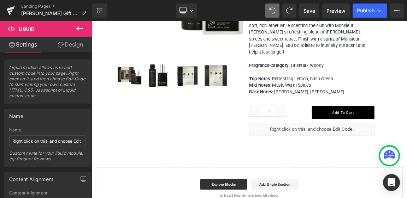
scroll to position [1983, 0]
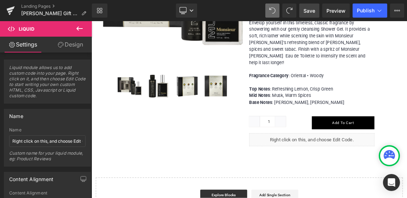
click at [312, 9] on span "Save" at bounding box center [309, 10] width 12 height 7
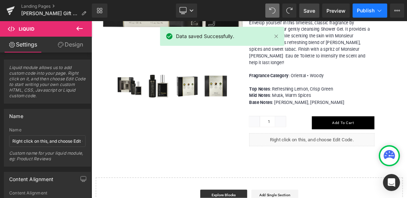
click at [363, 10] on span "Publish" at bounding box center [365, 11] width 18 height 6
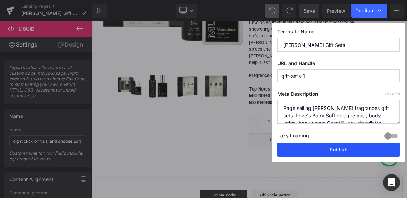
click at [349, 151] on button "Publish" at bounding box center [338, 150] width 122 height 14
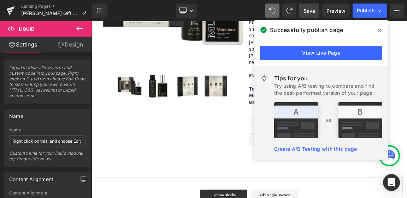
click at [380, 30] on icon at bounding box center [379, 31] width 4 height 6
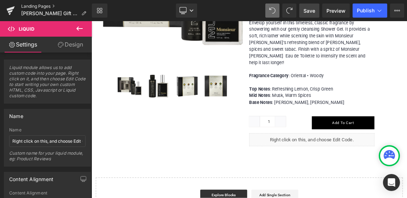
click at [41, 6] on link "Landing Pages" at bounding box center [56, 7] width 71 height 6
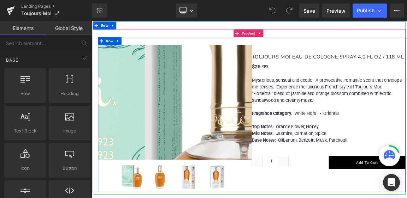
scroll to position [565, 0]
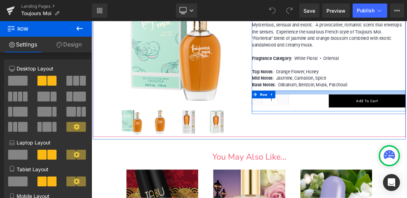
drag, startPoint x: 407, startPoint y: 103, endPoint x: 411, endPoint y: 95, distance: 9.8
click at [406, 95] on div "TOUJOURS MOI EAU DE COLOGNE SPRAY 4.0 FL OZ / 118 ML (P) Title $0 $26.99 (P) Pr…" at bounding box center [412, 66] width 208 height 155
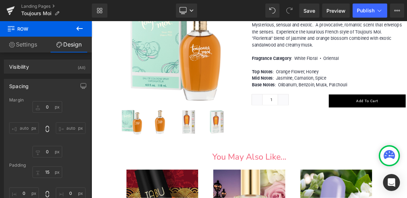
click at [80, 29] on icon at bounding box center [79, 28] width 8 height 8
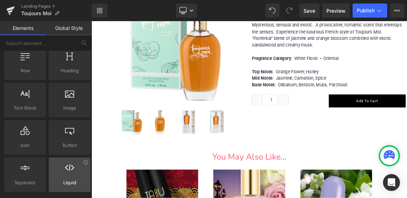
scroll to position [35, 0]
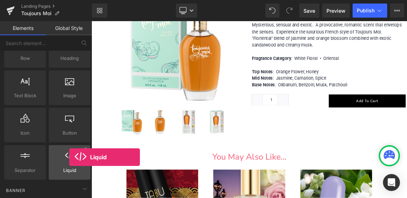
click at [69, 157] on icon at bounding box center [69, 155] width 9 height 9
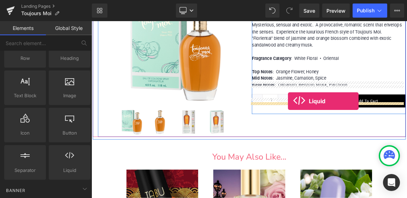
drag, startPoint x: 160, startPoint y: 180, endPoint x: 357, endPoint y: 130, distance: 203.3
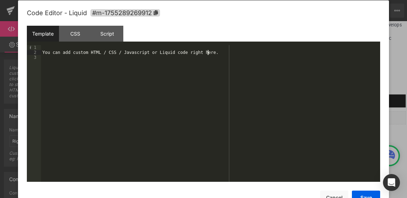
scroll to position [0, 0]
drag, startPoint x: 211, startPoint y: 52, endPoint x: 42, endPoint y: 52, distance: 169.0
click at [42, 52] on div "You can add custom HTML / CSS / Javascript or Liquid code right here." at bounding box center [210, 119] width 339 height 148
click at [366, 195] on button "Save" at bounding box center [365, 198] width 28 height 14
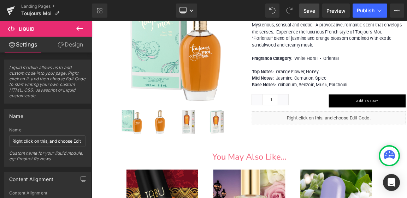
click at [312, 11] on span "Save" at bounding box center [309, 10] width 12 height 7
click at [370, 12] on span "Publish" at bounding box center [365, 11] width 18 height 6
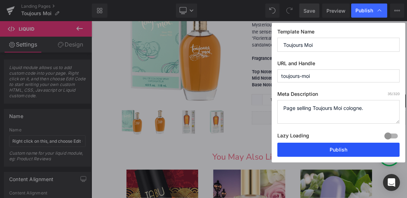
drag, startPoint x: 338, startPoint y: 150, endPoint x: 335, endPoint y: 174, distance: 24.6
click at [338, 150] on button "Publish" at bounding box center [338, 150] width 122 height 14
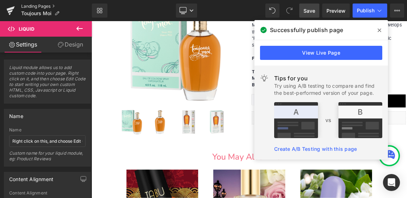
click at [44, 6] on link "Landing Pages" at bounding box center [56, 7] width 71 height 6
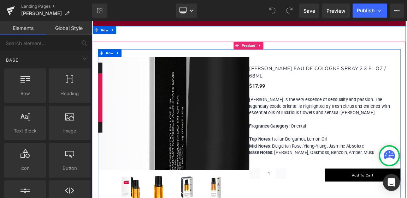
scroll to position [1165, 0]
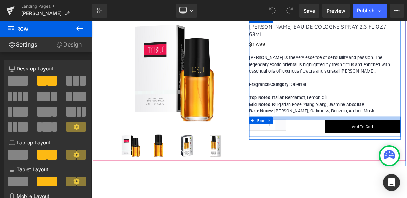
drag, startPoint x: 387, startPoint y: 108, endPoint x: 391, endPoint y: 98, distance: 10.3
click at [391, 98] on div "[PERSON_NAME] EAU DE COLOGNE SPRAY 2.3 FL OZ / 68ML (P) Title $0 $17.99 (P) Pri…" at bounding box center [407, 101] width 205 height 154
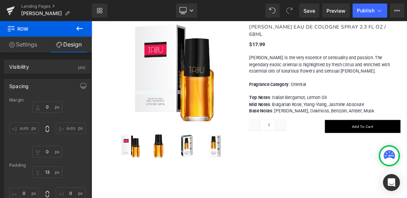
click at [80, 29] on icon at bounding box center [79, 28] width 6 height 4
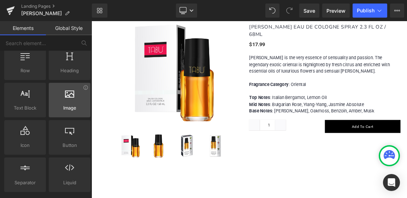
scroll to position [71, 0]
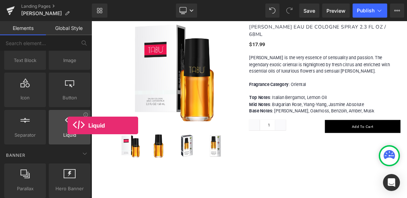
click at [67, 126] on div at bounding box center [69, 124] width 37 height 16
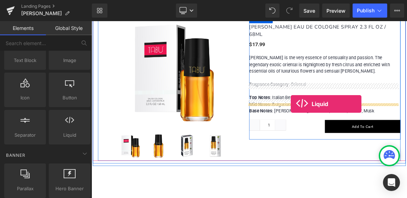
drag, startPoint x: 160, startPoint y: 147, endPoint x: 361, endPoint y: 134, distance: 201.9
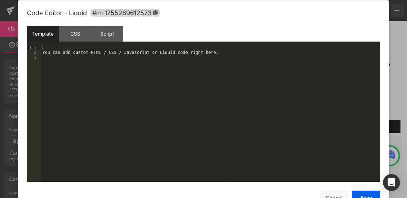
scroll to position [0, 0]
drag, startPoint x: 222, startPoint y: 55, endPoint x: 50, endPoint y: 53, distance: 172.2
click at [48, 53] on div "You can add custom HTML / CSS / Javascript or Liquid code right here." at bounding box center [210, 119] width 339 height 148
click at [361, 194] on button "Save" at bounding box center [365, 198] width 28 height 14
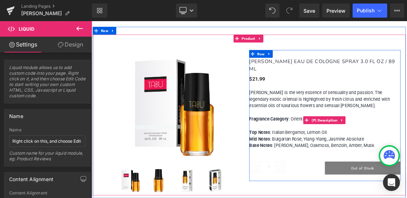
scroll to position [1412, 0]
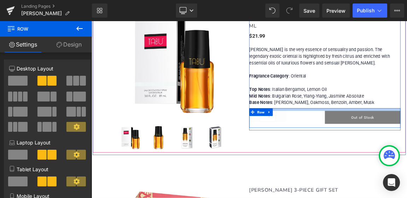
drag, startPoint x: 390, startPoint y: 97, endPoint x: 394, endPoint y: 86, distance: 11.2
click at [394, 86] on div "[PERSON_NAME] EAU DE COLOGNE SPRAY 3.0 FL OZ / 89 ML (P) Title $0 $21.99 (P) Pr…" at bounding box center [407, 89] width 205 height 153
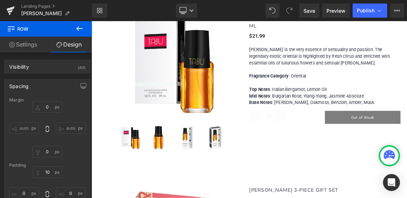
click at [78, 28] on icon at bounding box center [79, 28] width 8 height 8
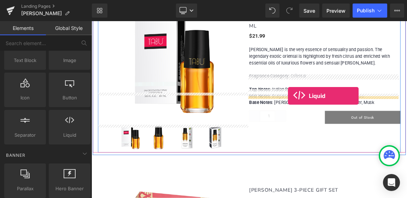
drag, startPoint x: 157, startPoint y: 148, endPoint x: 357, endPoint y: 122, distance: 201.3
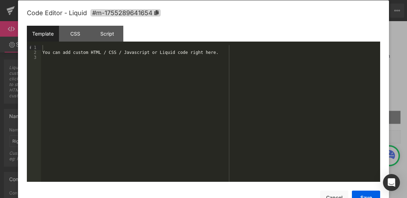
scroll to position [0, 0]
click at [230, 54] on div "You can add custom HTML / CSS / Javascript or Liquid code right here." at bounding box center [210, 119] width 339 height 148
click at [371, 194] on button "Save" at bounding box center [365, 198] width 28 height 14
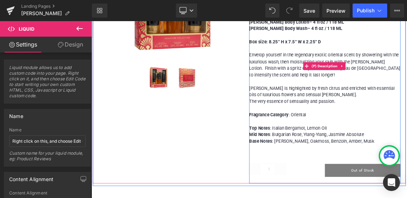
scroll to position [1729, 0]
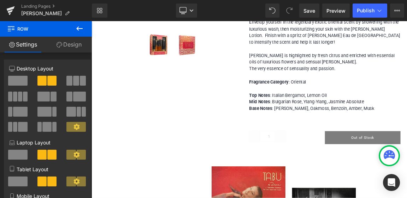
scroll to position [1764, 0]
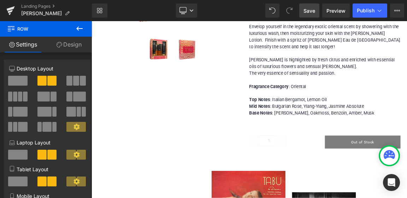
click at [307, 11] on span "Save" at bounding box center [309, 10] width 12 height 7
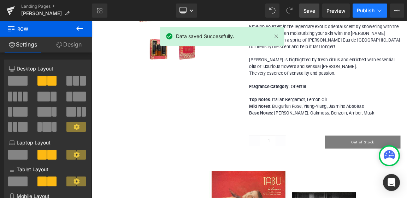
click at [367, 10] on span "Publish" at bounding box center [365, 11] width 18 height 6
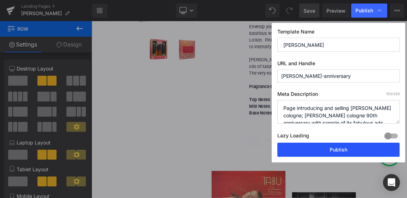
click at [336, 151] on button "Publish" at bounding box center [338, 150] width 122 height 14
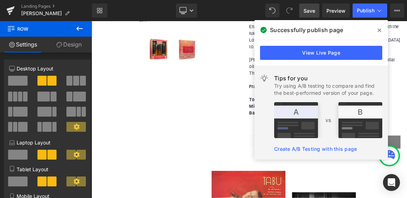
click at [378, 31] on icon at bounding box center [379, 31] width 4 height 4
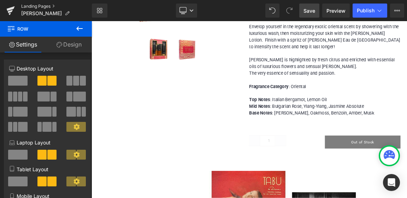
click at [36, 7] on link "Landing Pages" at bounding box center [56, 7] width 71 height 6
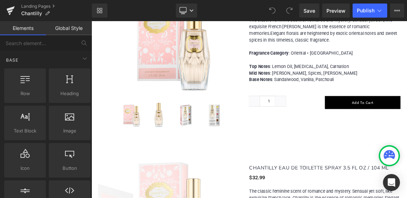
scroll to position [565, 0]
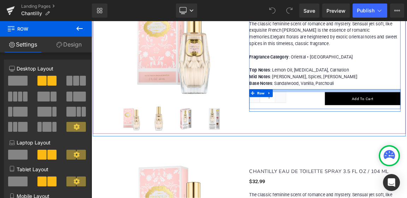
drag, startPoint x: 384, startPoint y: 106, endPoint x: 389, endPoint y: 95, distance: 11.5
click at [389, 95] on div "CHANTILLY EAU DE TOILETTE SPRAY 2.0 FL OZ / 60ML (P) Title $0 $25.99 (P) Price …" at bounding box center [407, 63] width 205 height 153
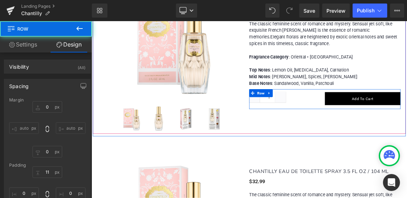
type input "0"
type input "11"
type input "0"
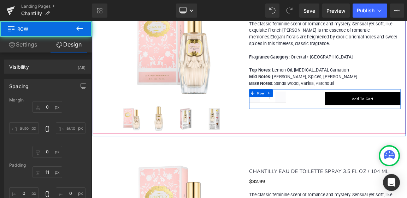
type input "0"
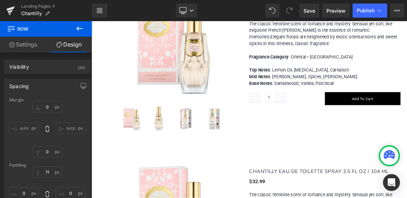
click at [79, 30] on icon at bounding box center [79, 28] width 8 height 8
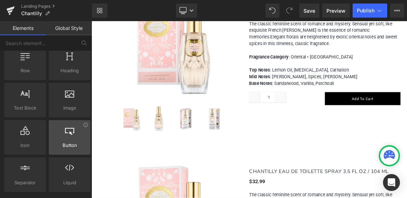
scroll to position [35, 0]
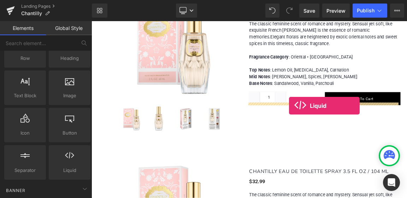
drag, startPoint x: 159, startPoint y: 182, endPoint x: 359, endPoint y: 136, distance: 204.8
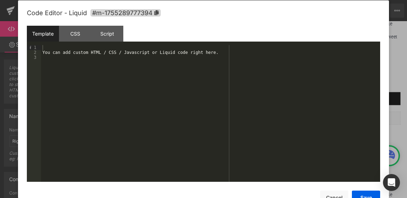
scroll to position [0, 0]
drag, startPoint x: 218, startPoint y: 54, endPoint x: 48, endPoint y: 55, distance: 170.1
click at [46, 55] on div "You can add custom HTML / CSS / Javascript or Liquid code right here." at bounding box center [210, 119] width 339 height 148
click at [371, 196] on button "Save" at bounding box center [365, 198] width 28 height 14
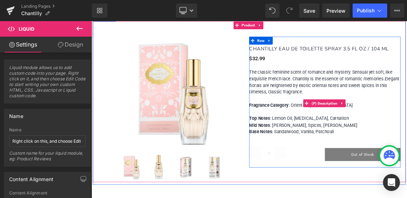
scroll to position [776, 0]
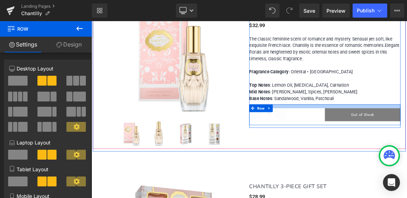
drag, startPoint x: 401, startPoint y: 122, endPoint x: 407, endPoint y: 114, distance: 10.9
click at [406, 114] on div "CHANTILLY EAU DE TOILETTE SPRAY 3.5 FL OZ / 104 ML (P) Title $0 $32.99 (P) Pric…" at bounding box center [407, 85] width 205 height 155
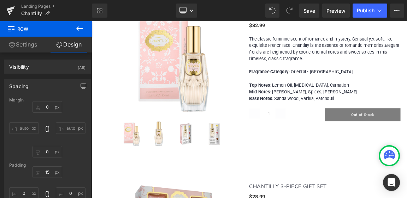
click at [81, 29] on icon at bounding box center [79, 28] width 6 height 4
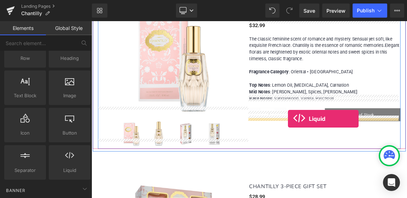
drag, startPoint x: 158, startPoint y: 183, endPoint x: 357, endPoint y: 154, distance: 201.1
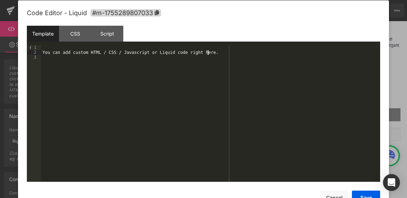
scroll to position [0, 0]
drag, startPoint x: 220, startPoint y: 53, endPoint x: 46, endPoint y: 53, distance: 173.6
click at [46, 53] on div "You can add custom HTML / CSS / Javascript or Liquid code right here." at bounding box center [210, 119] width 339 height 148
click at [365, 195] on button "Save" at bounding box center [365, 198] width 28 height 14
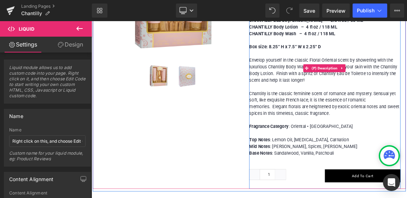
scroll to position [1129, 0]
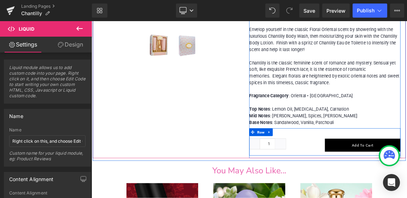
click at [394, 167] on div "Quantity 1 (P) Quantity Add To Cart (P) Cart Button Row" at bounding box center [407, 185] width 205 height 37
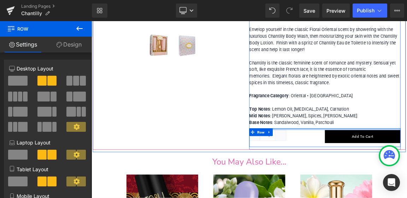
drag, startPoint x: 402, startPoint y: 153, endPoint x: 403, endPoint y: 141, distance: 11.8
click at [403, 141] on div "CHANTILLY 3-PIECE GIFT SET (P) Title $0 $28.99 (P) Price Our limited-edition Gi…" at bounding box center [407, 39] width 205 height 305
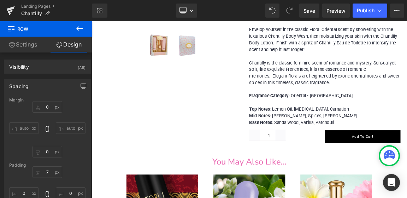
click at [81, 28] on icon at bounding box center [79, 28] width 8 height 8
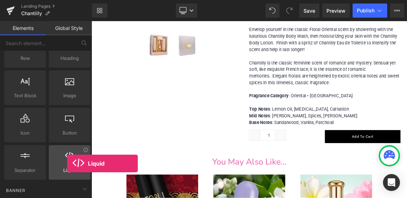
click at [67, 164] on div at bounding box center [69, 159] width 37 height 16
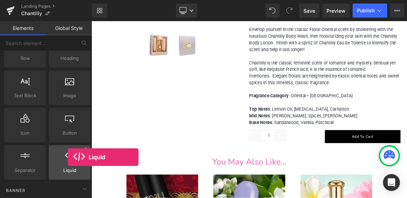
click at [68, 157] on icon at bounding box center [69, 155] width 9 height 9
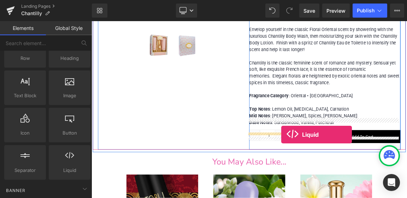
drag, startPoint x: 160, startPoint y: 183, endPoint x: 348, endPoint y: 175, distance: 189.0
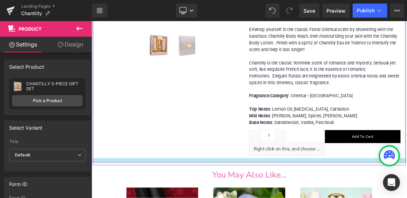
drag, startPoint x: 395, startPoint y: 192, endPoint x: 394, endPoint y: 198, distance: 6.0
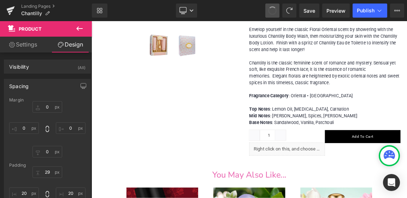
type input "0"
type input "29"
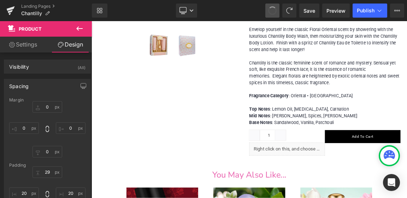
type input "20"
type input "17"
type input "20"
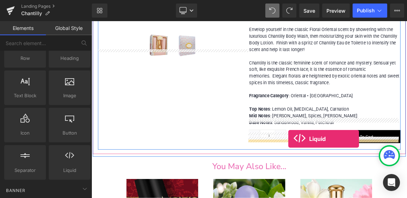
drag, startPoint x: 161, startPoint y: 181, endPoint x: 358, endPoint y: 181, distance: 197.3
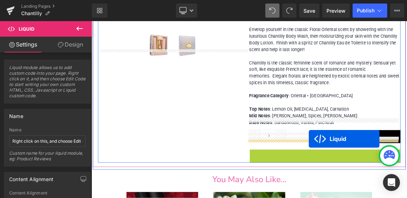
drag, startPoint x: 386, startPoint y: 189, endPoint x: 385, endPoint y: 181, distance: 8.1
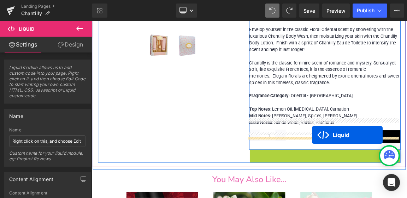
drag, startPoint x: 387, startPoint y: 187, endPoint x: 390, endPoint y: 176, distance: 11.6
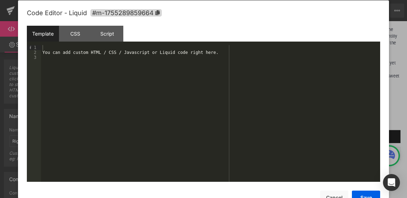
scroll to position [0, 0]
drag, startPoint x: 223, startPoint y: 54, endPoint x: 55, endPoint y: 57, distance: 168.0
click at [47, 54] on div "You can add custom HTML / CSS / Javascript or Liquid code right here." at bounding box center [210, 119] width 339 height 148
click at [364, 194] on button "Save" at bounding box center [365, 198] width 28 height 14
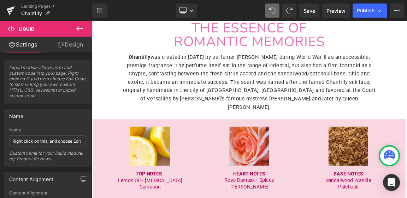
scroll to position [247, 0]
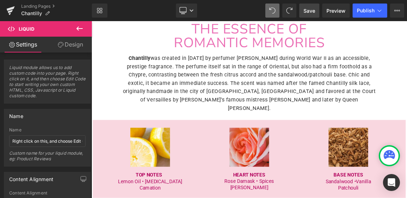
click at [309, 10] on span "Save" at bounding box center [309, 10] width 12 height 7
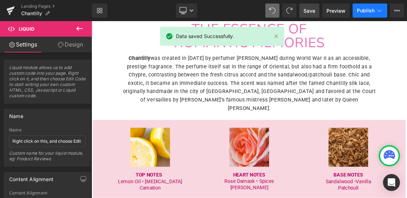
click at [365, 10] on span "Publish" at bounding box center [365, 11] width 18 height 6
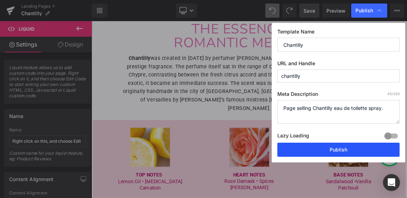
click at [335, 149] on button "Publish" at bounding box center [338, 150] width 122 height 14
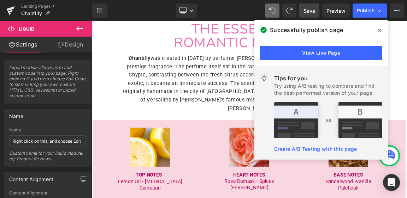
click at [378, 29] on icon at bounding box center [379, 31] width 4 height 6
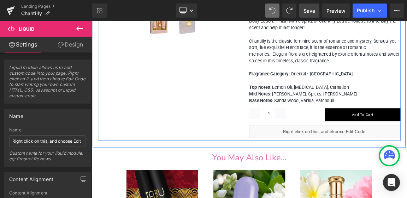
scroll to position [1200, 0]
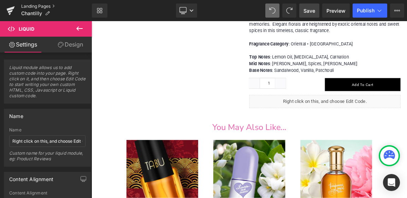
click at [28, 6] on link "Landing Pages" at bounding box center [56, 7] width 71 height 6
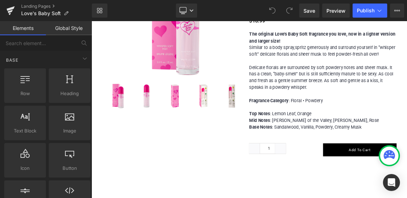
scroll to position [600, 0]
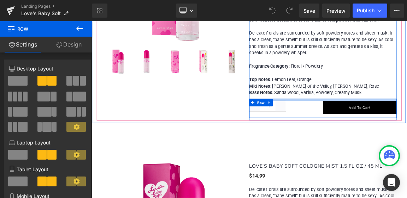
drag, startPoint x: 386, startPoint y: 125, endPoint x: 389, endPoint y: 114, distance: 11.5
click at [389, 114] on div "Image LOVE'S BABY SOFT WHISPER SOFT MIST 2.5 FL OZ / 75 ML (P) Title $0 $16.99 …" at bounding box center [404, 27] width 199 height 249
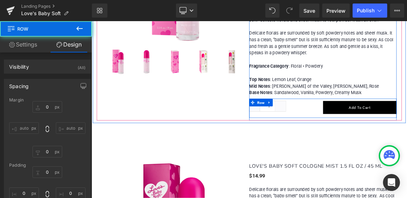
type input "0"
type input "9"
type input "0"
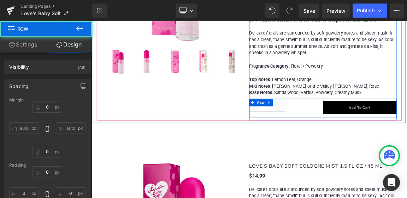
type input "0"
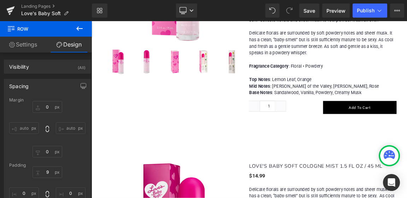
click at [79, 28] on icon at bounding box center [79, 28] width 6 height 4
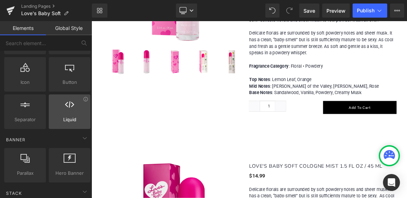
scroll to position [106, 0]
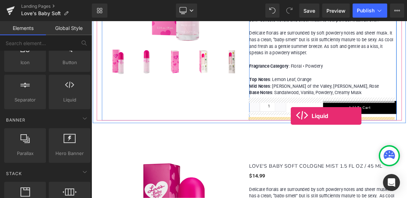
drag, startPoint x: 161, startPoint y: 109, endPoint x: 361, endPoint y: 150, distance: 204.3
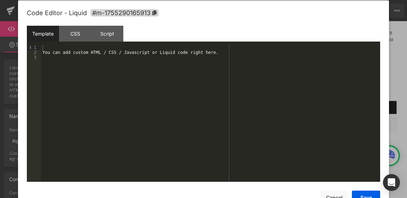
scroll to position [0, 0]
drag, startPoint x: 228, startPoint y: 56, endPoint x: 48, endPoint y: 56, distance: 179.6
click at [47, 56] on div "You can add custom HTML / CSS / Javascript or Liquid code right here." at bounding box center [210, 119] width 339 height 148
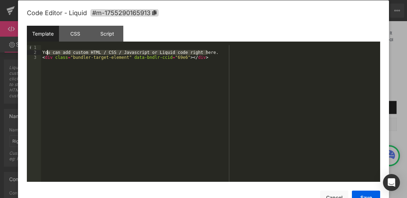
drag, startPoint x: 223, startPoint y: 52, endPoint x: 47, endPoint y: 51, distance: 176.4
click at [47, 51] on div "You can add custom HTML / CSS / Javascript or Liquid code right here. < div cla…" at bounding box center [210, 119] width 339 height 148
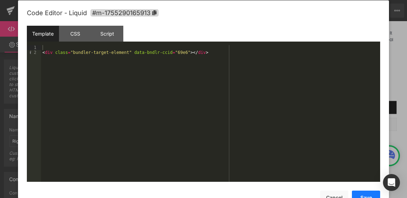
click at [364, 197] on button "Save" at bounding box center [365, 198] width 28 height 14
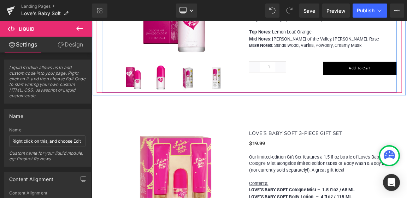
scroll to position [882, 0]
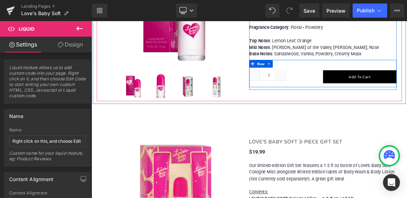
click at [387, 78] on div "Quantity 1 (P) Quantity Add To Cart (P) Cart Button Row" at bounding box center [404, 92] width 199 height 37
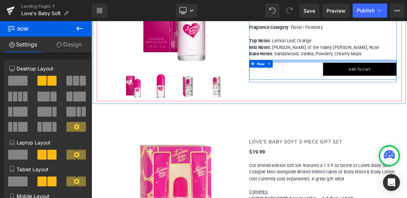
drag, startPoint x: 395, startPoint y: 72, endPoint x: 395, endPoint y: 62, distance: 10.2
click at [395, 62] on div "LOVE'S BABY SOFT COLOGNE MIST 1.5 FL OZ / 45 ML (P) Title $0 $14.99 (P) Price D…" at bounding box center [404, 23] width 199 height 153
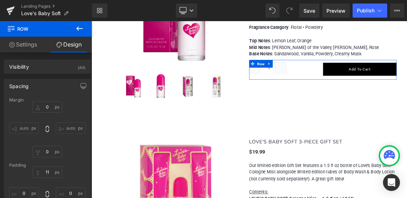
click at [80, 29] on icon at bounding box center [79, 28] width 6 height 4
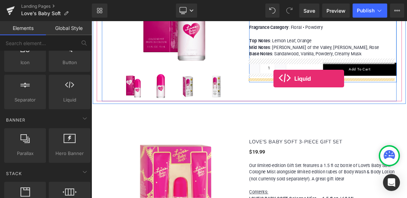
drag, startPoint x: 160, startPoint y: 112, endPoint x: 338, endPoint y: 99, distance: 178.3
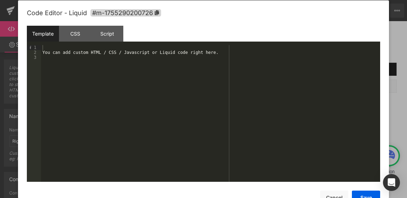
scroll to position [0, 0]
drag, startPoint x: 48, startPoint y: 52, endPoint x: 222, endPoint y: 53, distance: 174.7
click at [222, 53] on div "You can add custom HTML / CSS / Javascript or Liquid code right here." at bounding box center [210, 119] width 339 height 148
click at [364, 196] on button "Save" at bounding box center [365, 198] width 28 height 14
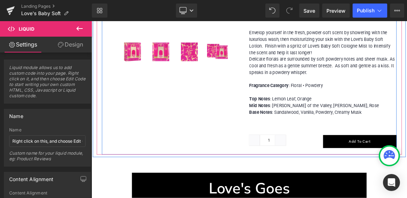
scroll to position [1165, 0]
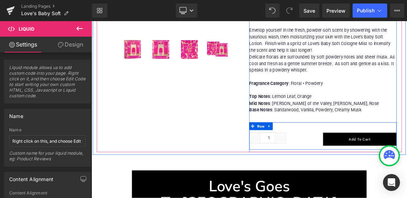
click at [387, 162] on div "Quantity 1 (P) Quantity Add To Cart (P) Cart Button Row" at bounding box center [404, 176] width 199 height 37
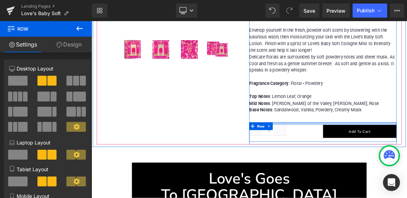
drag, startPoint x: 395, startPoint y: 157, endPoint x: 396, endPoint y: 147, distance: 10.7
click at [396, 147] on div "LOVE'S BABY SOFT 3-PIECE GIFT SET (P) Title $0 $19.99 (P) Price Our limited-edi…" at bounding box center [404, 41] width 199 height 288
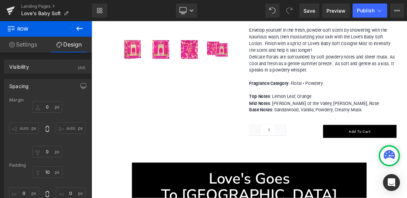
click at [79, 29] on icon at bounding box center [79, 28] width 8 height 8
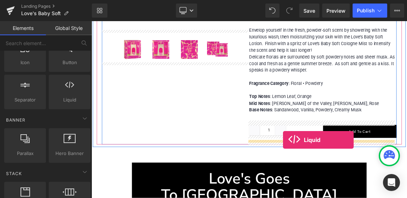
drag, startPoint x: 160, startPoint y: 113, endPoint x: 351, endPoint y: 182, distance: 203.3
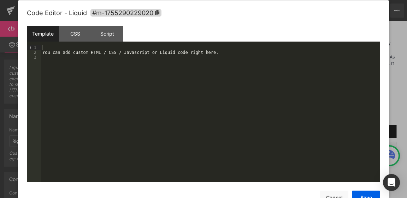
scroll to position [0, 0]
click at [212, 54] on div "You can add custom HTML / CSS / Javascript or Liquid code right here." at bounding box center [210, 119] width 339 height 148
click at [370, 196] on button "Save" at bounding box center [365, 198] width 28 height 14
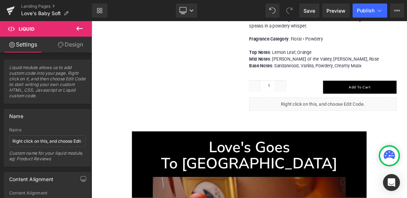
scroll to position [1235, 0]
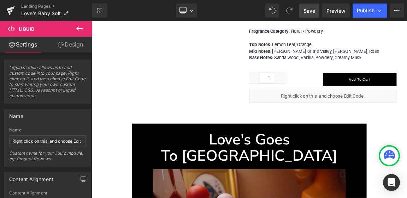
click at [311, 12] on span "Save" at bounding box center [309, 10] width 12 height 7
click at [368, 10] on span "Publish" at bounding box center [365, 11] width 18 height 6
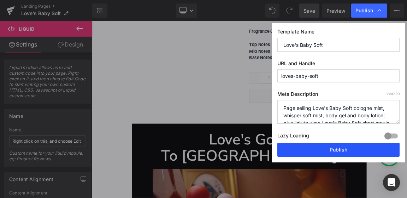
click at [345, 148] on button "Publish" at bounding box center [338, 150] width 122 height 14
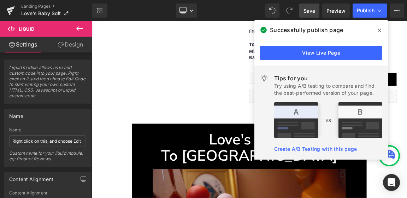
click at [380, 29] on icon at bounding box center [379, 31] width 4 height 6
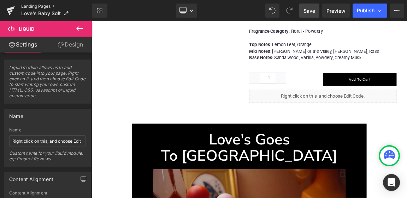
click at [40, 7] on link "Landing Pages" at bounding box center [56, 7] width 71 height 6
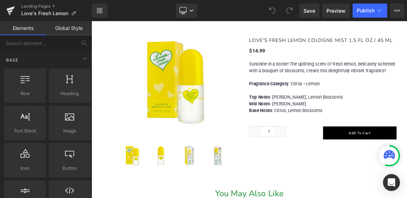
scroll to position [565, 0]
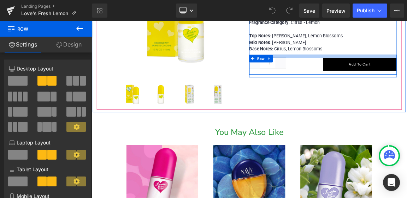
drag, startPoint x: 382, startPoint y: 68, endPoint x: 390, endPoint y: 59, distance: 12.4
click at [390, 59] on div "LOVE'S FRESH LEMON COLOGNE MIST 1.5 FL OZ / 45 ML (P) Title $0 $14.99 (P) Price…" at bounding box center [404, 26] width 199 height 136
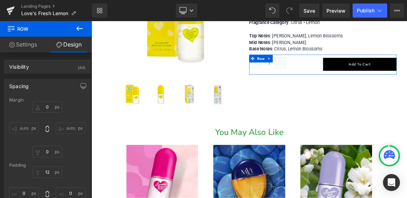
click at [80, 30] on icon at bounding box center [79, 28] width 8 height 8
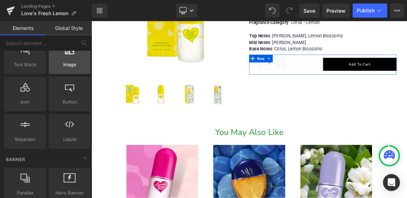
scroll to position [71, 0]
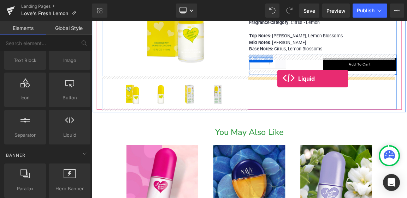
drag, startPoint x: 158, startPoint y: 150, endPoint x: 343, endPoint y: 99, distance: 191.8
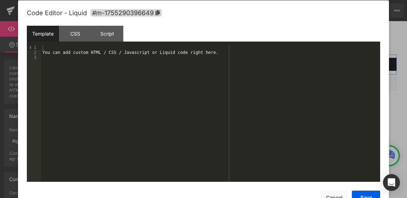
scroll to position [0, 0]
drag, startPoint x: 214, startPoint y: 52, endPoint x: 46, endPoint y: 52, distance: 168.0
click at [46, 52] on div "You can add custom HTML / CSS / Javascript or Liquid code right here." at bounding box center [210, 119] width 339 height 148
click at [369, 195] on button "Save" at bounding box center [365, 198] width 28 height 14
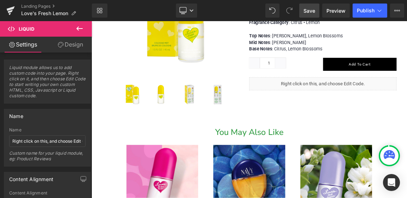
click at [309, 8] on span "Save" at bounding box center [309, 10] width 12 height 7
click at [368, 12] on span "Publish" at bounding box center [365, 11] width 18 height 6
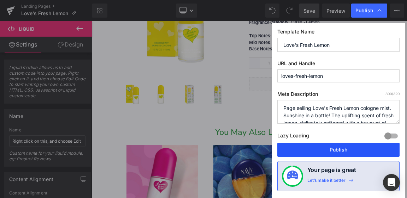
click at [333, 151] on button "Publish" at bounding box center [338, 150] width 122 height 14
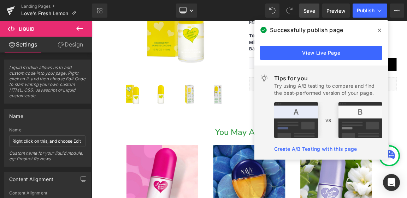
click at [377, 32] on icon at bounding box center [379, 31] width 4 height 4
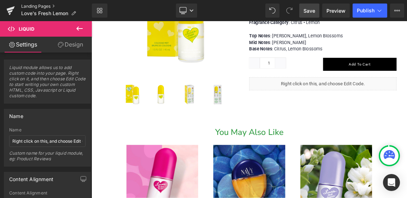
click at [28, 6] on link "Landing Pages" at bounding box center [56, 7] width 71 height 6
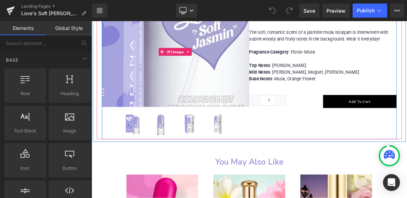
scroll to position [529, 0]
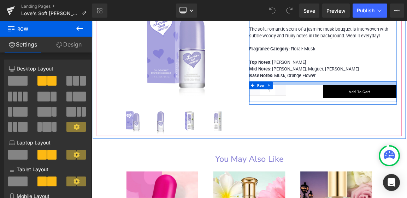
drag, startPoint x: 387, startPoint y: 103, endPoint x: 389, endPoint y: 94, distance: 9.4
click at [389, 94] on div "LOVE'S SOFT JASMIN COLOGNE MIST 1.5 FL OZ / 45 ML (P) Title $0 $14.99 (P) Price…" at bounding box center [404, 63] width 199 height 136
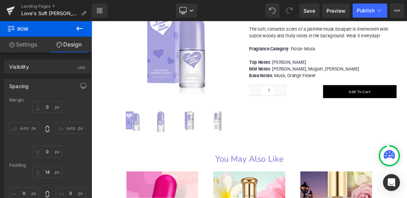
click at [80, 30] on icon at bounding box center [79, 28] width 8 height 8
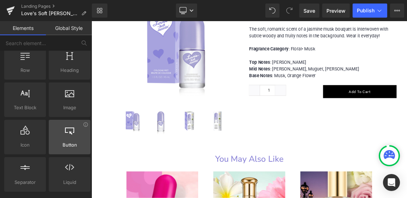
scroll to position [35, 0]
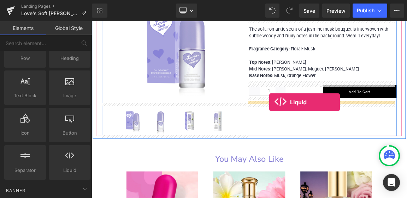
drag, startPoint x: 158, startPoint y: 184, endPoint x: 332, endPoint y: 131, distance: 181.6
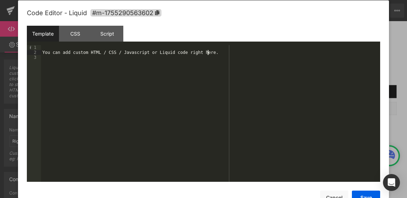
scroll to position [0, 0]
click at [215, 54] on div "You can add custom HTML / CSS / Javascript or Liquid code right here." at bounding box center [210, 119] width 339 height 148
click at [364, 196] on button "Save" at bounding box center [365, 198] width 28 height 14
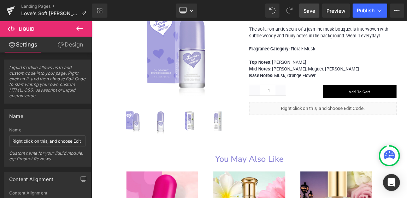
drag, startPoint x: 306, startPoint y: 8, endPoint x: 258, endPoint y: 31, distance: 53.2
click at [306, 8] on span "Save" at bounding box center [309, 10] width 12 height 7
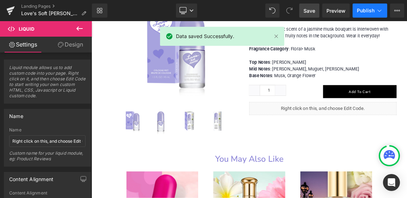
click at [368, 9] on span "Publish" at bounding box center [365, 11] width 18 height 6
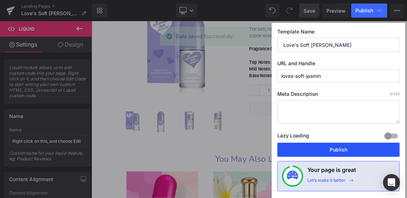
click at [349, 151] on button "Publish" at bounding box center [338, 150] width 122 height 14
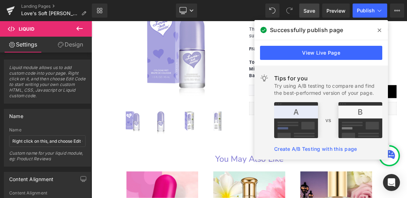
click at [378, 31] on icon at bounding box center [379, 31] width 4 height 6
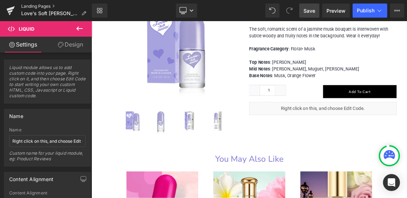
click at [36, 6] on link "Landing Pages" at bounding box center [56, 7] width 71 height 6
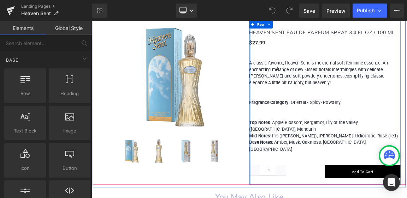
scroll to position [529, 0]
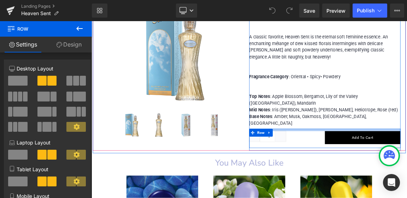
drag, startPoint x: 367, startPoint y: 141, endPoint x: 373, endPoint y: 130, distance: 12.6
click at [373, 130] on div "HEAVEN SENT EAU DE PARFUM SPRAY 3.4 FL OZ / 100 ML (P) Title $0 $27.99 (P) Pric…" at bounding box center [407, 95] width 205 height 198
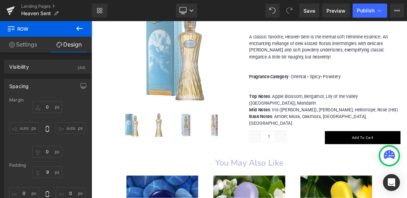
click at [79, 28] on icon at bounding box center [79, 28] width 8 height 8
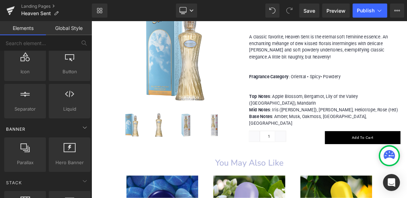
scroll to position [106, 0]
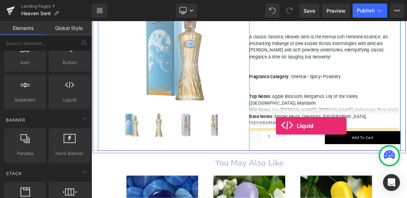
drag, startPoint x: 161, startPoint y: 113, endPoint x: 341, endPoint y: 163, distance: 187.3
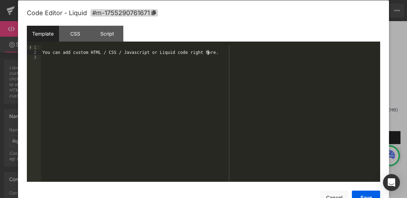
scroll to position [0, 0]
drag, startPoint x: 213, startPoint y: 52, endPoint x: 49, endPoint y: 54, distance: 164.1
click at [48, 54] on div "You can add custom HTML / CSS / Javascript or Liquid code right here." at bounding box center [210, 119] width 339 height 148
click at [362, 195] on button "Save" at bounding box center [365, 198] width 28 height 14
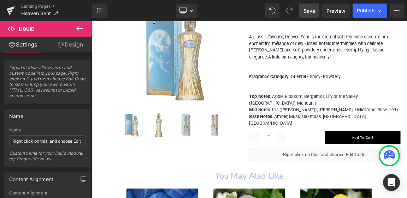
click at [307, 8] on span "Save" at bounding box center [309, 10] width 12 height 7
click at [365, 10] on span "Publish" at bounding box center [365, 11] width 18 height 6
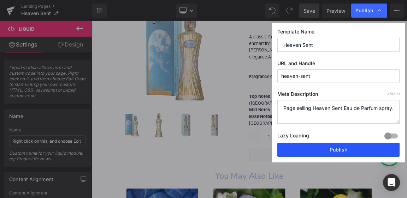
click at [347, 148] on button "Publish" at bounding box center [338, 150] width 122 height 14
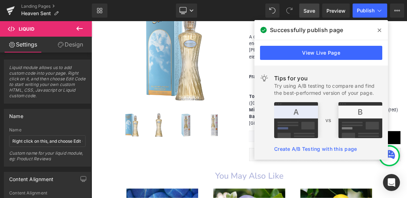
click at [380, 29] on icon at bounding box center [379, 31] width 4 height 6
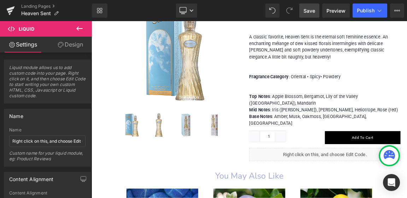
click at [79, 28] on icon at bounding box center [79, 28] width 6 height 4
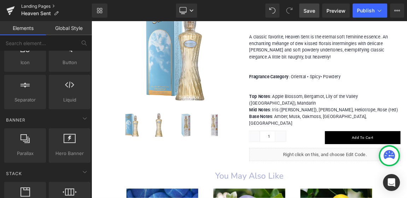
click at [30, 7] on link "Landing Pages" at bounding box center [56, 7] width 71 height 6
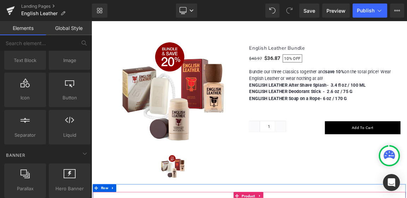
scroll to position [459, 0]
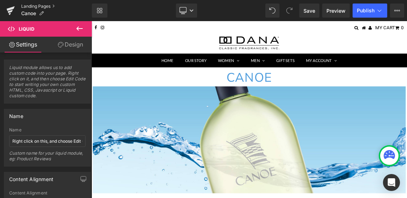
scroll to position [1235, 0]
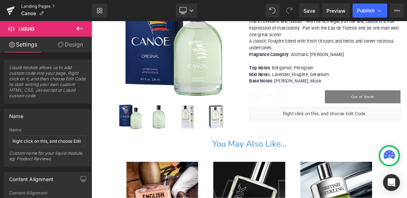
click at [29, 7] on link "Landing Pages" at bounding box center [56, 7] width 71 height 6
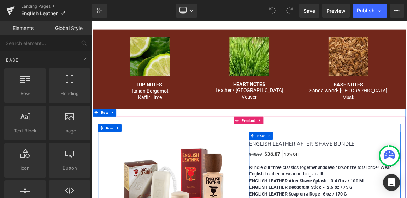
scroll to position [318, 0]
